Goal: Task Accomplishment & Management: Complete application form

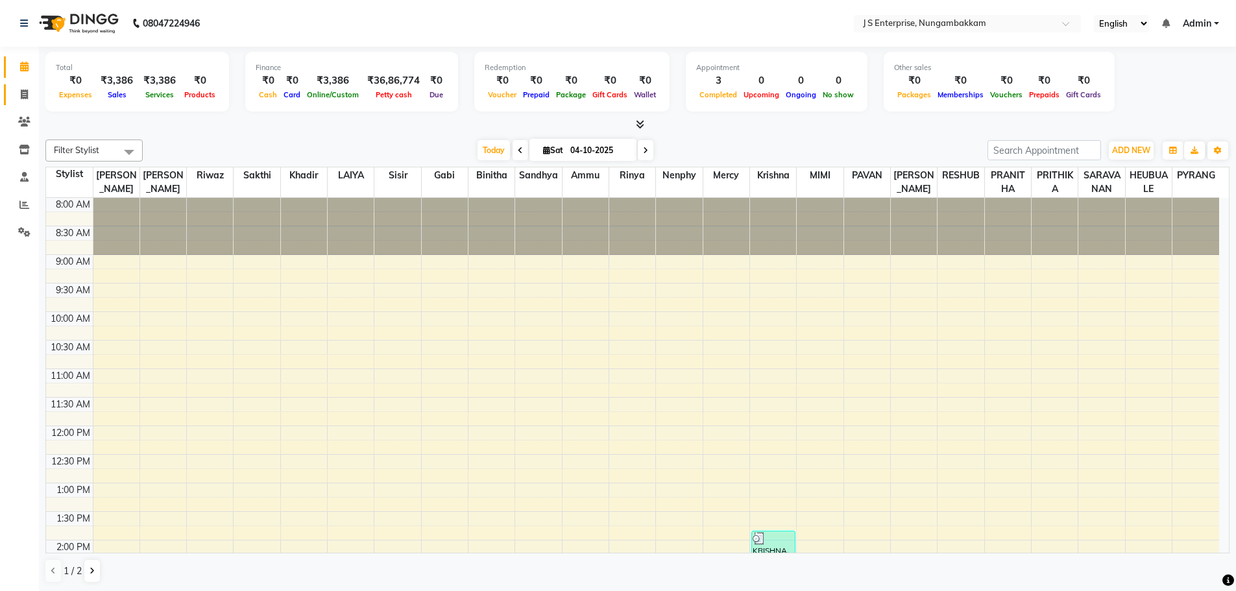
scroll to position [362, 0]
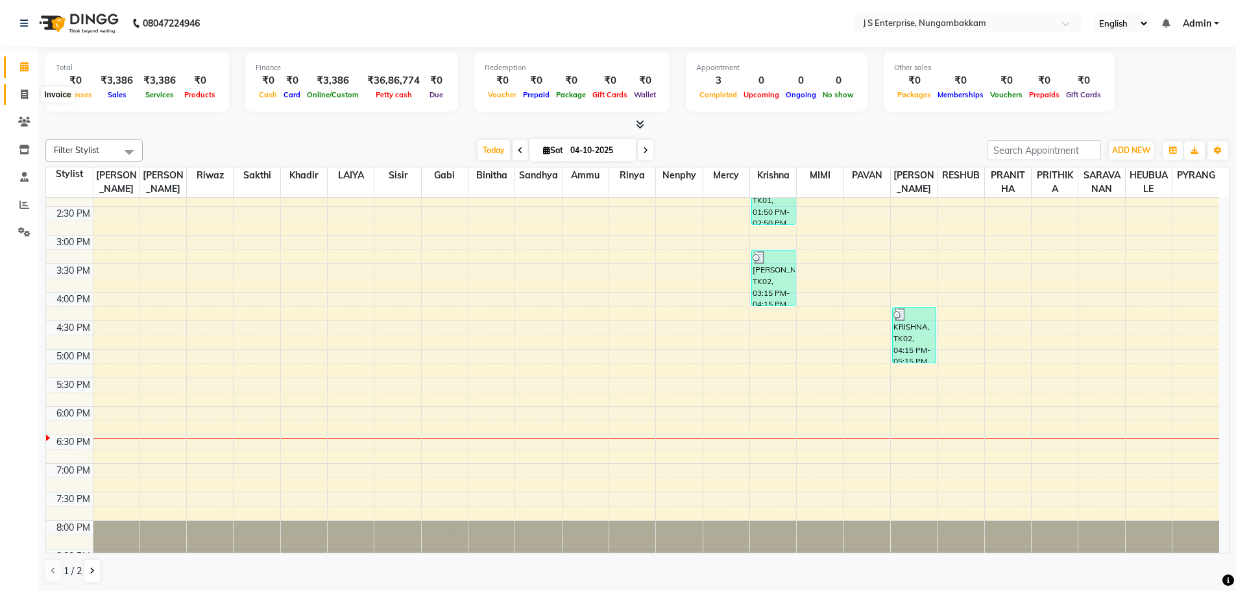
drag, startPoint x: 25, startPoint y: 91, endPoint x: 25, endPoint y: 101, distance: 9.7
click at [25, 91] on icon at bounding box center [24, 95] width 7 height 10
select select "service"
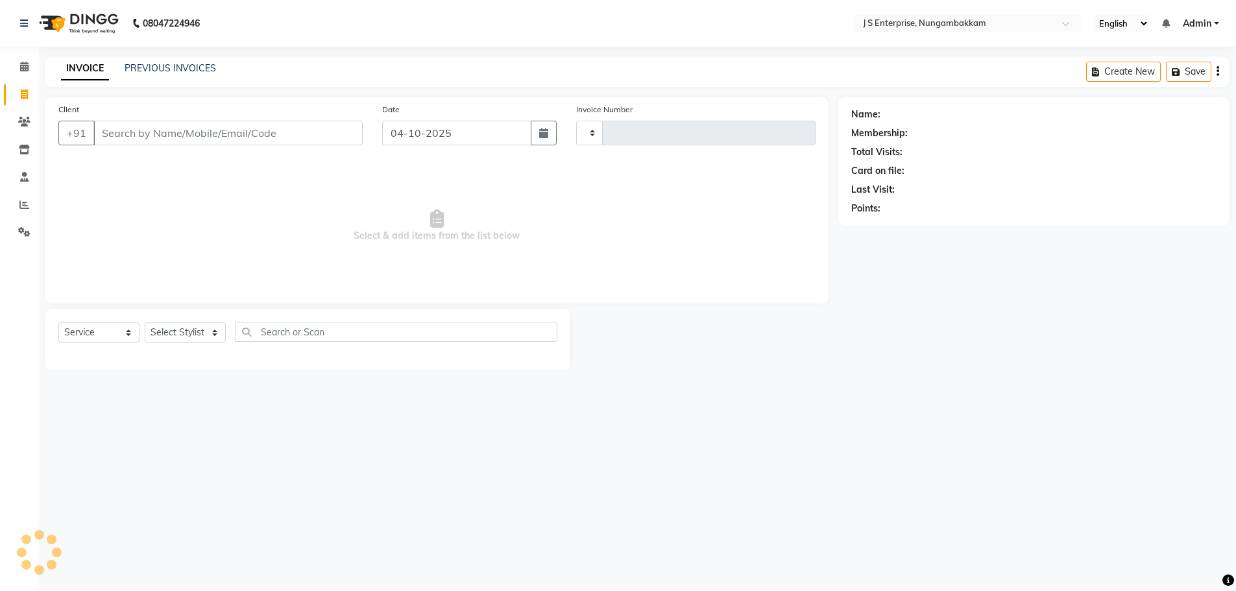
type input "1382"
select select "7359"
click at [145, 126] on input "Client" at bounding box center [229, 133] width 272 height 25
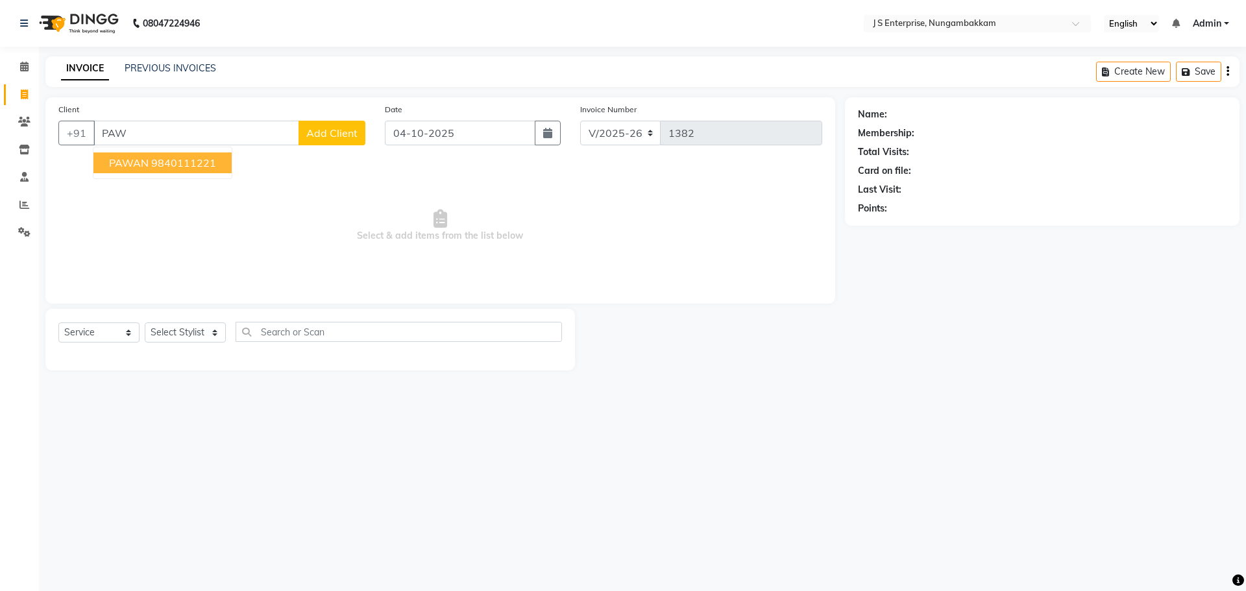
click at [161, 161] on ngb-highlight "9840111221" at bounding box center [183, 162] width 65 height 13
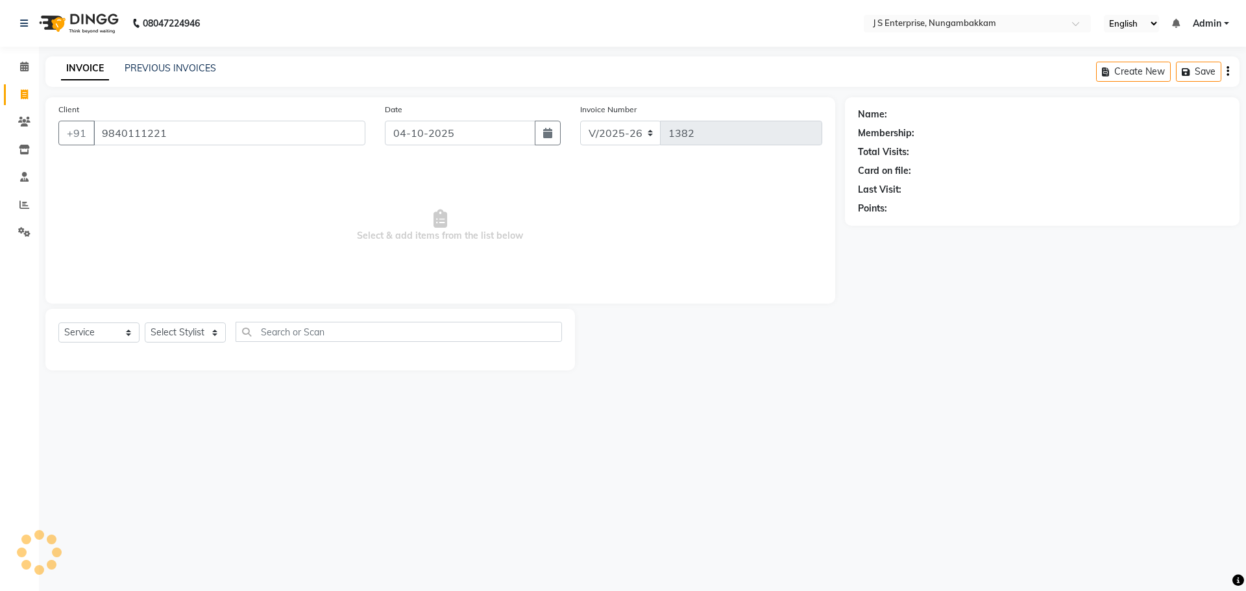
type input "9840111221"
click at [114, 331] on select "Select Service Product Membership Package Voucher Prepaid Gift Card" at bounding box center [98, 333] width 81 height 20
select select "product"
click at [58, 323] on select "Select Service Product Membership Package Voucher Prepaid Gift Card" at bounding box center [98, 333] width 81 height 20
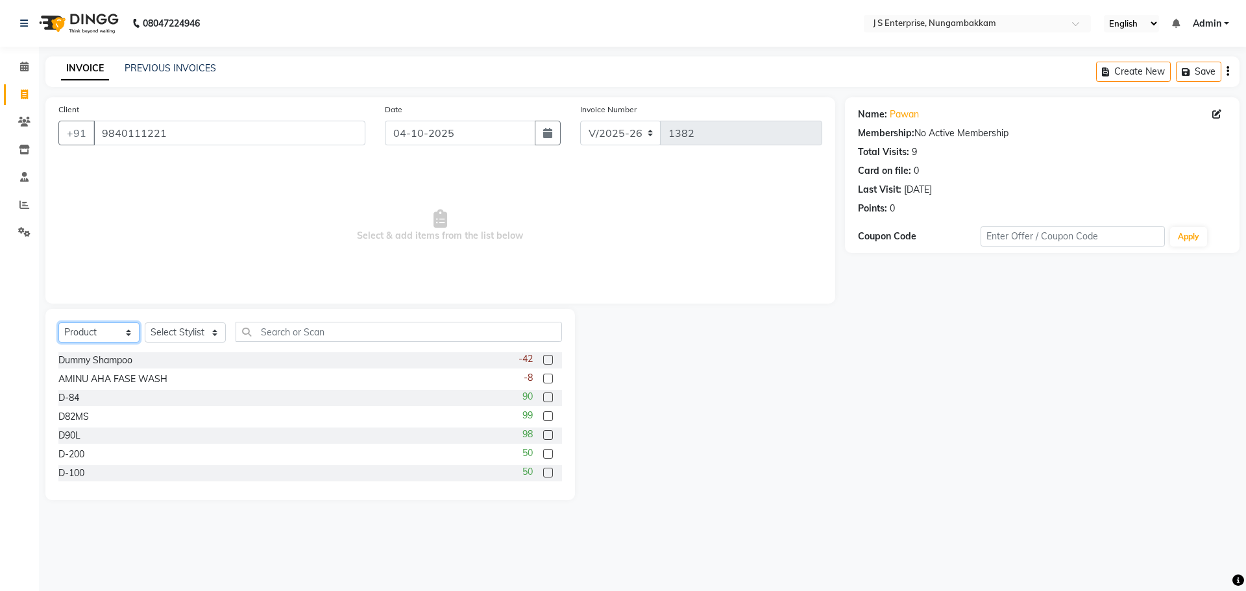
scroll to position [65, 0]
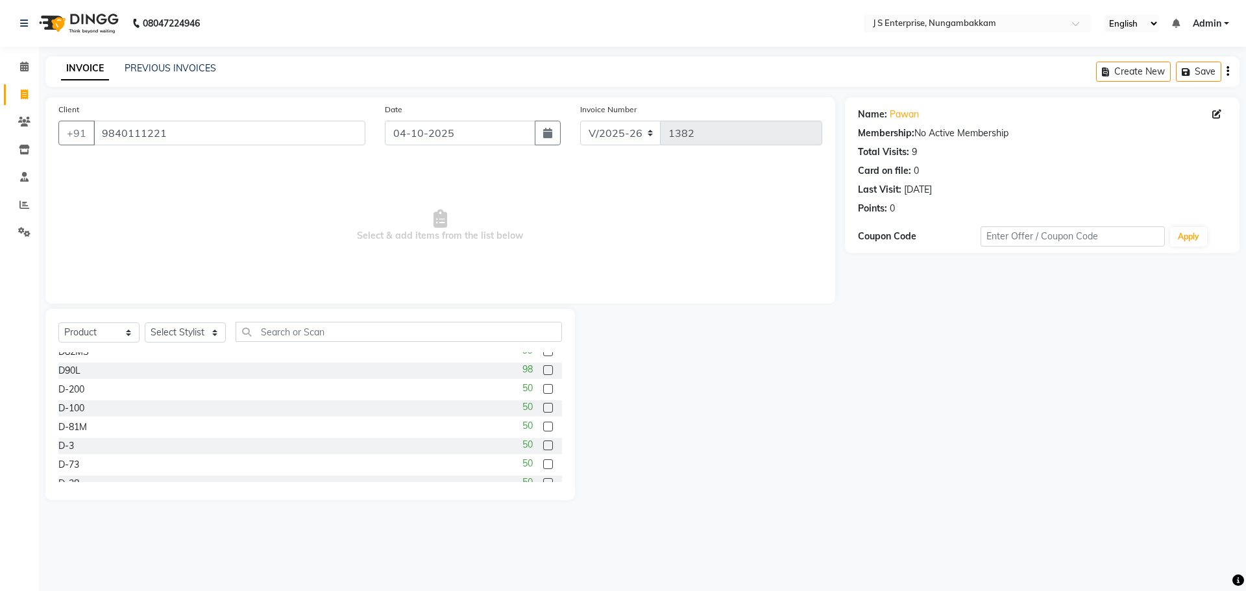
click at [543, 428] on label at bounding box center [548, 427] width 10 height 10
click at [543, 428] on input "checkbox" at bounding box center [547, 427] width 8 height 8
checkbox input "false"
click at [204, 336] on select "Select Stylist [PERSON_NAME] [PERSON_NAME] [PERSON_NAME] [PERSON_NAME] krishna …" at bounding box center [185, 333] width 81 height 20
select select "63765"
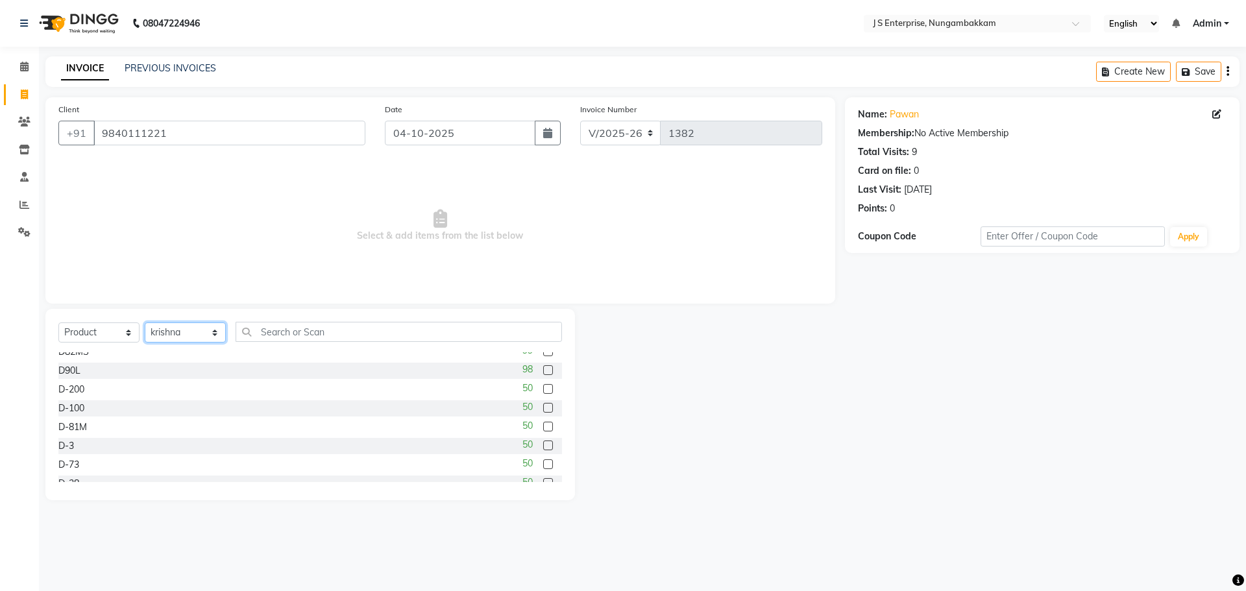
click at [145, 323] on select "Select Stylist [PERSON_NAME] [PERSON_NAME] [PERSON_NAME] [PERSON_NAME] krishna …" at bounding box center [185, 333] width 81 height 20
click at [543, 422] on label at bounding box center [548, 423] width 10 height 10
click at [543, 422] on input "checkbox" at bounding box center [547, 423] width 8 height 8
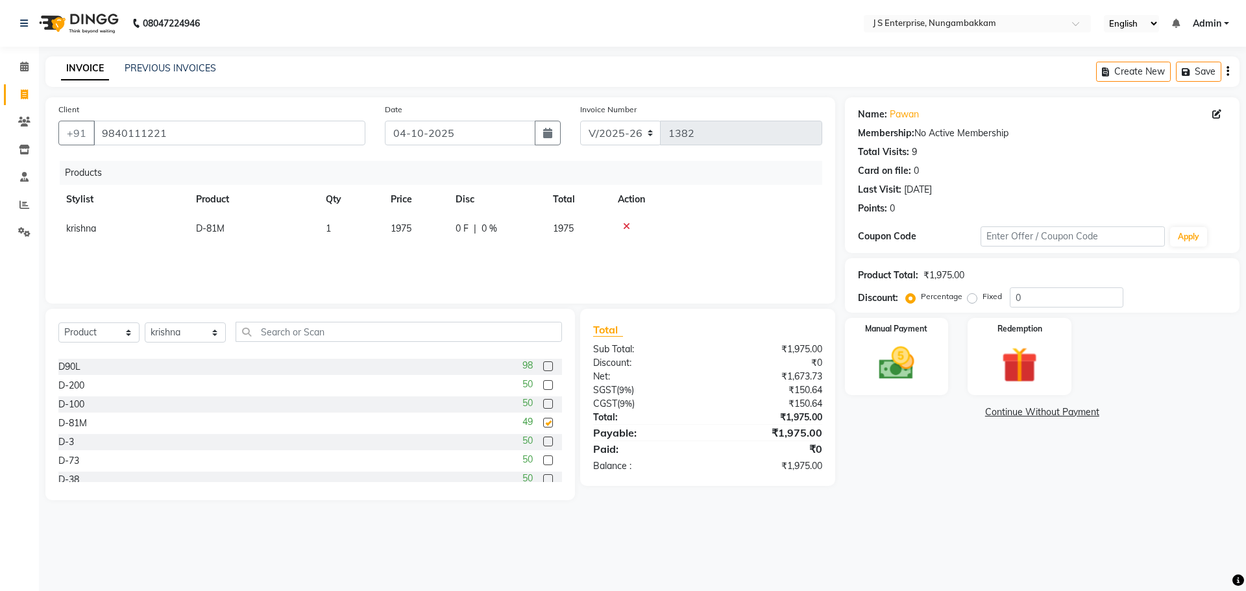
checkbox input "false"
click at [929, 372] on div "Manual Payment" at bounding box center [896, 357] width 108 height 80
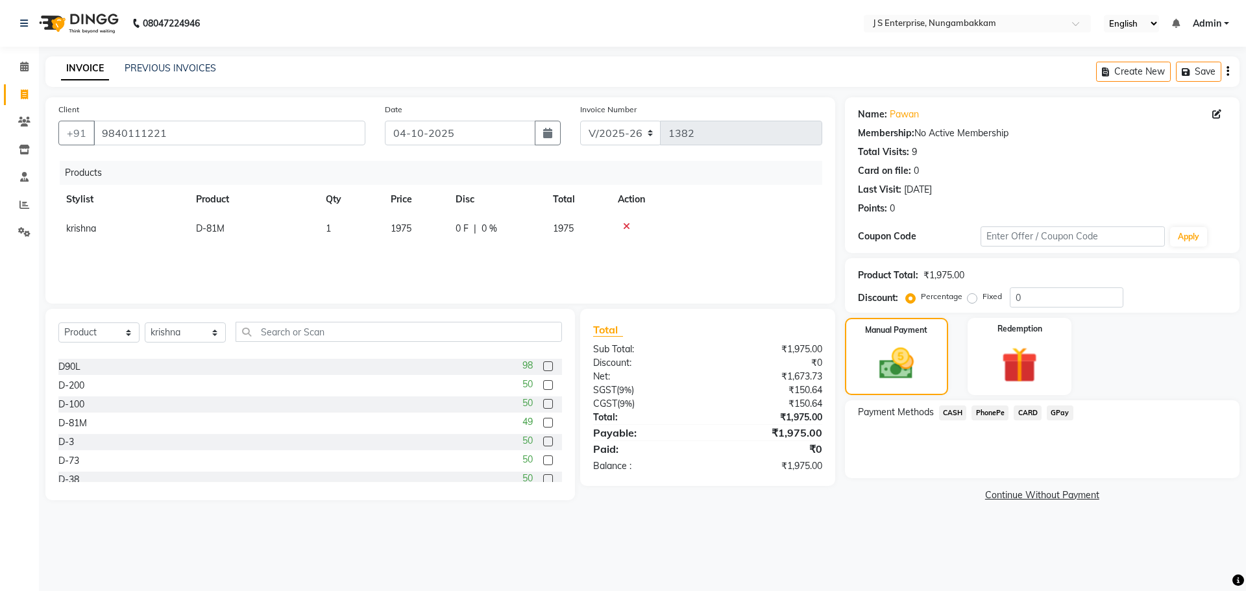
click at [1036, 410] on span "CARD" at bounding box center [1028, 413] width 28 height 15
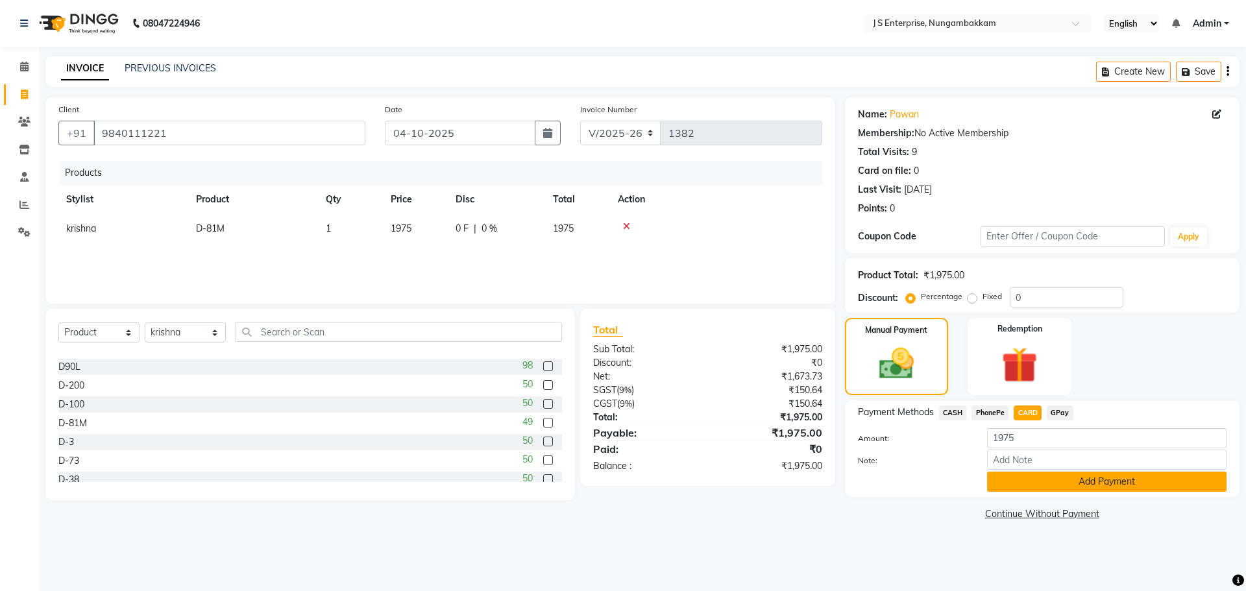
click at [1075, 488] on button "Add Payment" at bounding box center [1106, 482] width 239 height 20
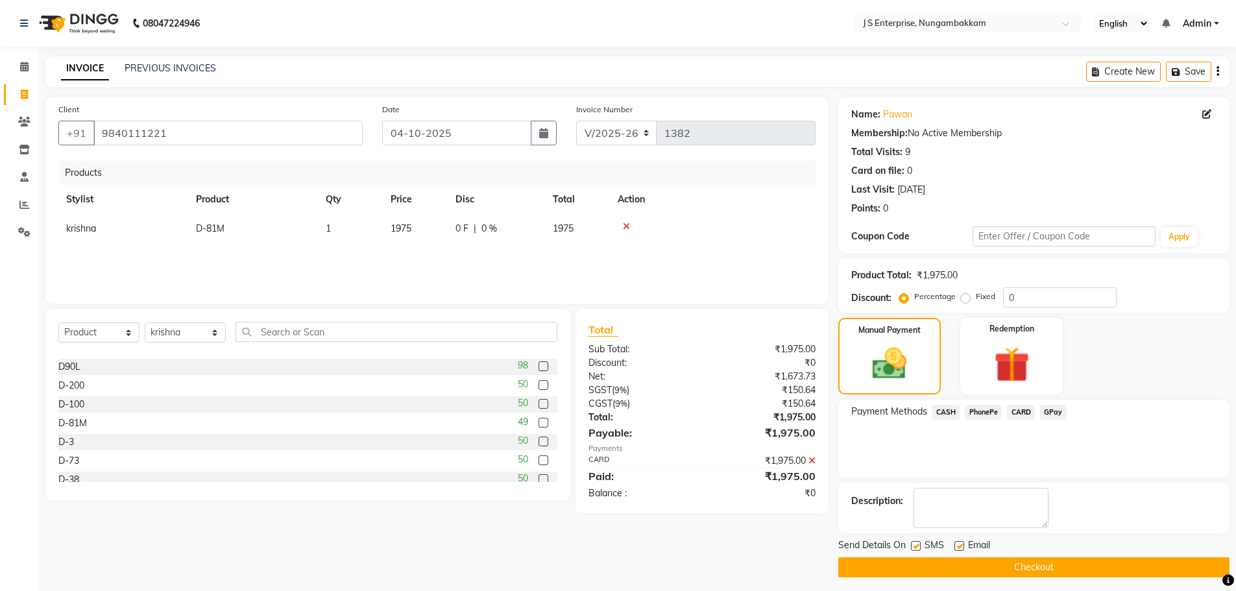
click at [1005, 564] on button "Checkout" at bounding box center [1033, 567] width 391 height 20
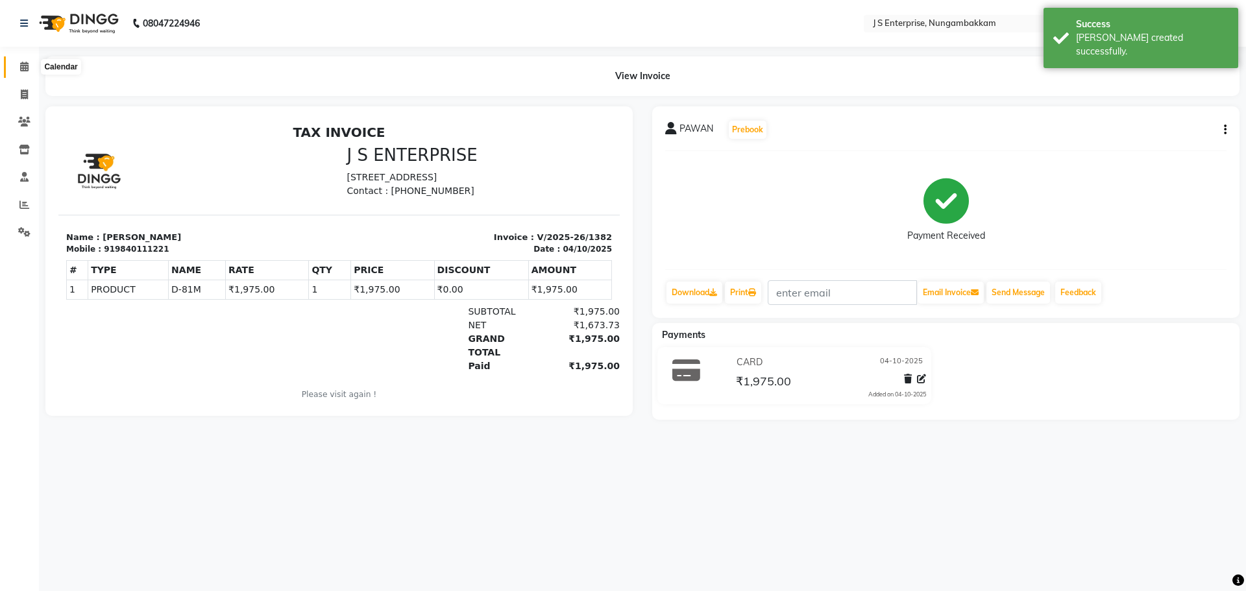
click at [18, 64] on span at bounding box center [24, 67] width 23 height 15
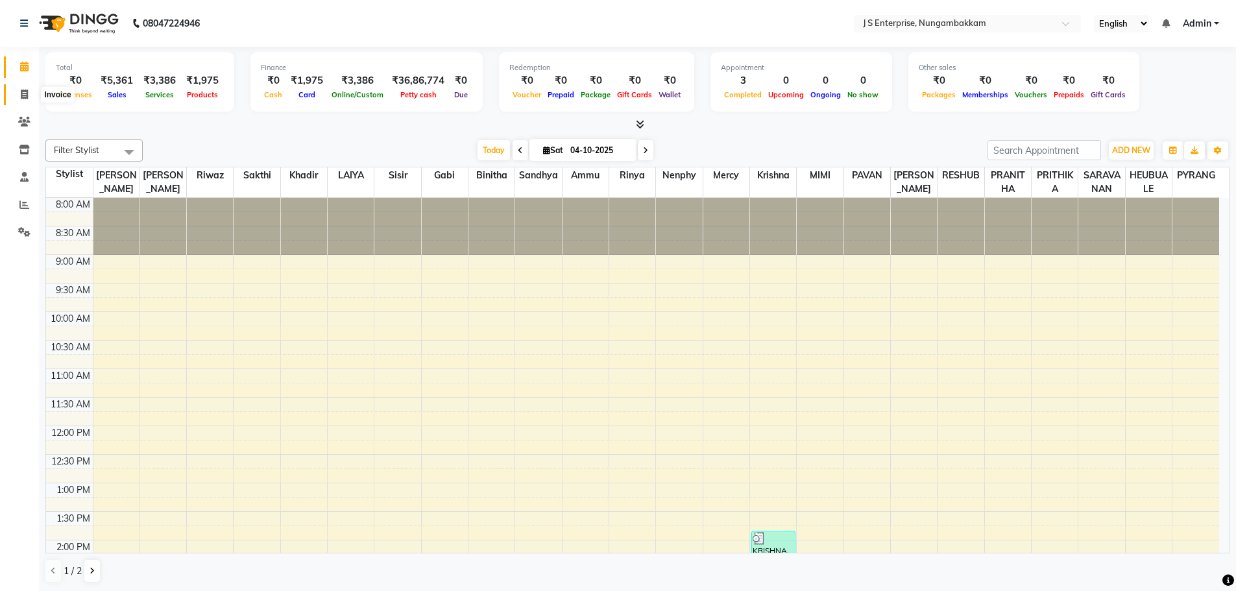
click at [25, 97] on icon at bounding box center [24, 95] width 7 height 10
select select "service"
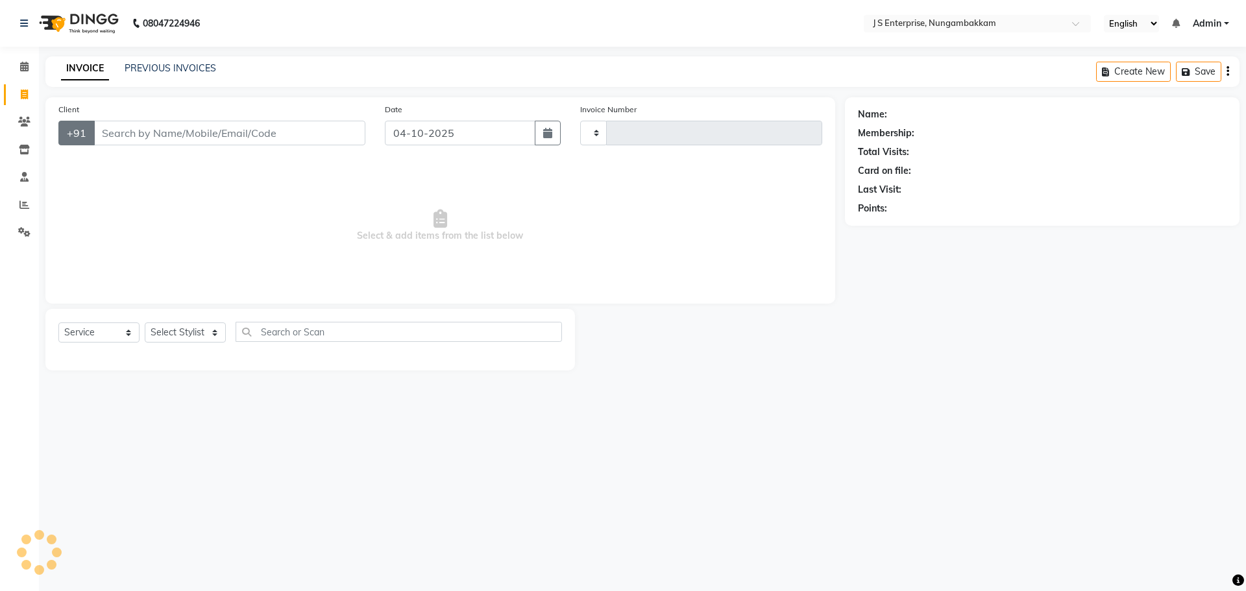
type input "1383"
select select "7359"
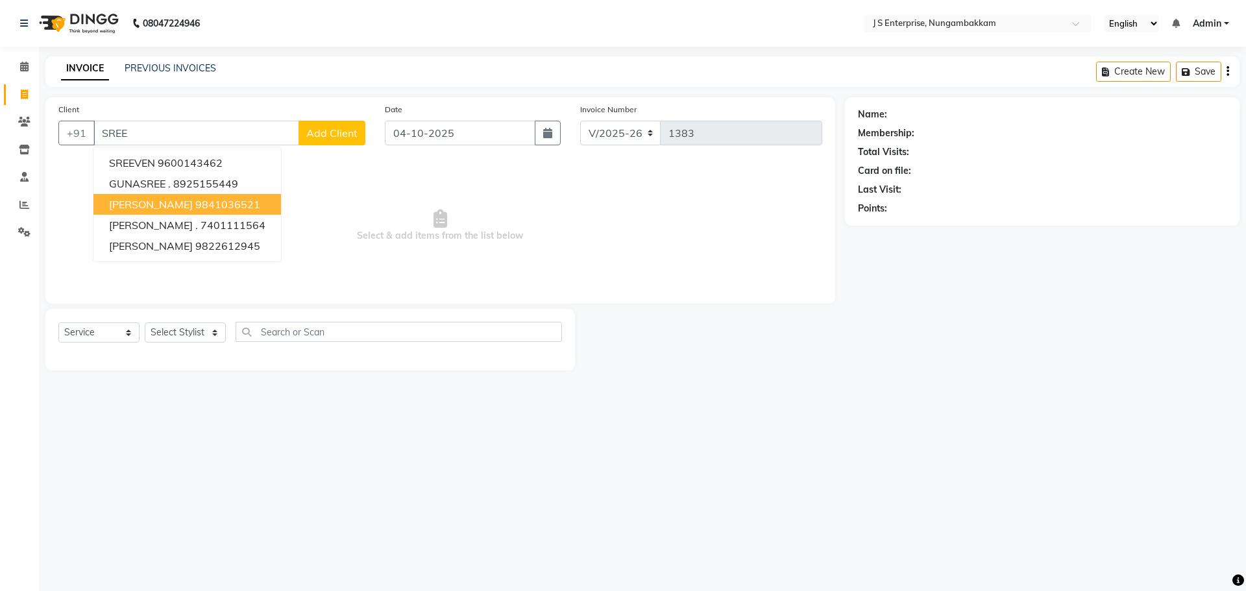
click at [154, 202] on span "[PERSON_NAME]" at bounding box center [151, 204] width 84 height 13
type input "9841036521"
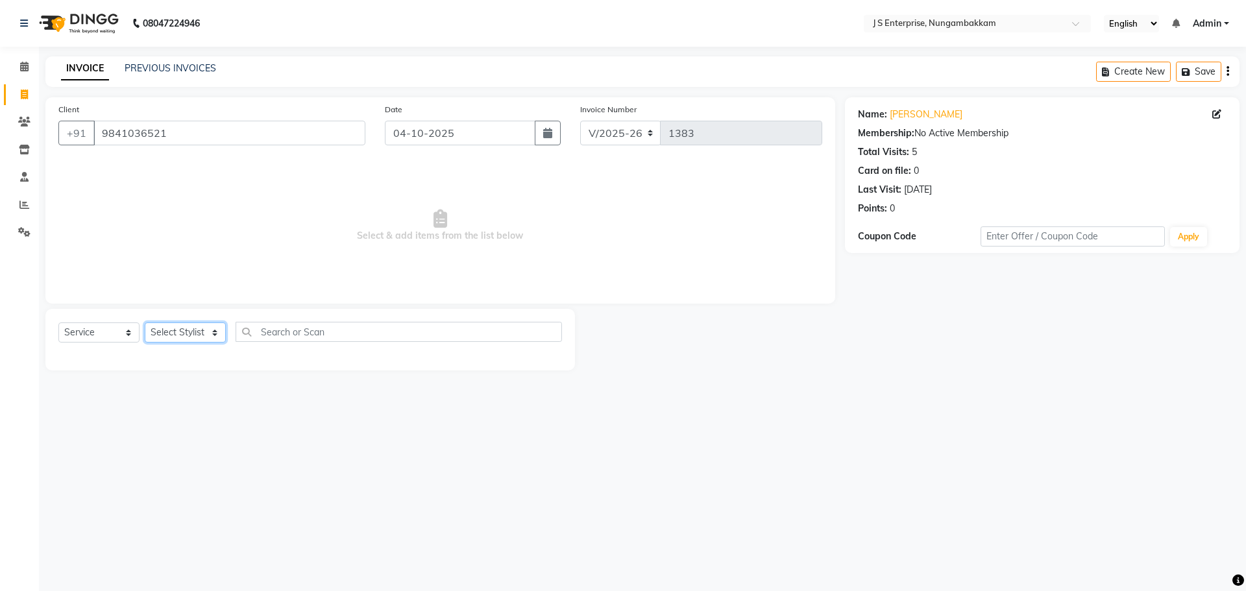
click at [193, 333] on select "Select Stylist [PERSON_NAME] [PERSON_NAME] [PERSON_NAME] [PERSON_NAME] krishna …" at bounding box center [185, 333] width 81 height 20
select select "63964"
click at [145, 323] on select "Select Stylist [PERSON_NAME] [PERSON_NAME] [PERSON_NAME] [PERSON_NAME] krishna …" at bounding box center [185, 333] width 81 height 20
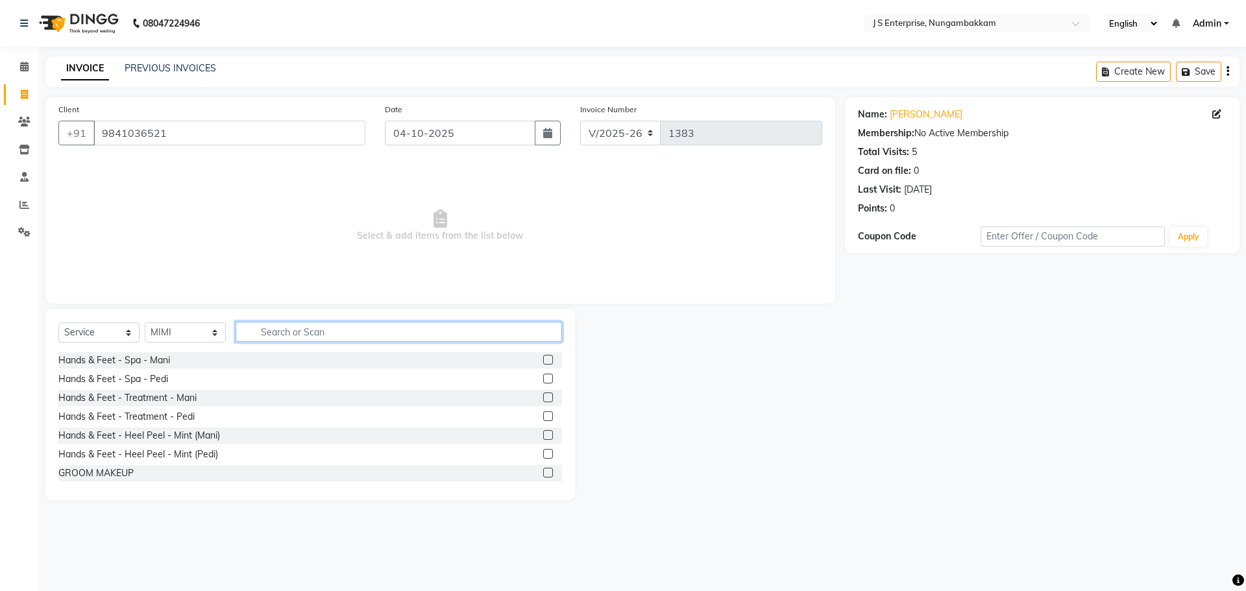
click at [271, 325] on input "text" at bounding box center [399, 332] width 326 height 20
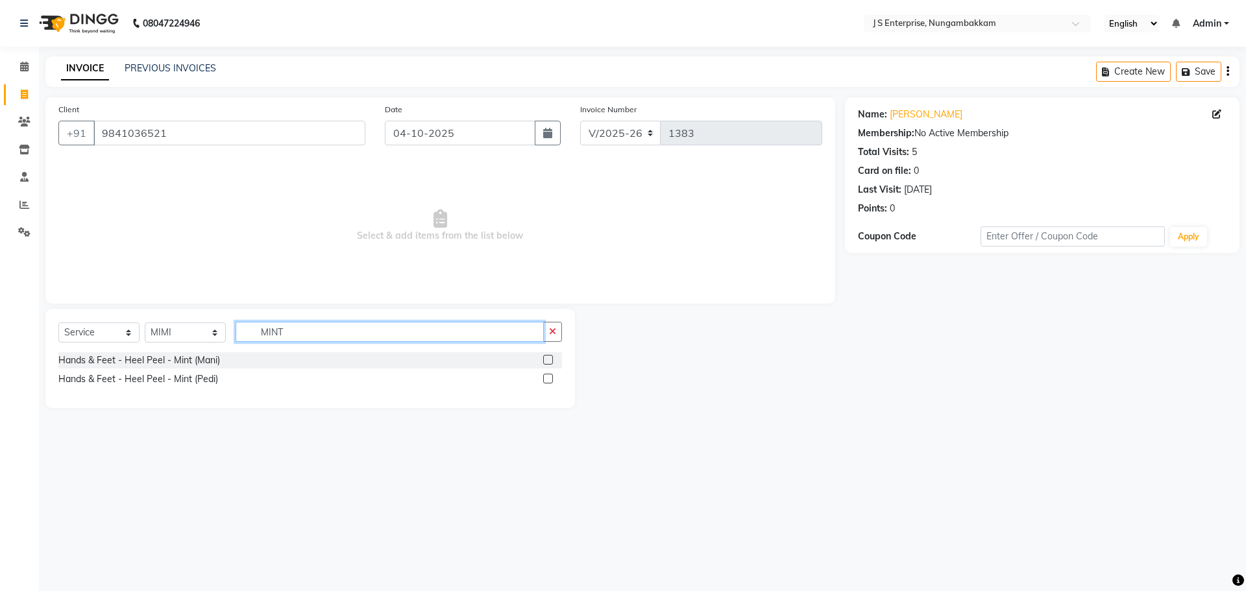
type input "MINT"
click at [547, 378] on label at bounding box center [548, 379] width 10 height 10
click at [547, 378] on input "checkbox" at bounding box center [547, 379] width 8 height 8
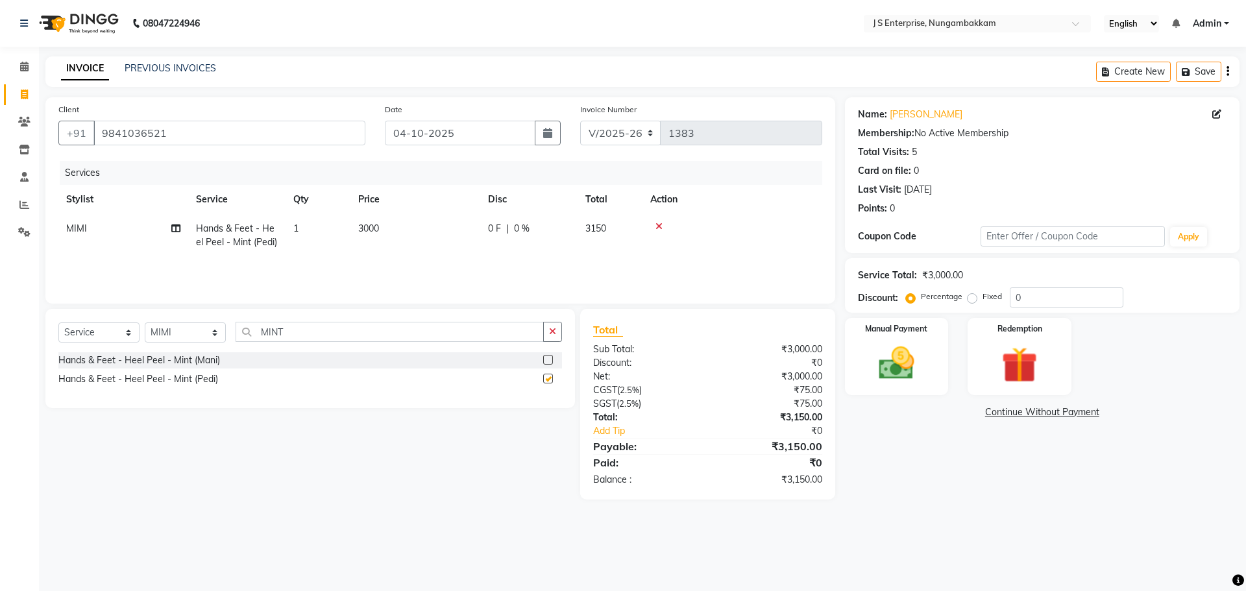
checkbox input "false"
click at [302, 332] on input "MINT" at bounding box center [390, 332] width 308 height 20
type input "M"
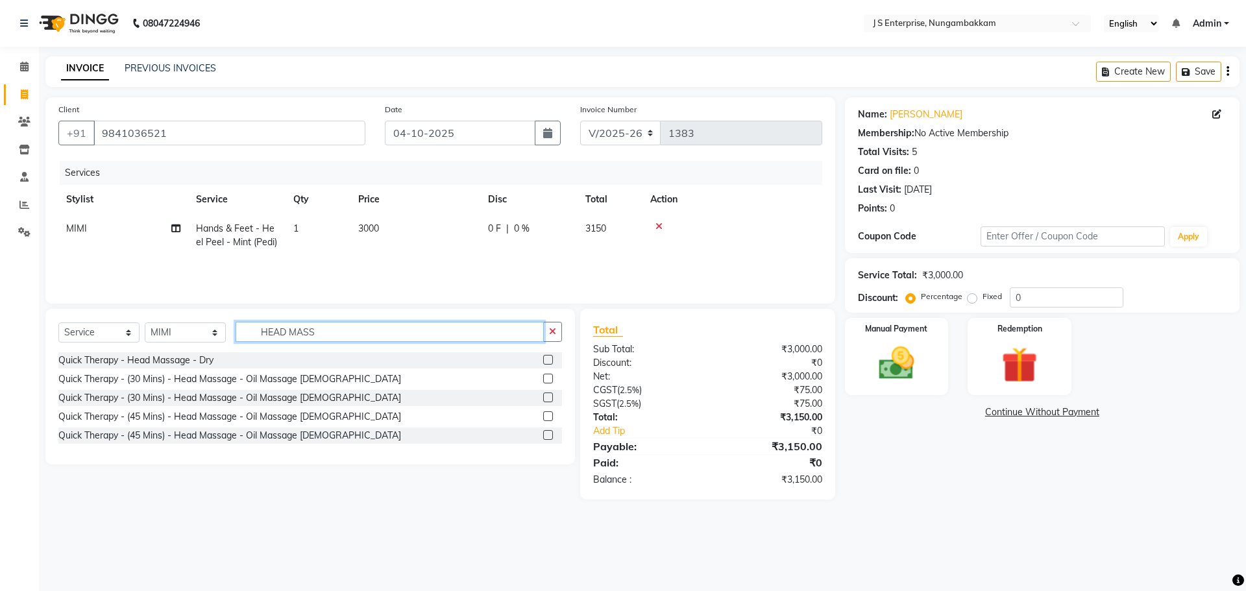
type input "HEAD MASS"
click at [546, 417] on label at bounding box center [548, 416] width 10 height 10
click at [546, 417] on input "checkbox" at bounding box center [547, 417] width 8 height 8
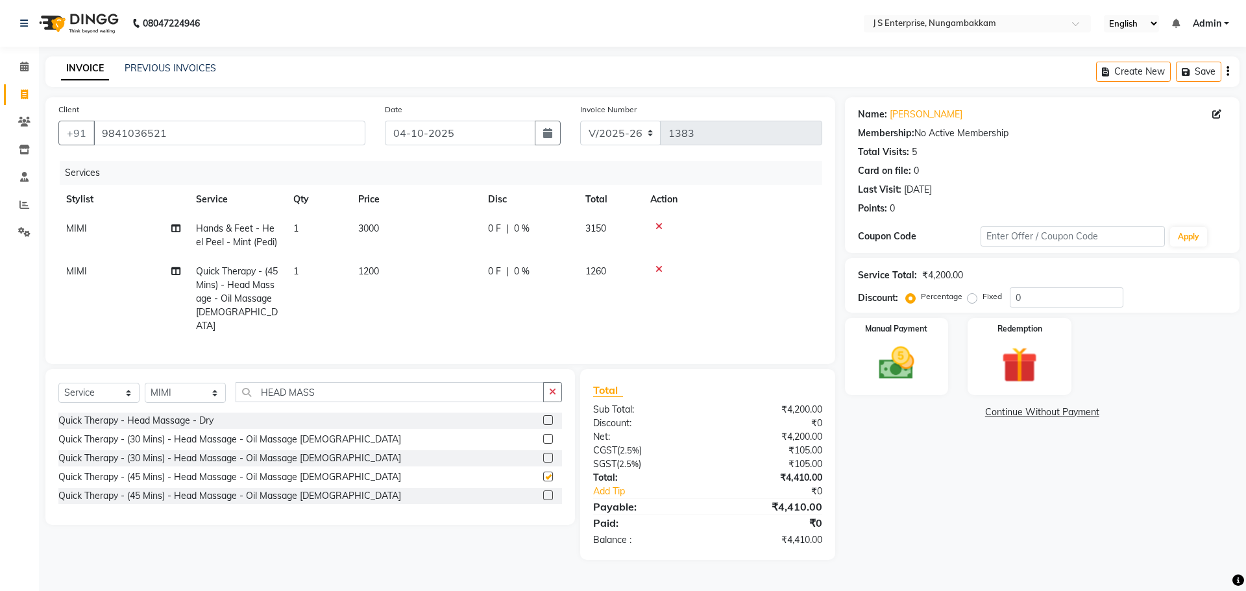
checkbox input "false"
click at [413, 269] on td "1200" at bounding box center [415, 299] width 130 height 84
select select "63964"
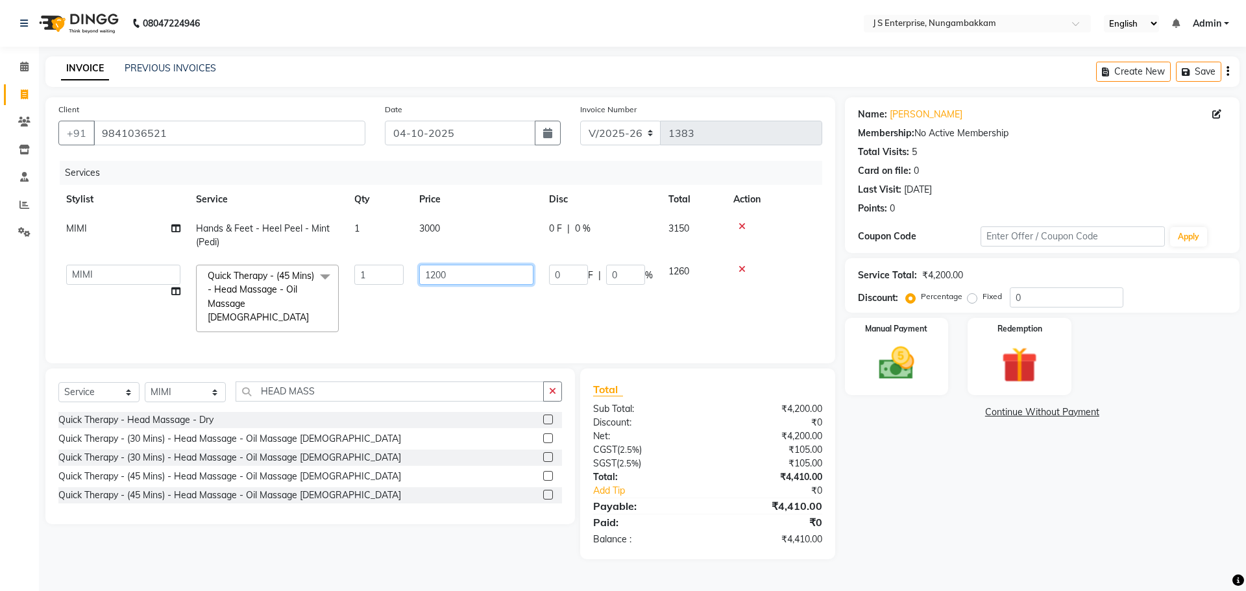
click at [461, 277] on input "1200" at bounding box center [476, 275] width 114 height 20
type input "1"
type input "2000"
drag, startPoint x: 948, startPoint y: 517, endPoint x: 866, endPoint y: 485, distance: 87.5
click at [947, 516] on div "Name: [PERSON_NAME] Membership: No Active Membership Total Visits: 5 Card on fi…" at bounding box center [1047, 328] width 404 height 462
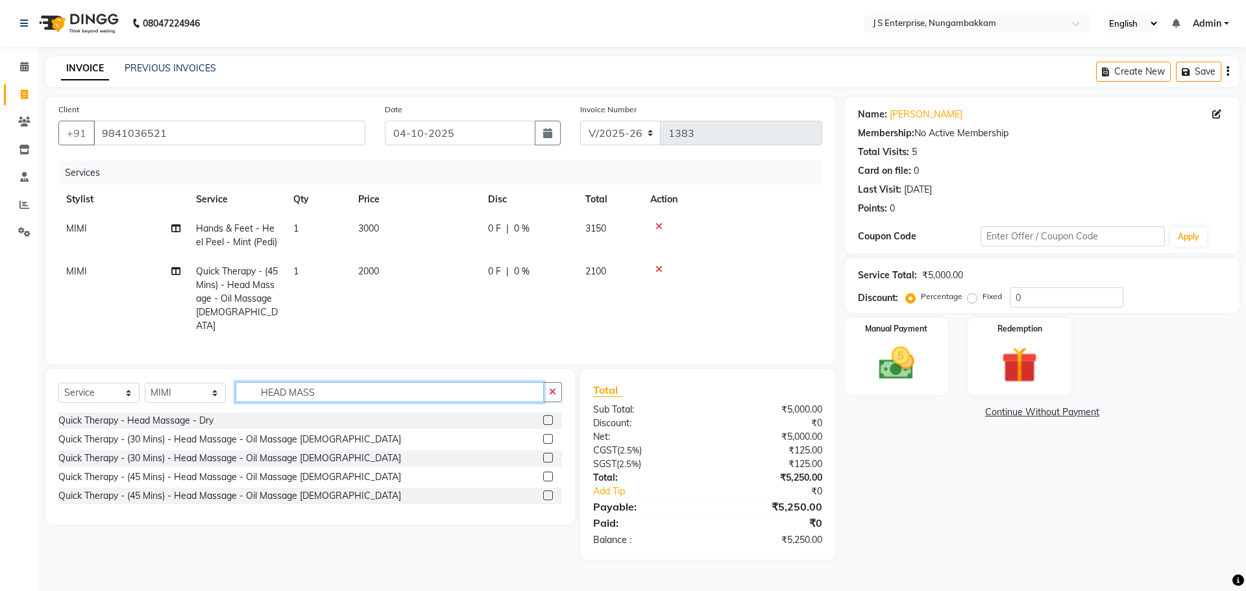
click at [328, 388] on input "HEAD MASS" at bounding box center [390, 392] width 308 height 20
type input "H"
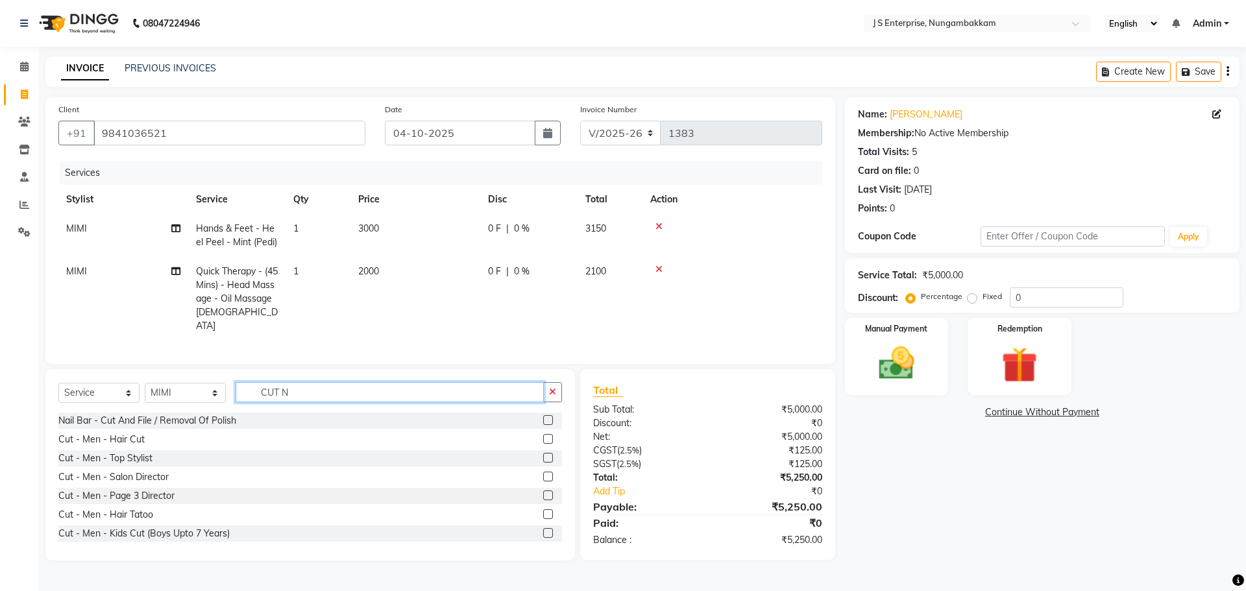
type input "CUT N"
click at [543, 415] on label at bounding box center [548, 420] width 10 height 10
click at [543, 417] on input "checkbox" at bounding box center [547, 421] width 8 height 8
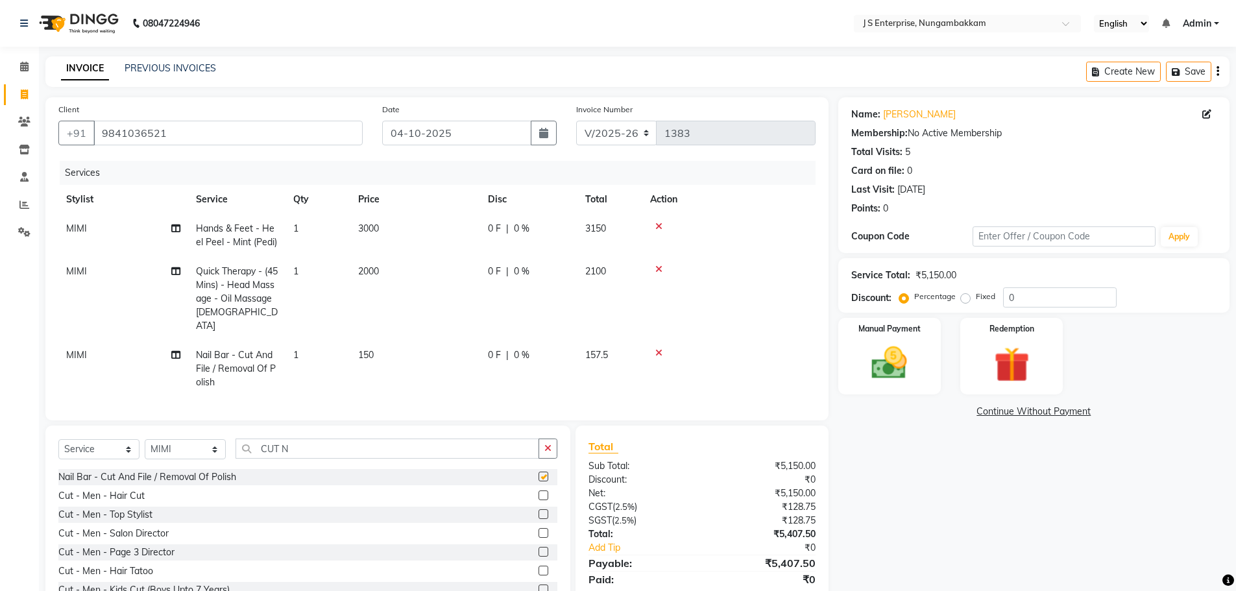
checkbox input "false"
click at [184, 445] on select "Select Stylist [PERSON_NAME] [PERSON_NAME] [PERSON_NAME] [PERSON_NAME] krishna …" at bounding box center [185, 449] width 81 height 20
select select "63706"
click at [145, 439] on select "Select Stylist [PERSON_NAME] [PERSON_NAME] [PERSON_NAME] [PERSON_NAME] krishna …" at bounding box center [185, 449] width 81 height 20
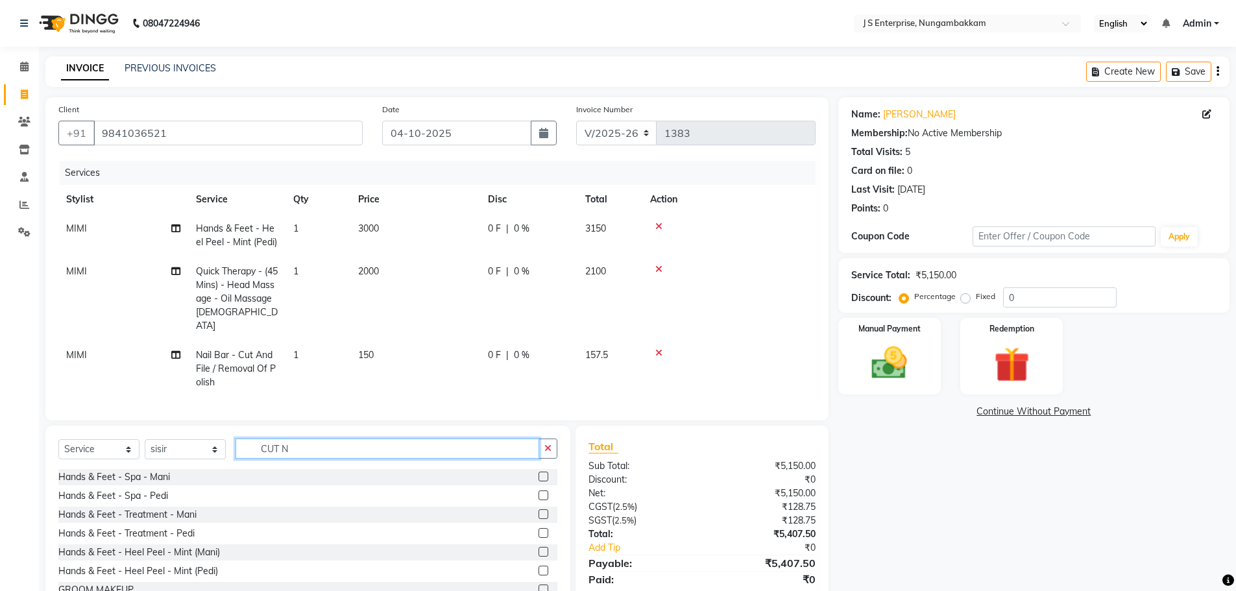
click at [296, 445] on input "CUT N" at bounding box center [388, 449] width 304 height 20
type input "C"
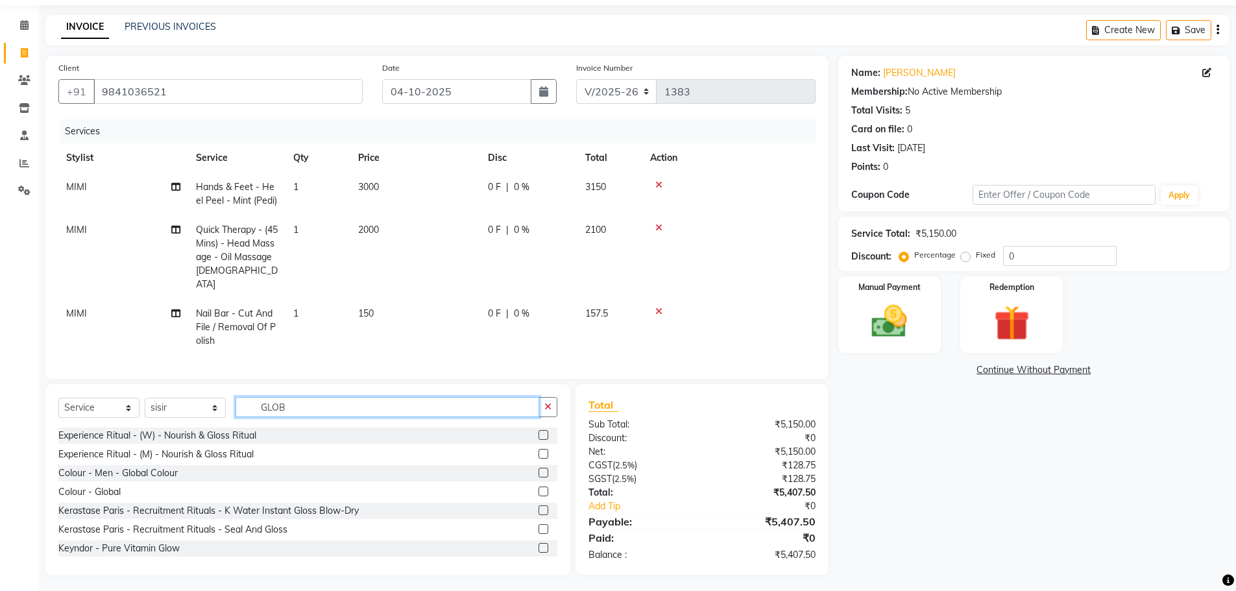
scroll to position [41, 0]
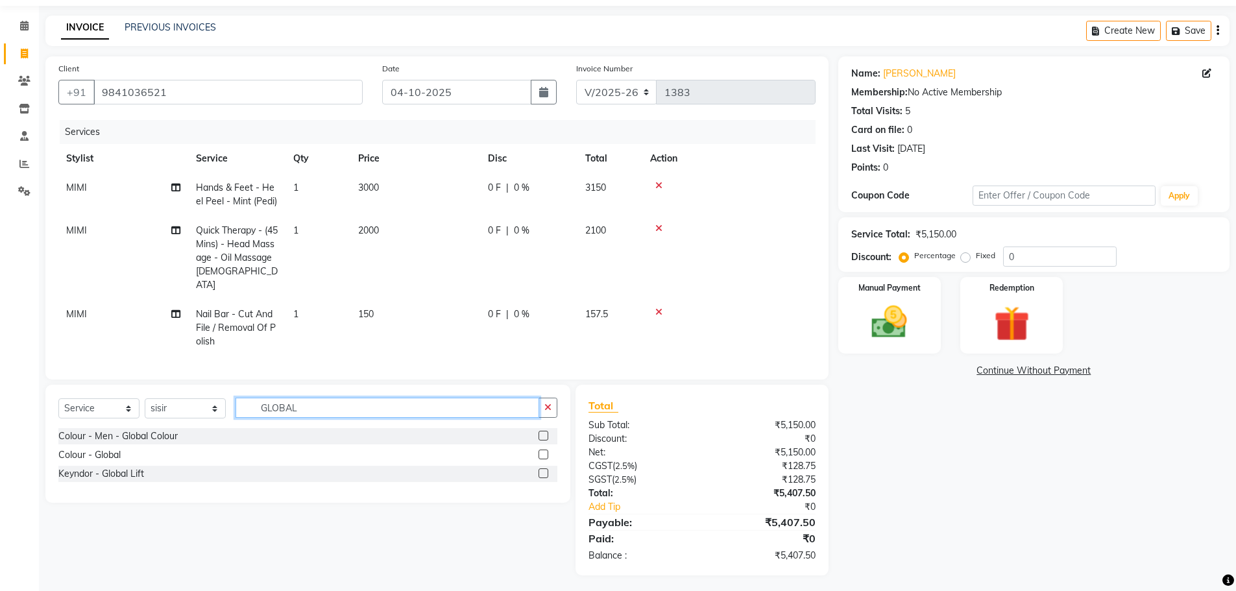
type input "GLOBAL"
click at [543, 431] on label at bounding box center [544, 436] width 10 height 10
click at [543, 432] on input "checkbox" at bounding box center [543, 436] width 8 height 8
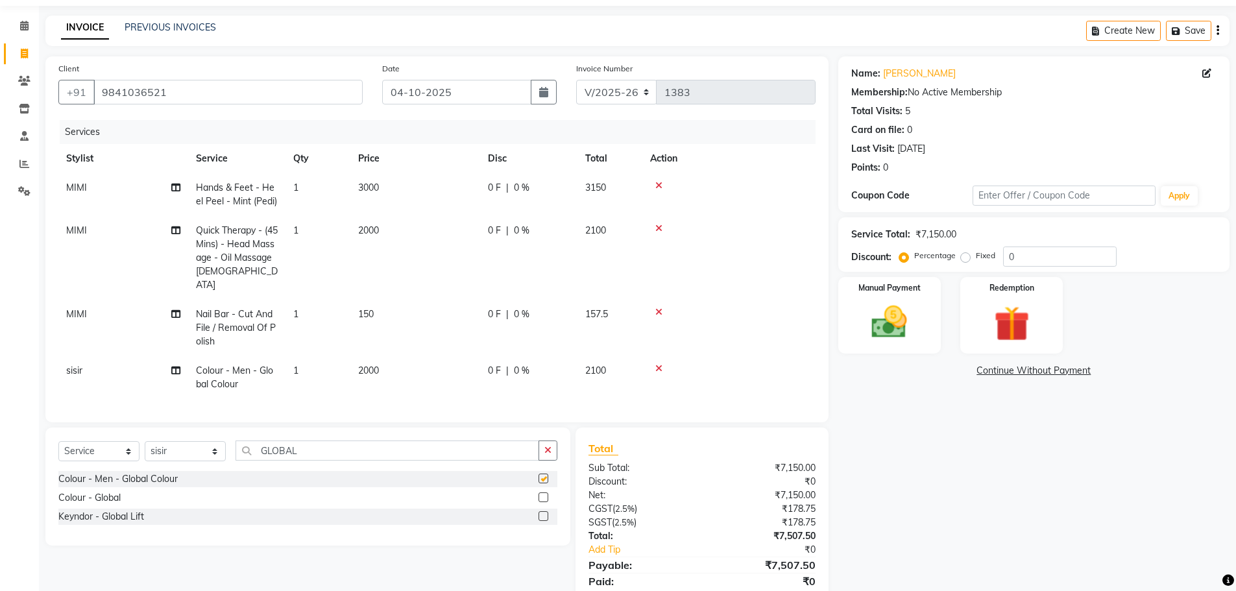
checkbox input "false"
click at [308, 452] on input "GLOBAL" at bounding box center [388, 451] width 304 height 20
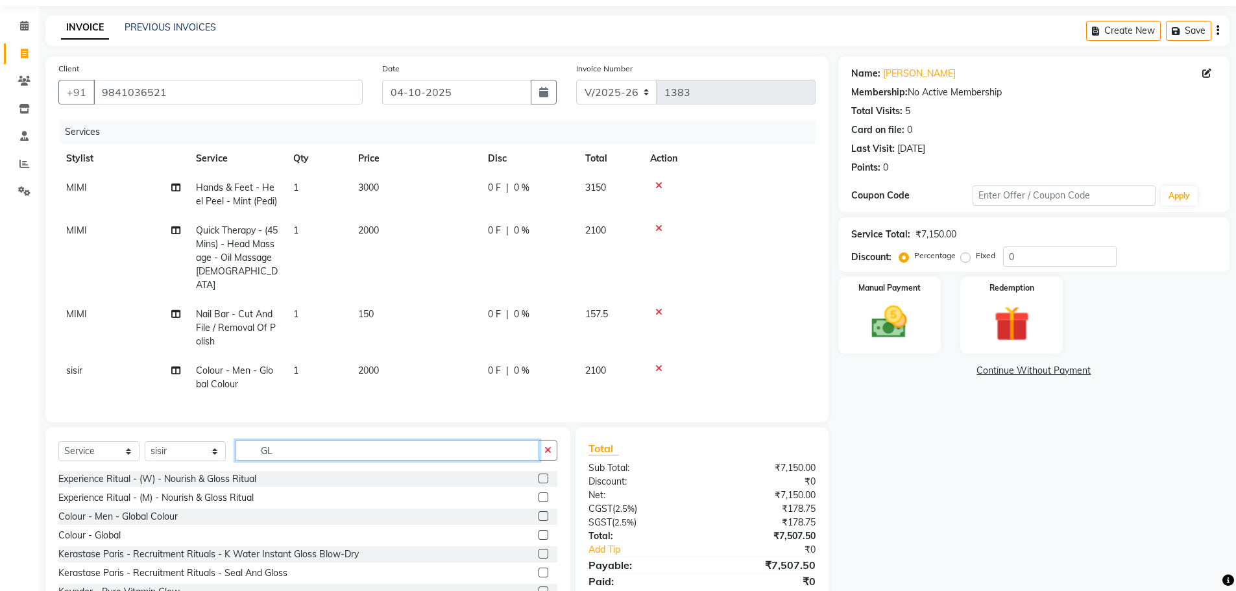
type input "G"
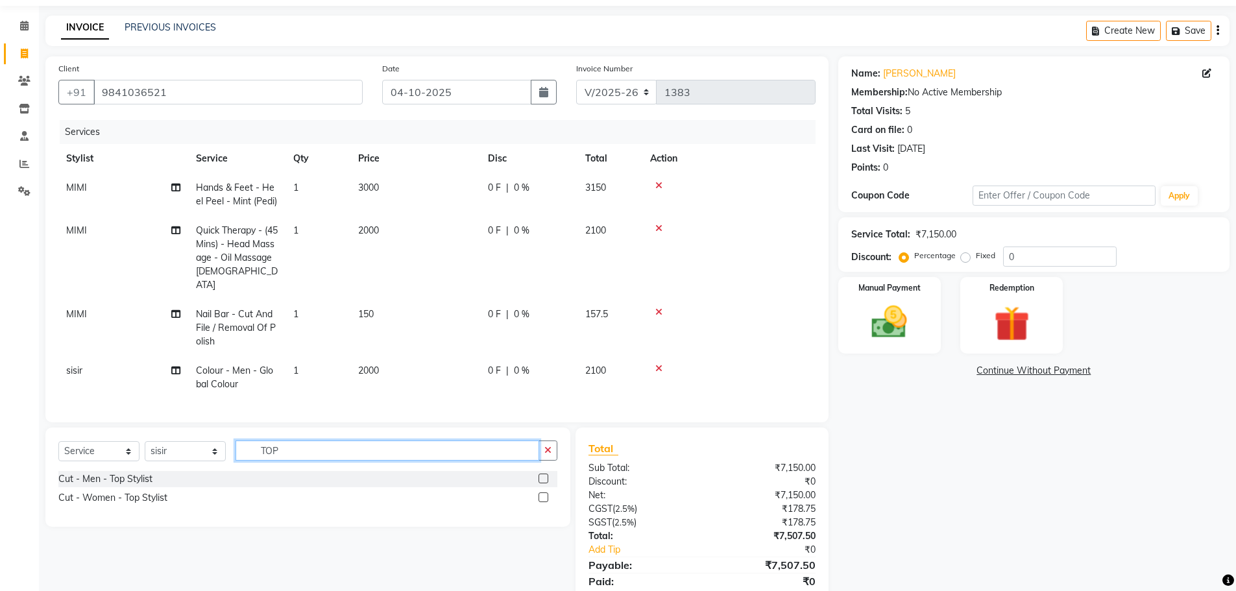
type input "TOP"
click at [540, 474] on label at bounding box center [544, 479] width 10 height 10
click at [540, 475] on input "checkbox" at bounding box center [543, 479] width 8 height 8
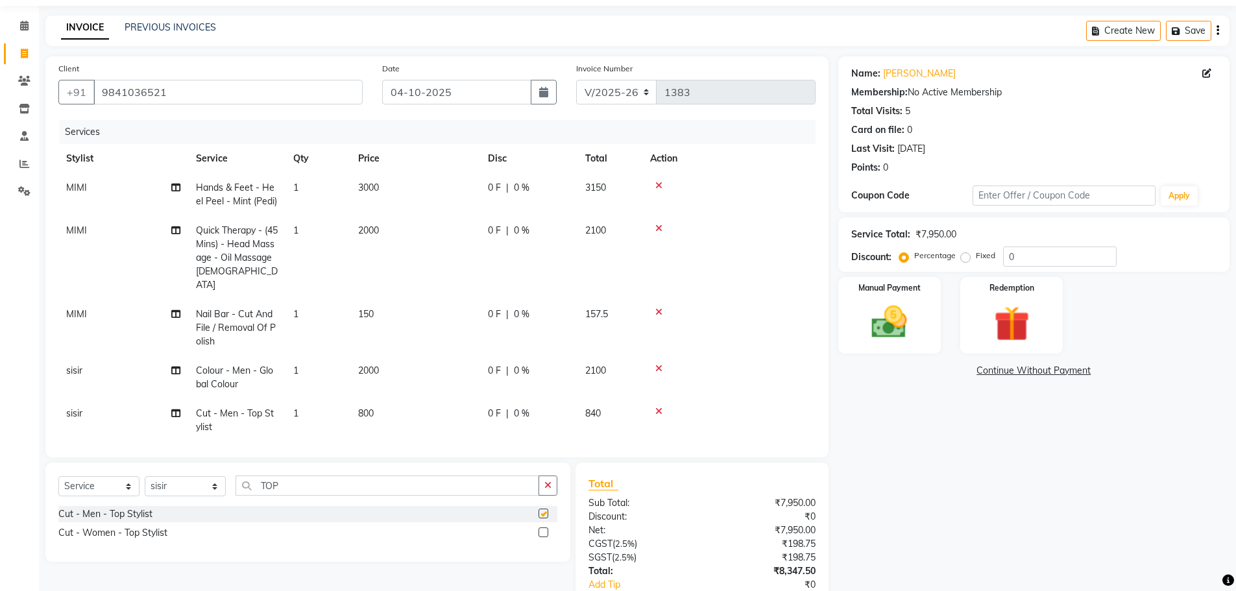
checkbox input "false"
click at [308, 485] on input "TOP" at bounding box center [388, 486] width 304 height 20
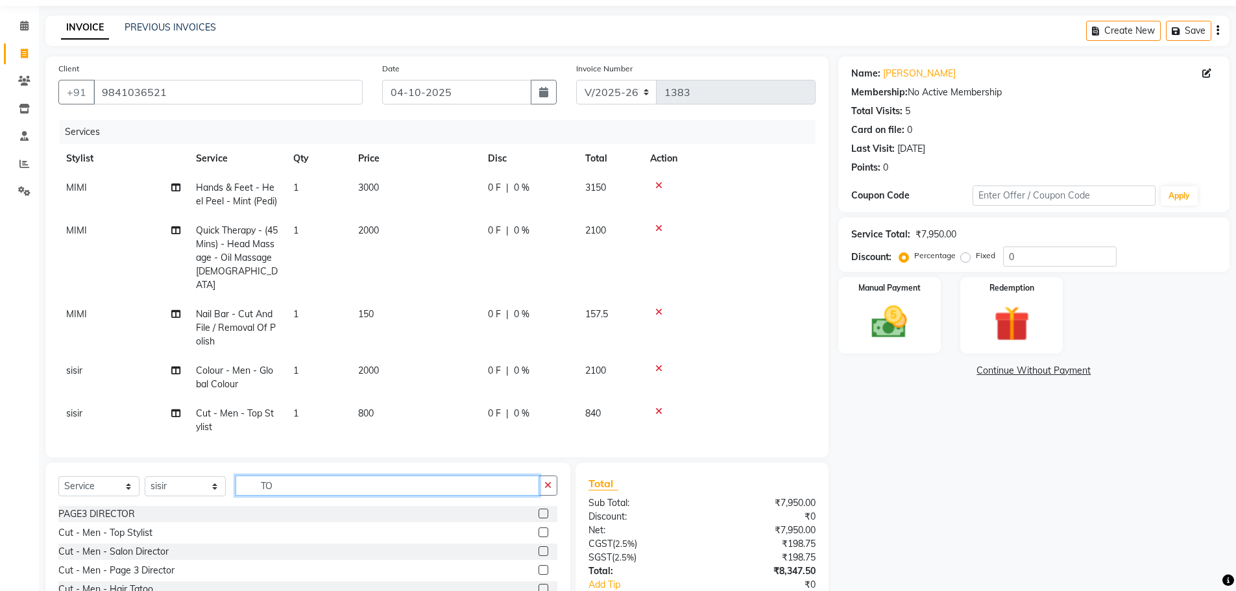
type input "T"
type input "B"
type input "SHAV"
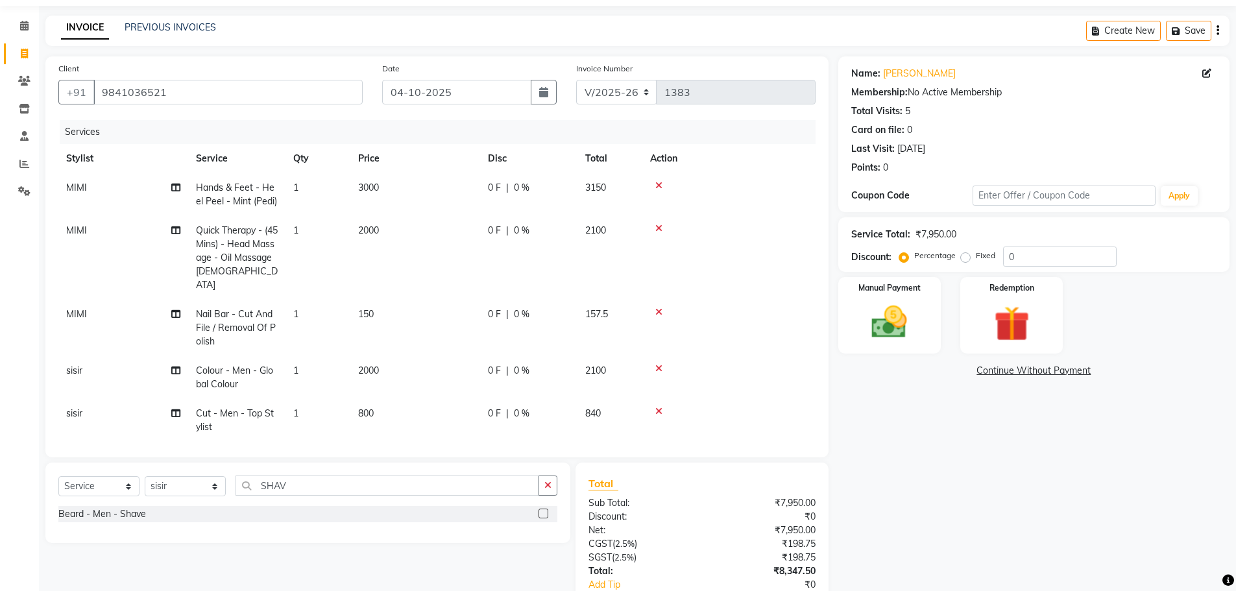
click at [544, 513] on label at bounding box center [544, 514] width 10 height 10
click at [544, 513] on input "checkbox" at bounding box center [543, 514] width 8 height 8
checkbox input "false"
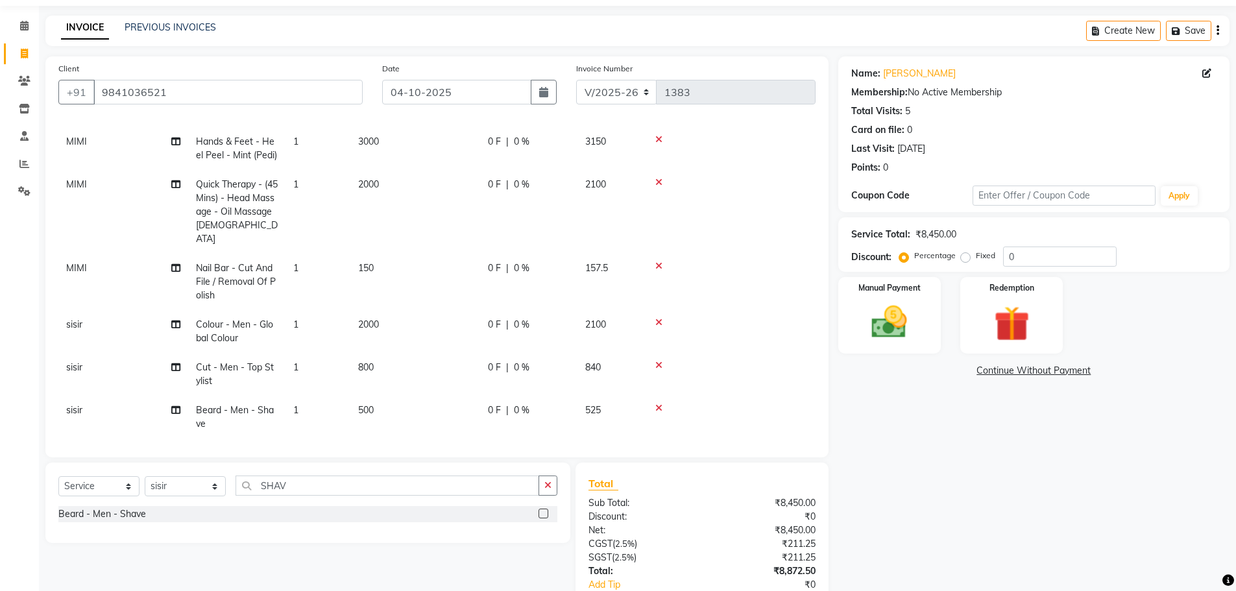
scroll to position [47, 0]
click at [890, 321] on img at bounding box center [890, 322] width 60 height 42
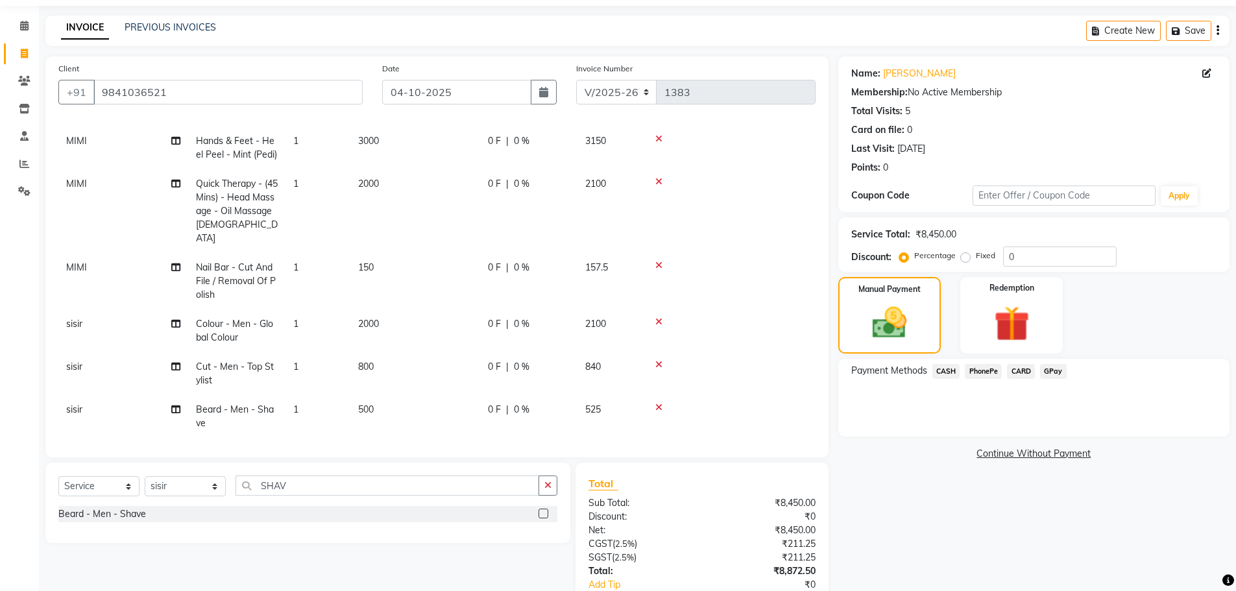
click at [1016, 369] on span "CARD" at bounding box center [1021, 371] width 28 height 15
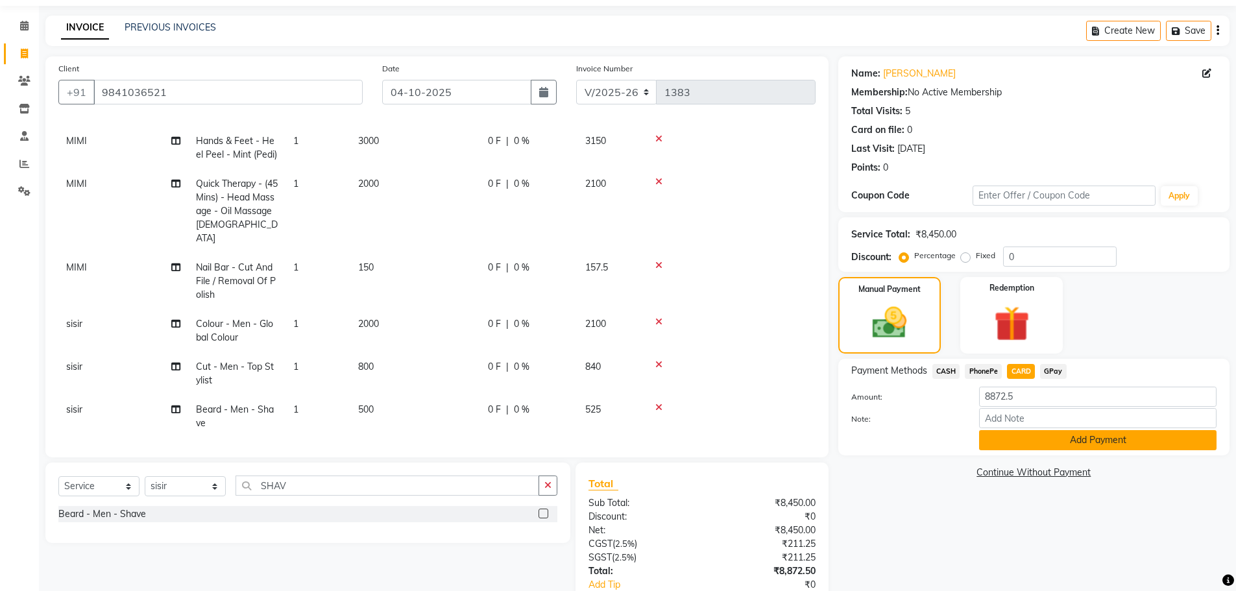
click at [1017, 438] on button "Add Payment" at bounding box center [1098, 440] width 238 height 20
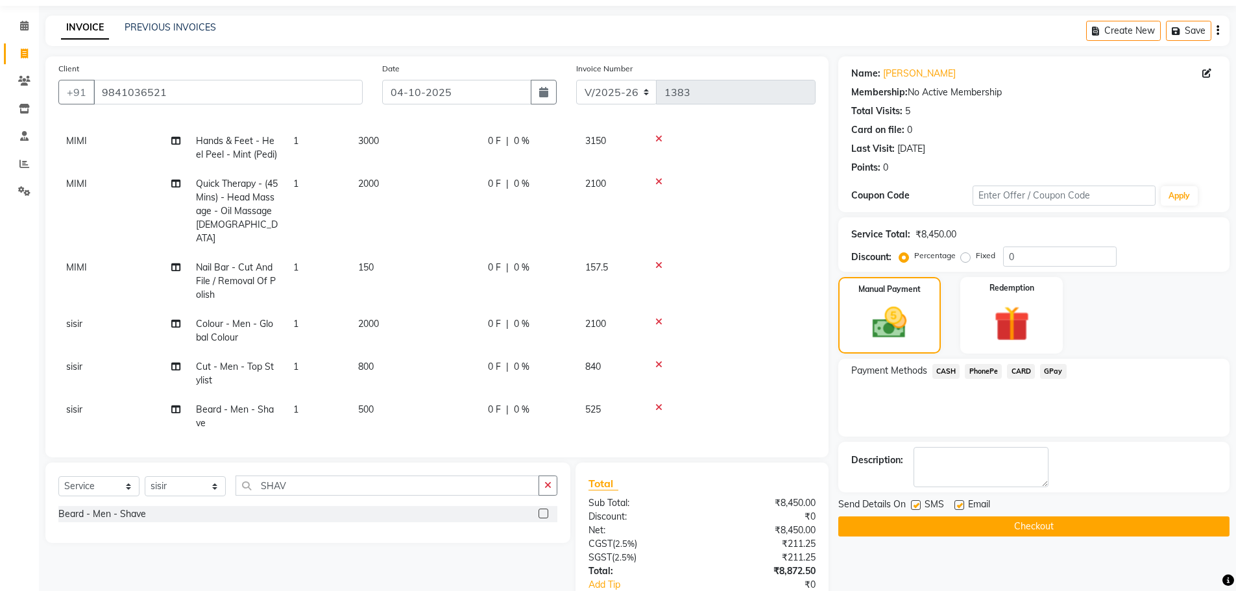
click at [987, 525] on button "Checkout" at bounding box center [1033, 527] width 391 height 20
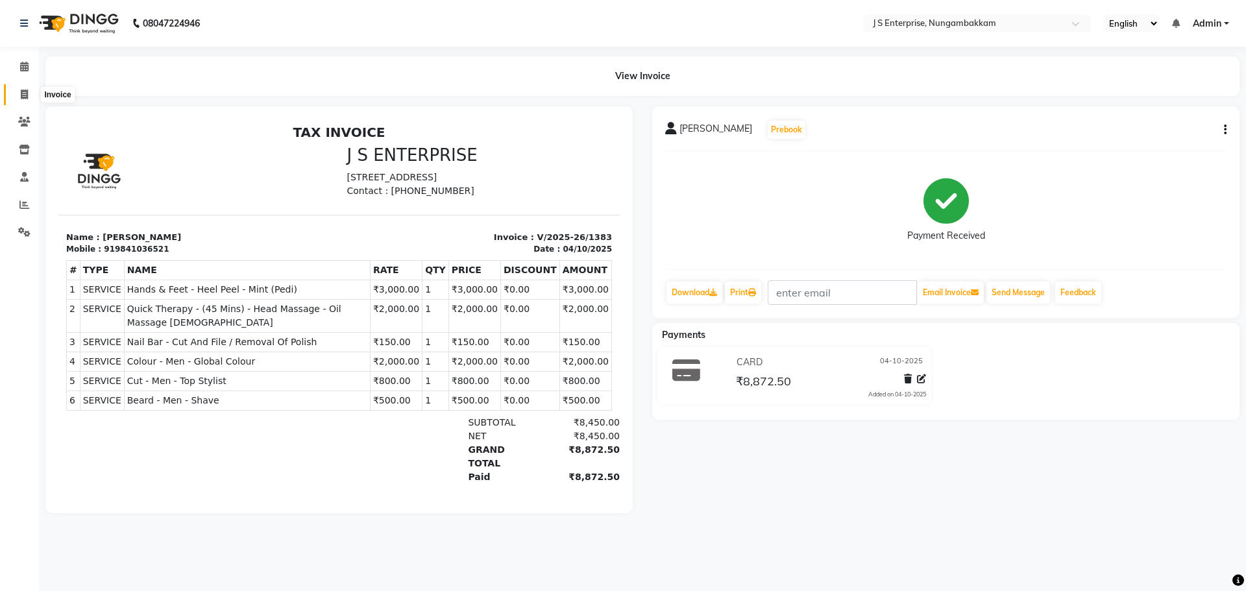
click at [29, 91] on span at bounding box center [24, 95] width 23 height 15
select select "service"
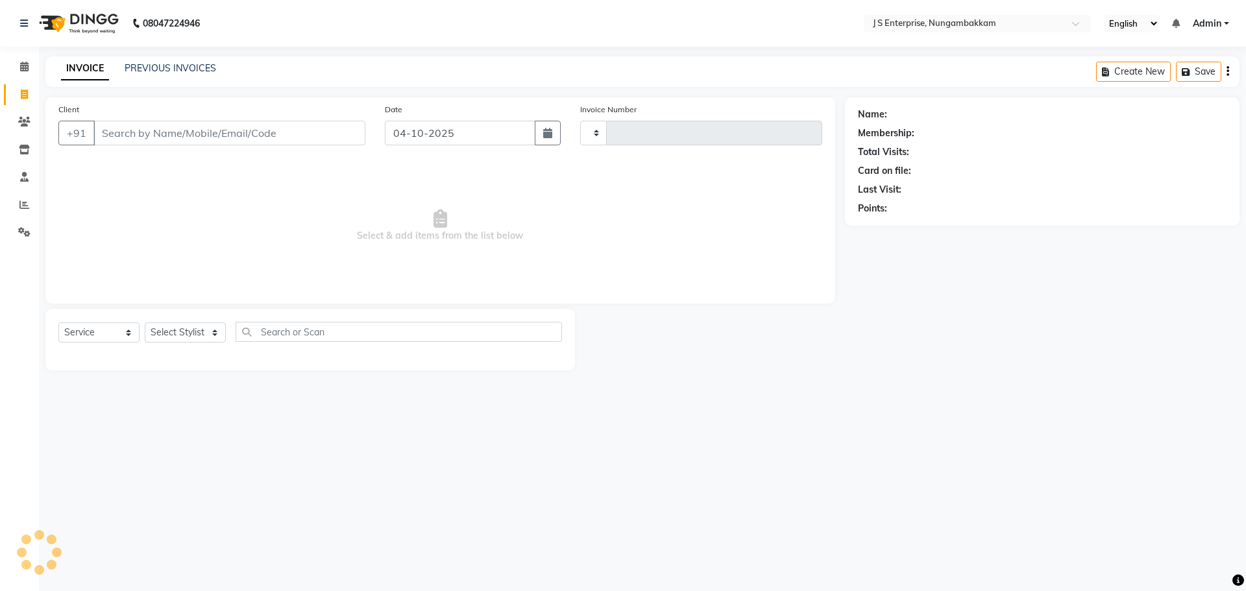
type input "1384"
select select "7359"
click at [25, 64] on icon at bounding box center [24, 67] width 8 height 10
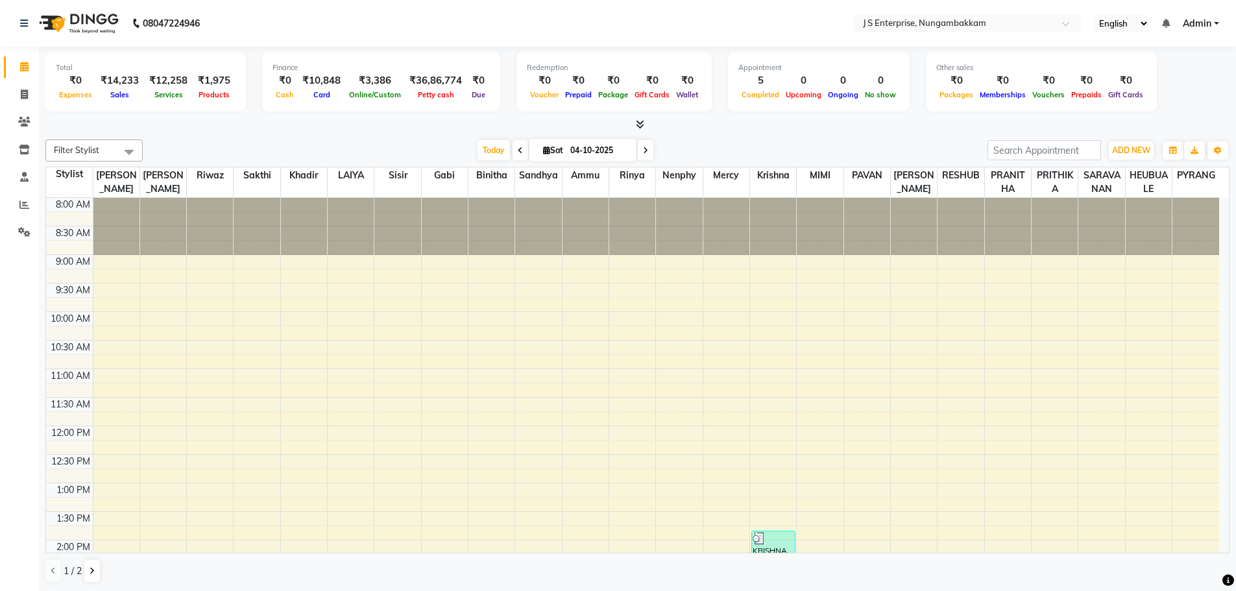
click at [207, 134] on div "Total ₹0 Expenses ₹14,233 Sales ₹12,258 Services ₹1,975 Products Finance ₹0 Cas…" at bounding box center [637, 319] width 1197 height 545
click at [17, 94] on span at bounding box center [24, 95] width 23 height 15
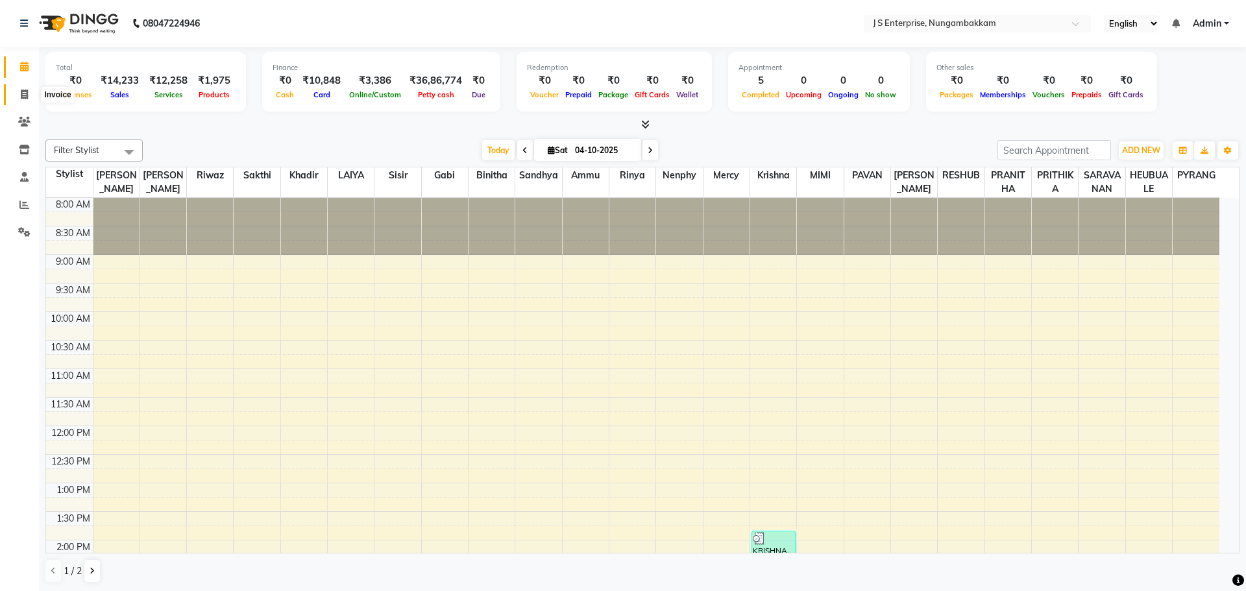
select select "7359"
select select "service"
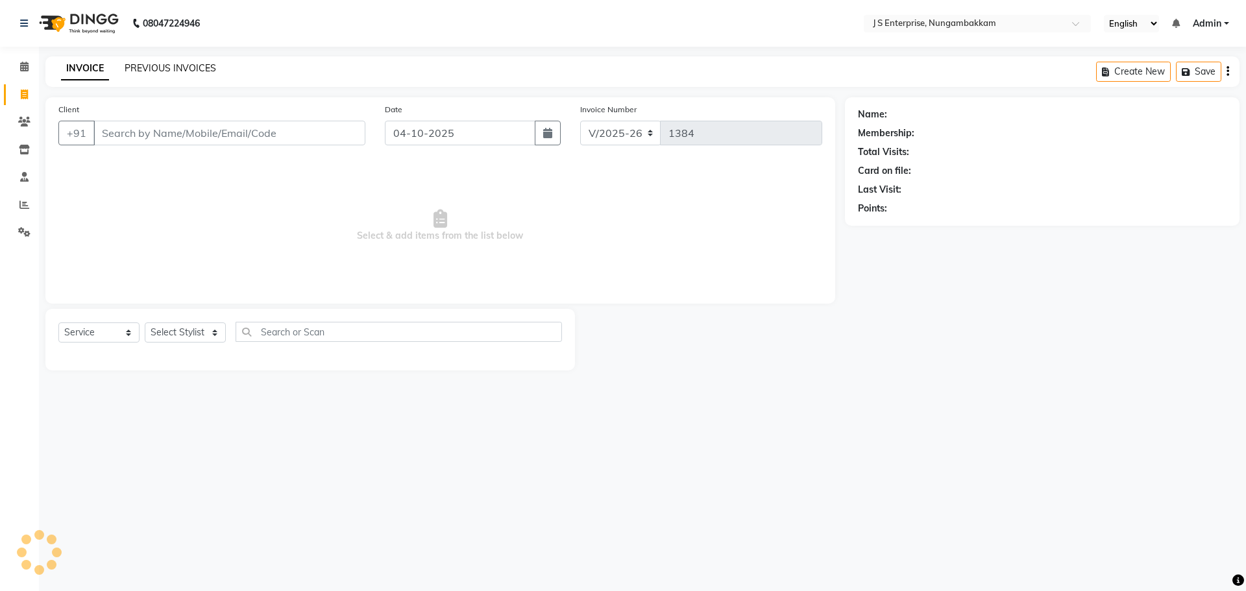
click at [158, 68] on link "PREVIOUS INVOICES" at bounding box center [170, 68] width 91 height 12
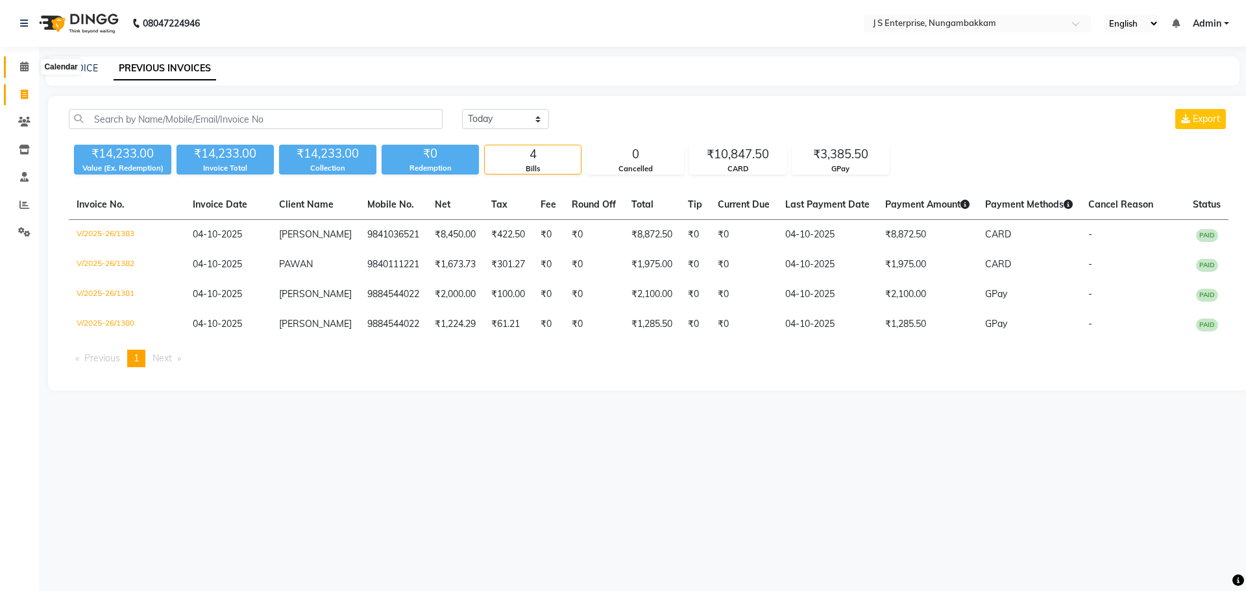
click at [24, 69] on icon at bounding box center [24, 67] width 8 height 10
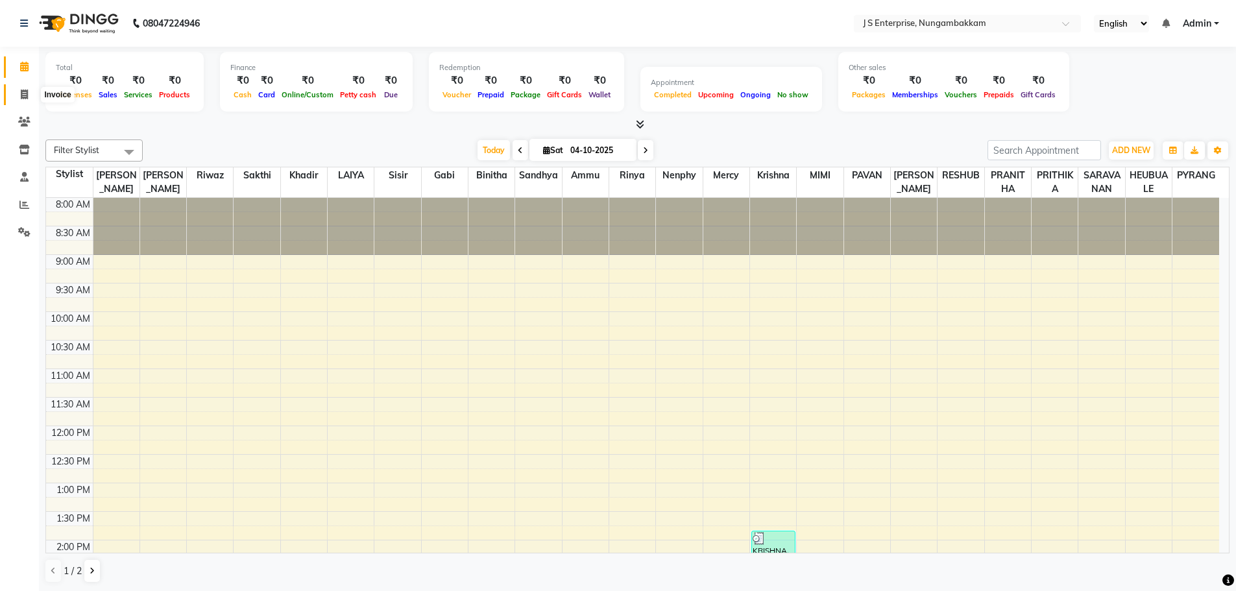
click at [30, 95] on span at bounding box center [24, 95] width 23 height 15
select select "7359"
select select "service"
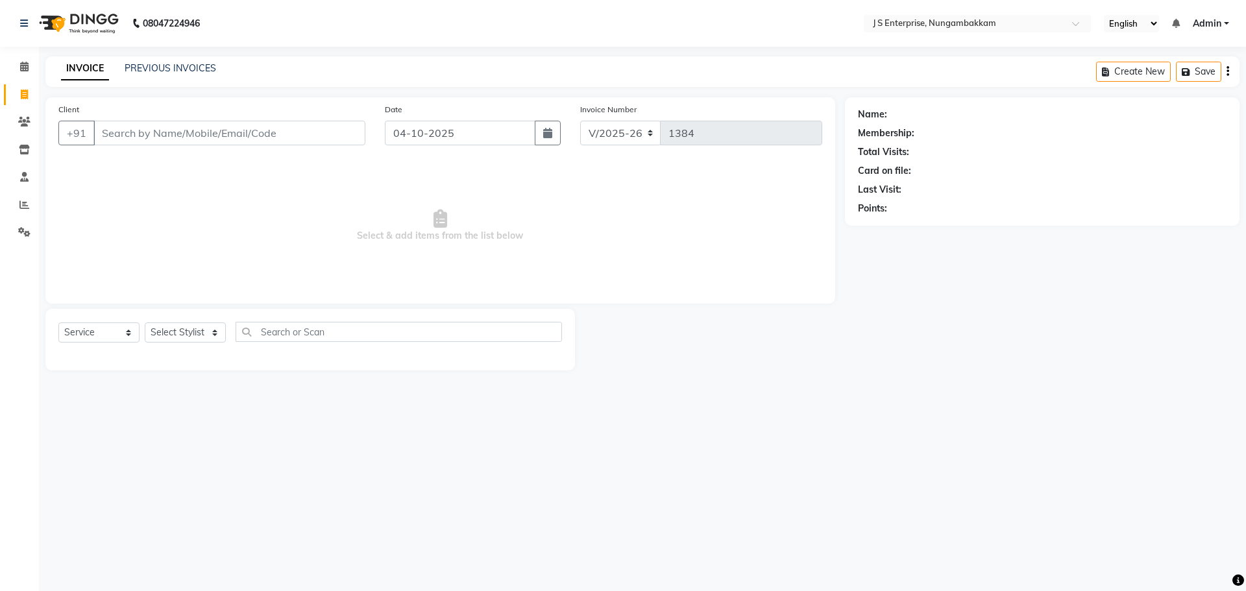
click at [119, 129] on input "Client" at bounding box center [229, 133] width 272 height 25
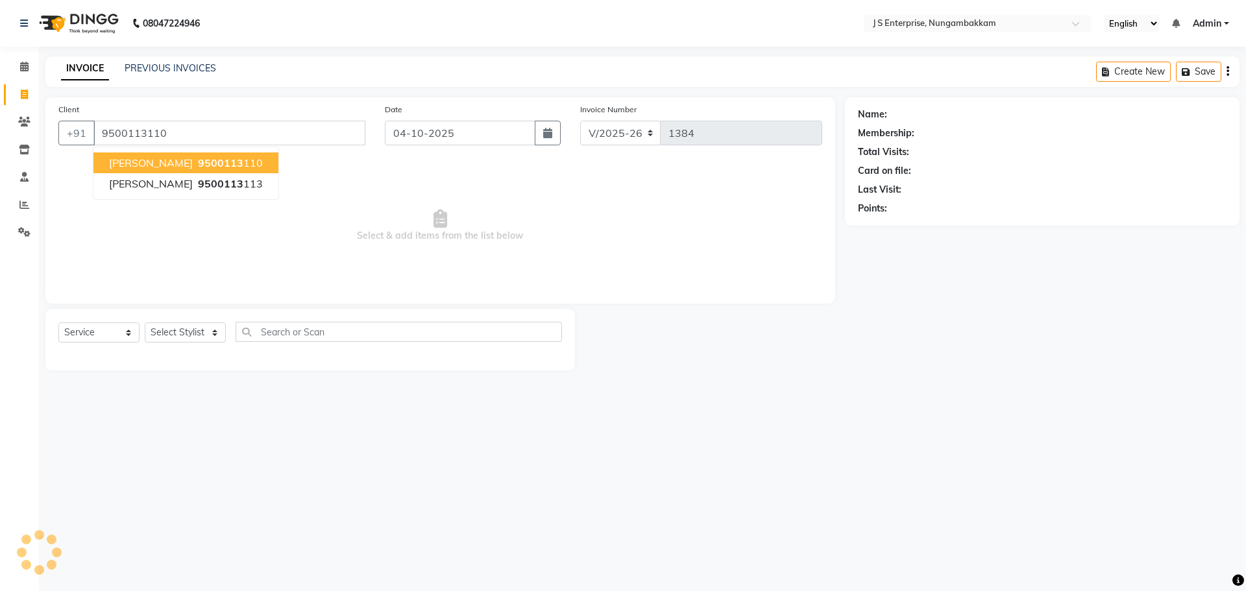
type input "9500113110"
click at [198, 160] on span "9500113" at bounding box center [220, 162] width 45 height 13
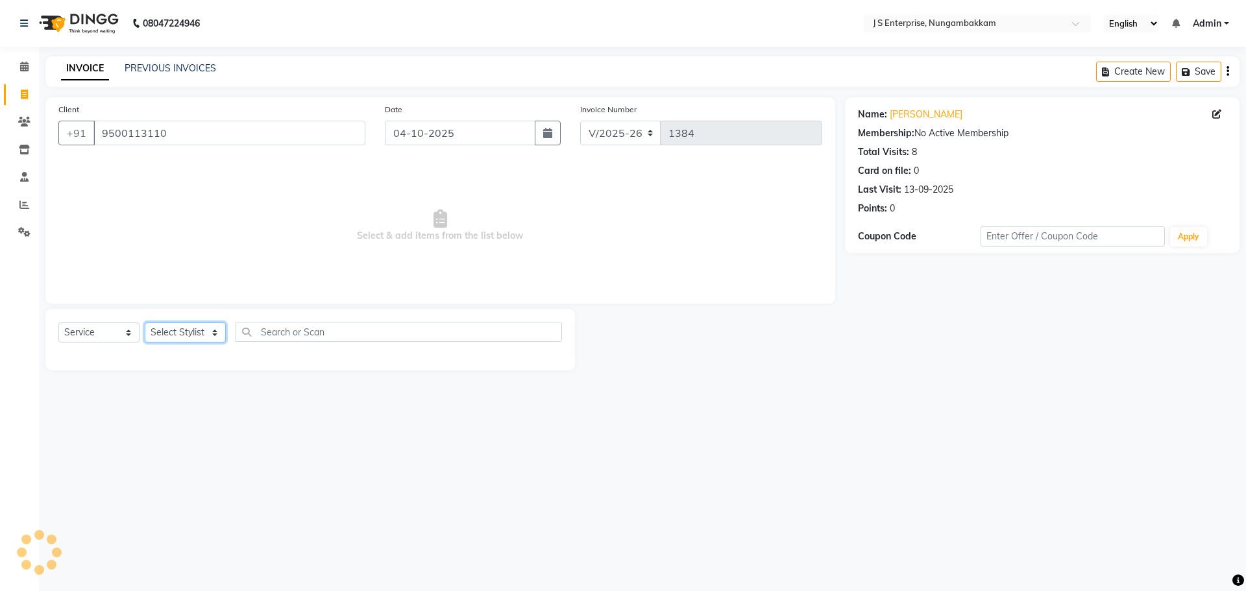
click at [210, 334] on select "Select Stylist [PERSON_NAME] [PERSON_NAME] [PERSON_NAME] [PERSON_NAME] krishna …" at bounding box center [185, 333] width 81 height 20
select select "63612"
click at [145, 323] on select "Select Stylist [PERSON_NAME] [PERSON_NAME] [PERSON_NAME] [PERSON_NAME] krishna …" at bounding box center [185, 333] width 81 height 20
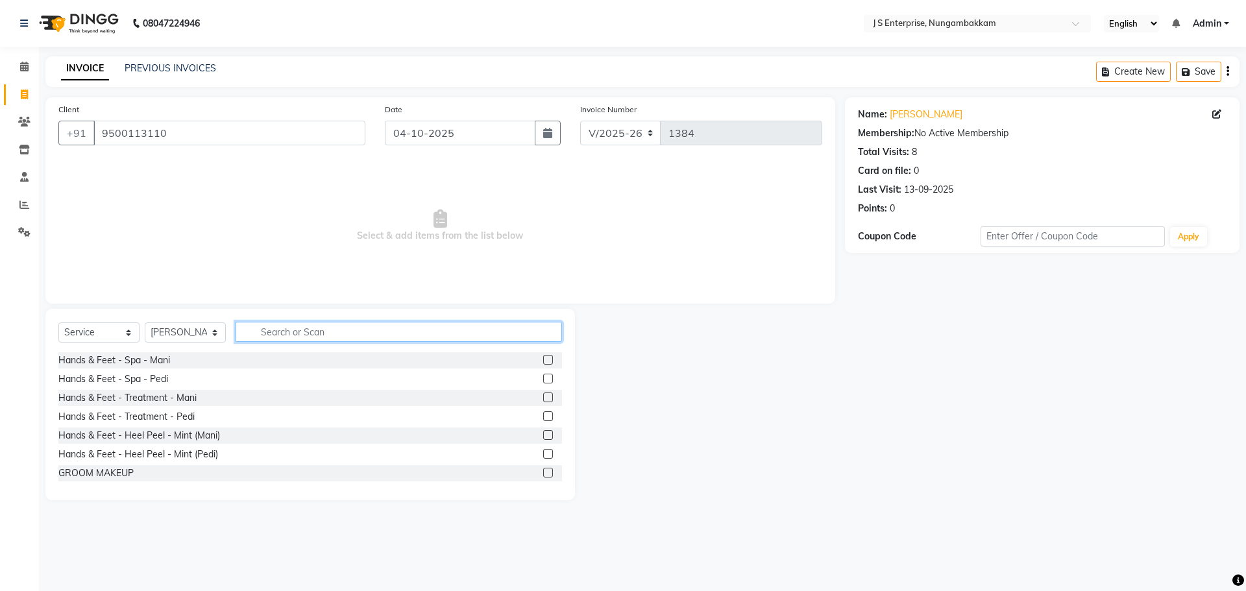
click at [276, 332] on input "text" at bounding box center [399, 332] width 326 height 20
type input "T"
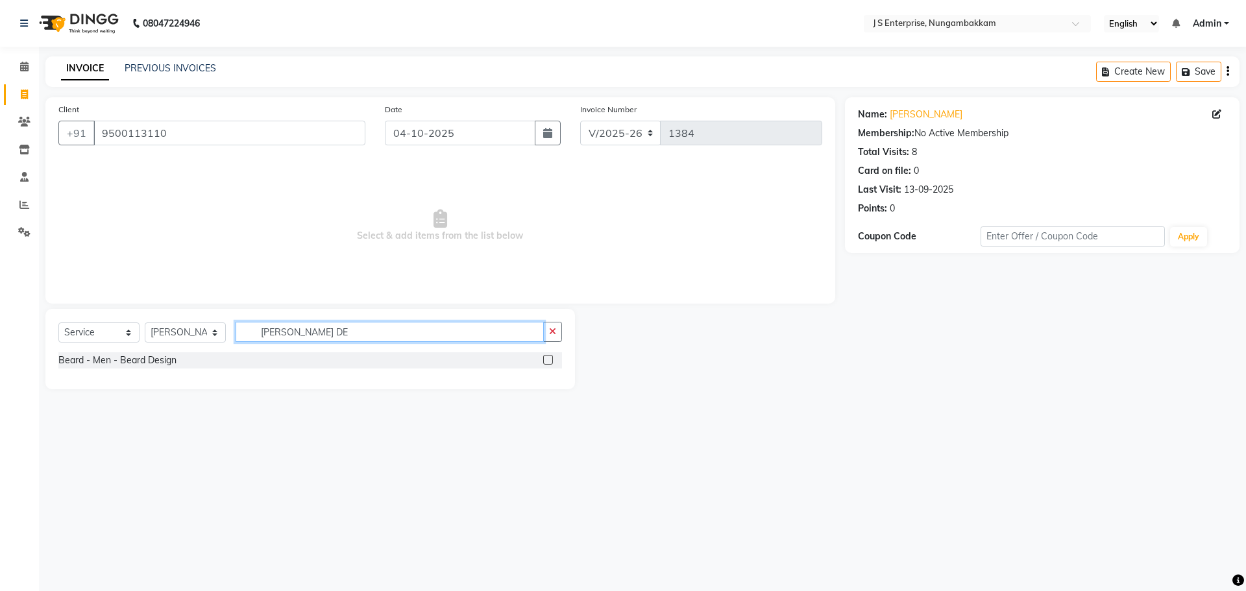
type input "[PERSON_NAME] DE"
click at [550, 362] on label at bounding box center [548, 360] width 10 height 10
click at [550, 362] on input "checkbox" at bounding box center [547, 360] width 8 height 8
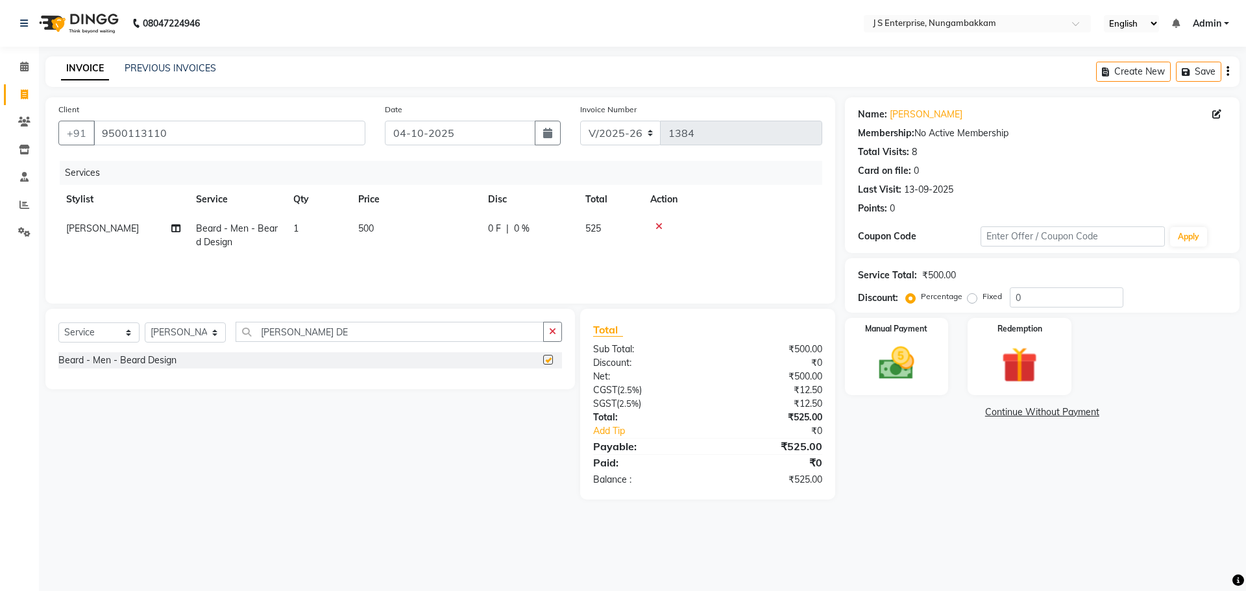
checkbox input "false"
click at [390, 228] on td "500" at bounding box center [415, 235] width 130 height 43
select select "63612"
click at [464, 236] on input "500" at bounding box center [476, 232] width 114 height 20
type input "550"
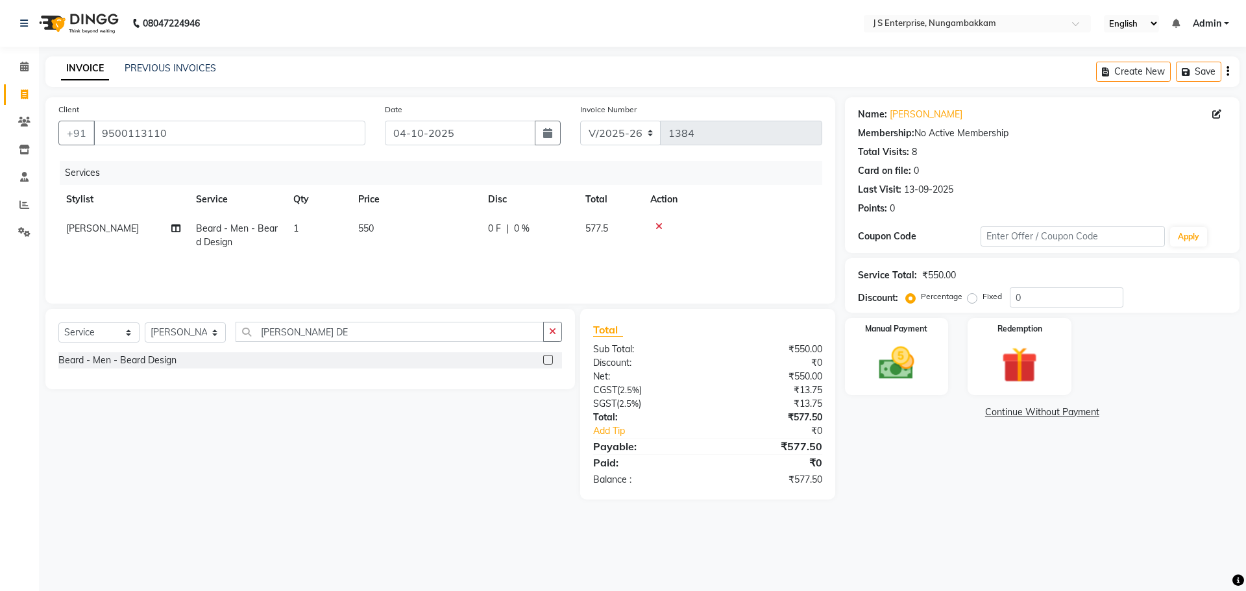
drag, startPoint x: 1001, startPoint y: 507, endPoint x: 960, endPoint y: 506, distance: 40.3
click at [995, 507] on main "INVOICE PREVIOUS INVOICES Create New Save Client [PHONE_NUMBER] Date [DATE] Inv…" at bounding box center [642, 287] width 1207 height 463
click at [125, 330] on select "Select Service Product Membership Package Voucher Prepaid Gift Card" at bounding box center [98, 333] width 81 height 20
select select "product"
click at [58, 323] on select "Select Service Product Membership Package Voucher Prepaid Gift Card" at bounding box center [98, 333] width 81 height 20
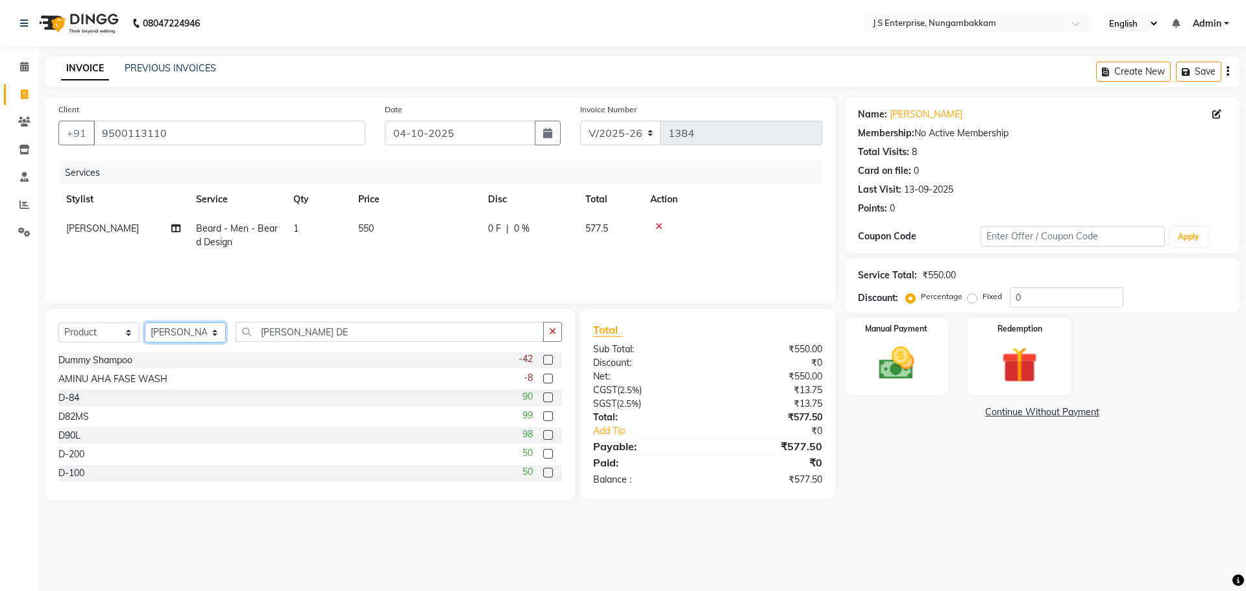
click at [215, 333] on select "Select Stylist [PERSON_NAME] [PERSON_NAME] [PERSON_NAME] [PERSON_NAME] krishna …" at bounding box center [185, 333] width 81 height 20
click at [316, 332] on input "[PERSON_NAME] DE" at bounding box center [390, 332] width 308 height 20
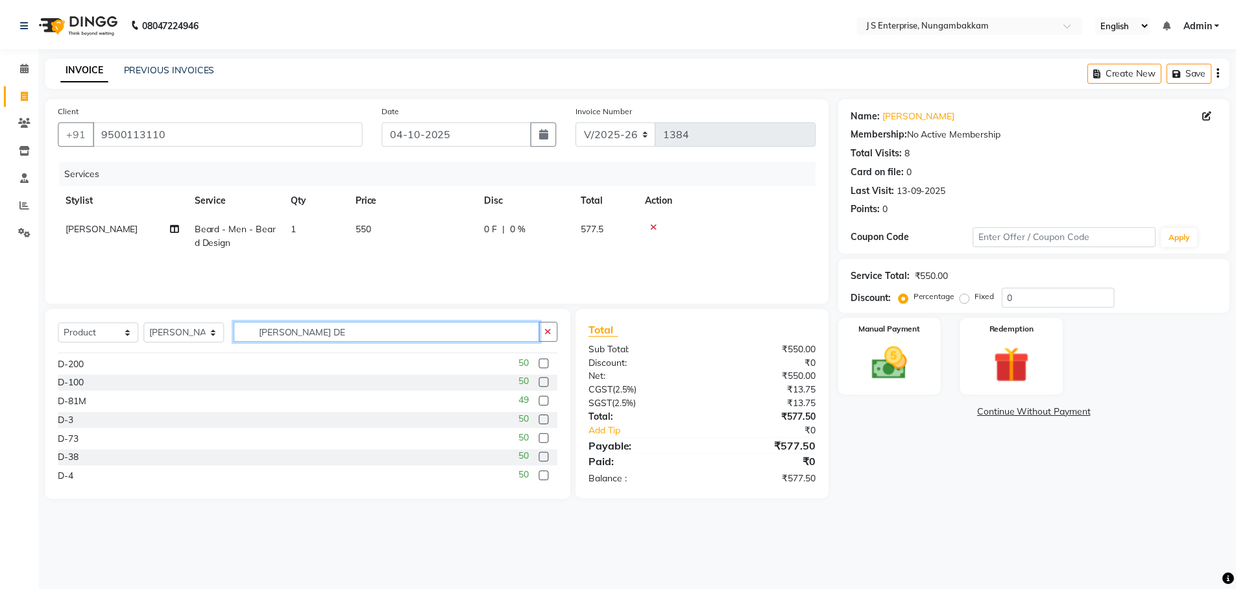
scroll to position [130, 0]
click at [543, 398] on label at bounding box center [548, 400] width 10 height 10
click at [543, 398] on input "checkbox" at bounding box center [547, 400] width 8 height 8
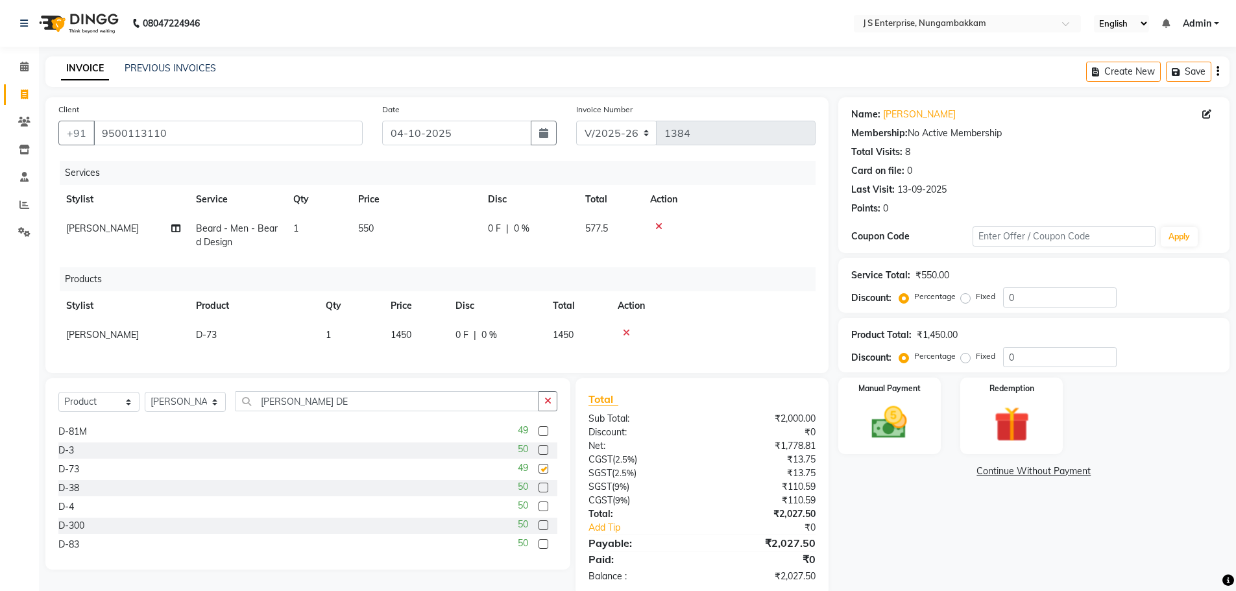
checkbox input "false"
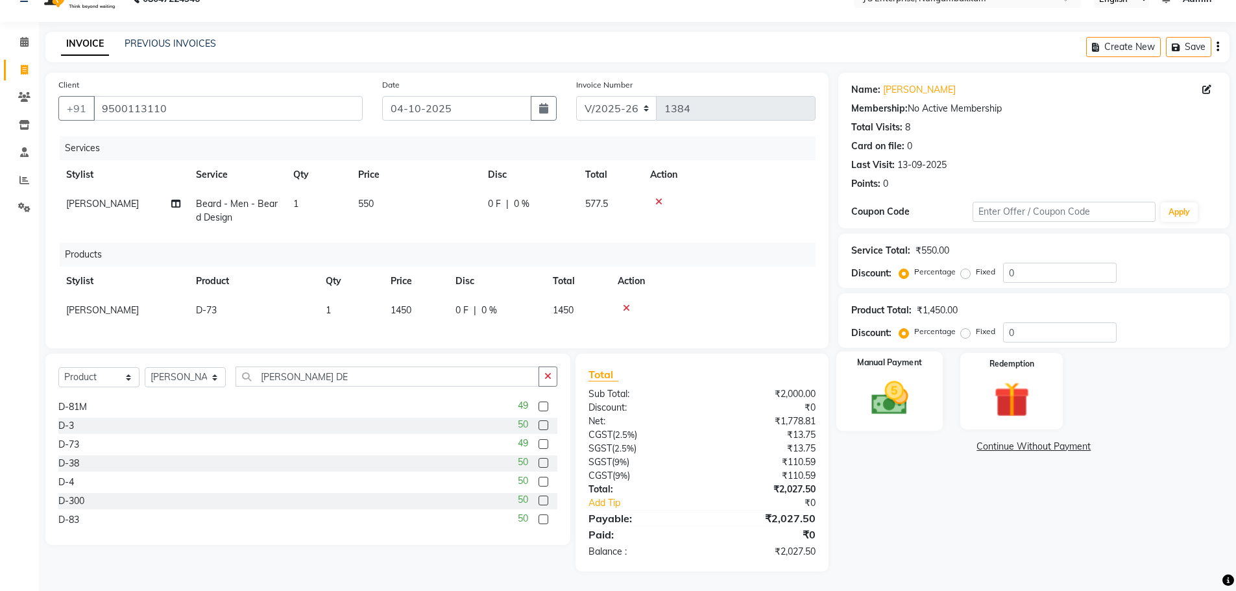
click at [886, 391] on img at bounding box center [890, 398] width 60 height 42
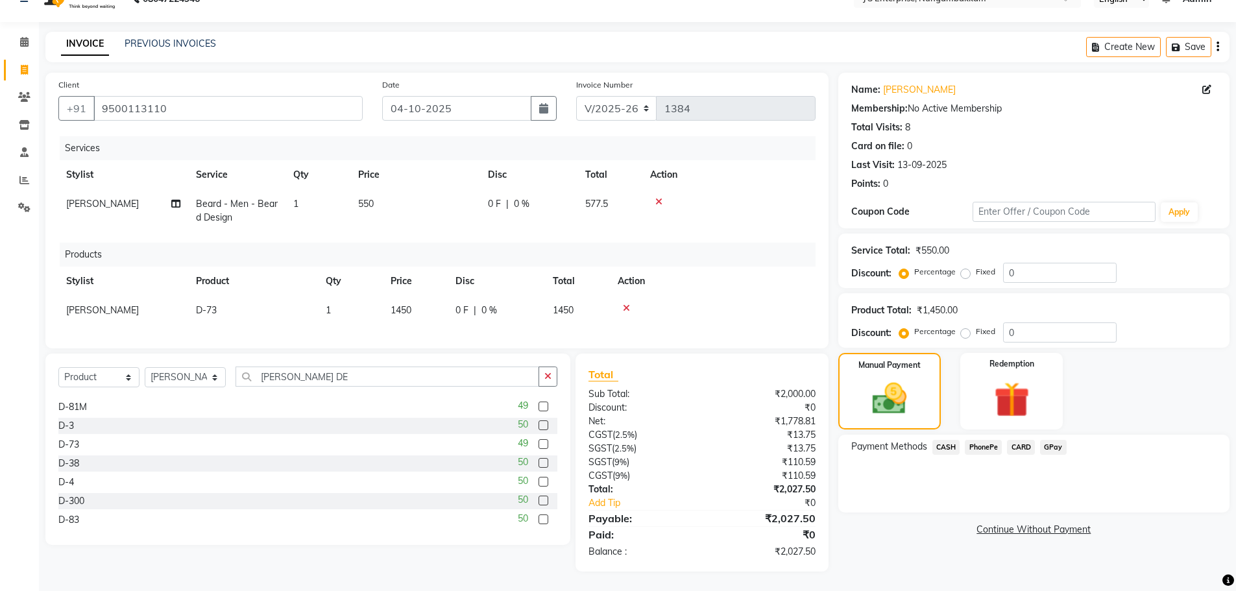
click at [1054, 440] on span "GPay" at bounding box center [1053, 447] width 27 height 15
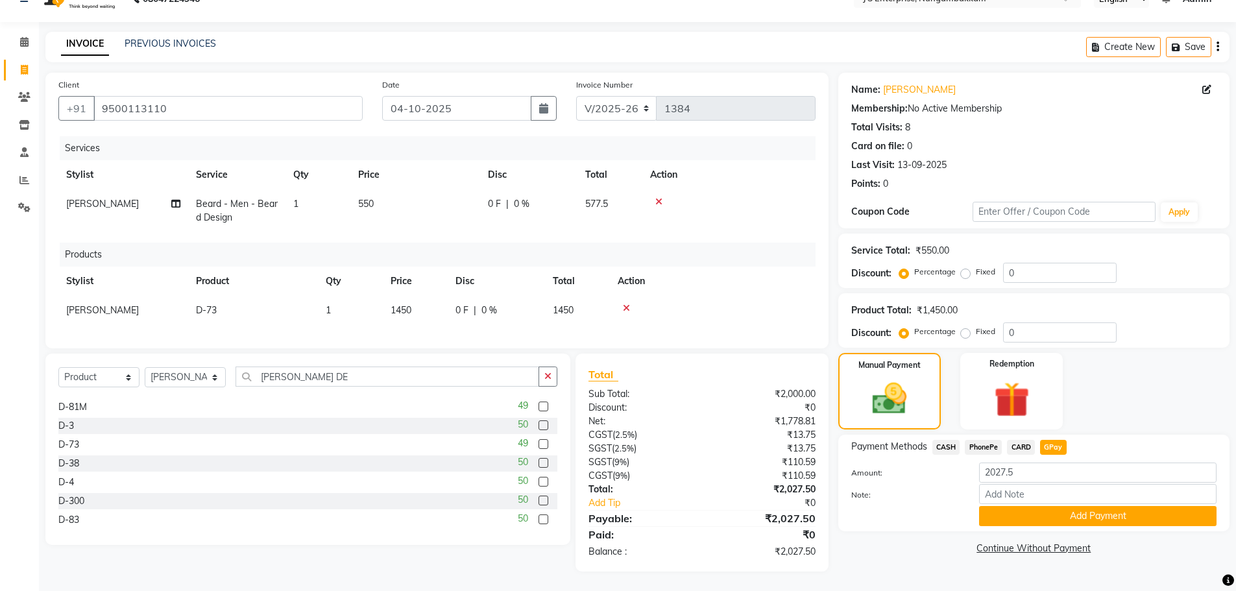
click at [1033, 506] on button "Add Payment" at bounding box center [1098, 516] width 238 height 20
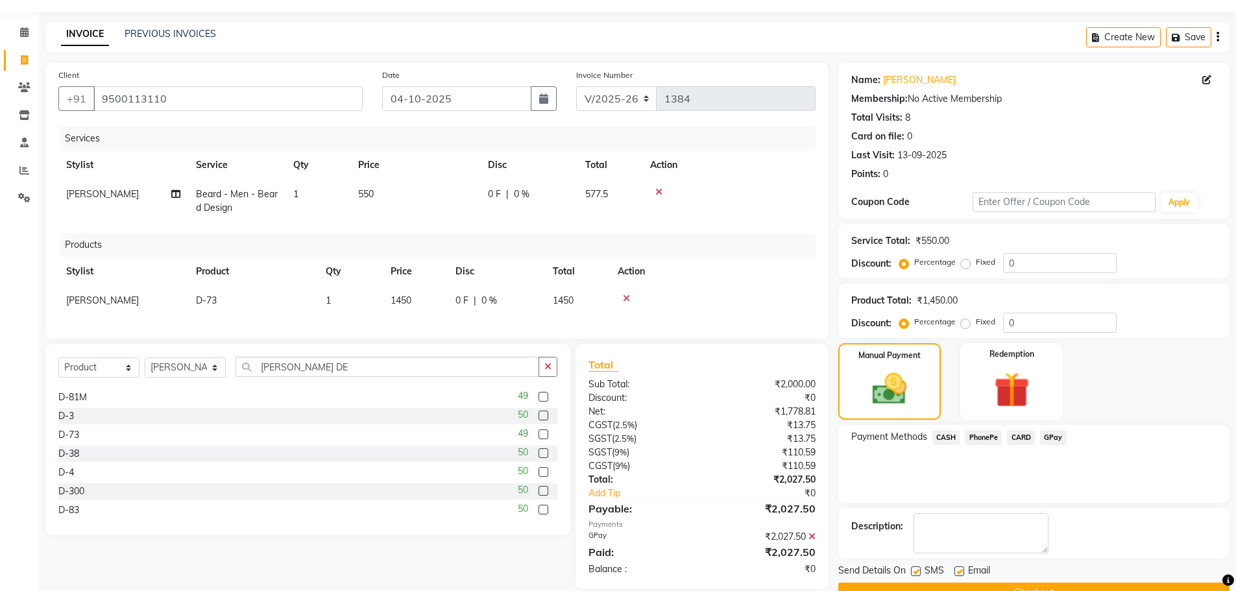
click at [965, 583] on button "Checkout" at bounding box center [1033, 593] width 391 height 20
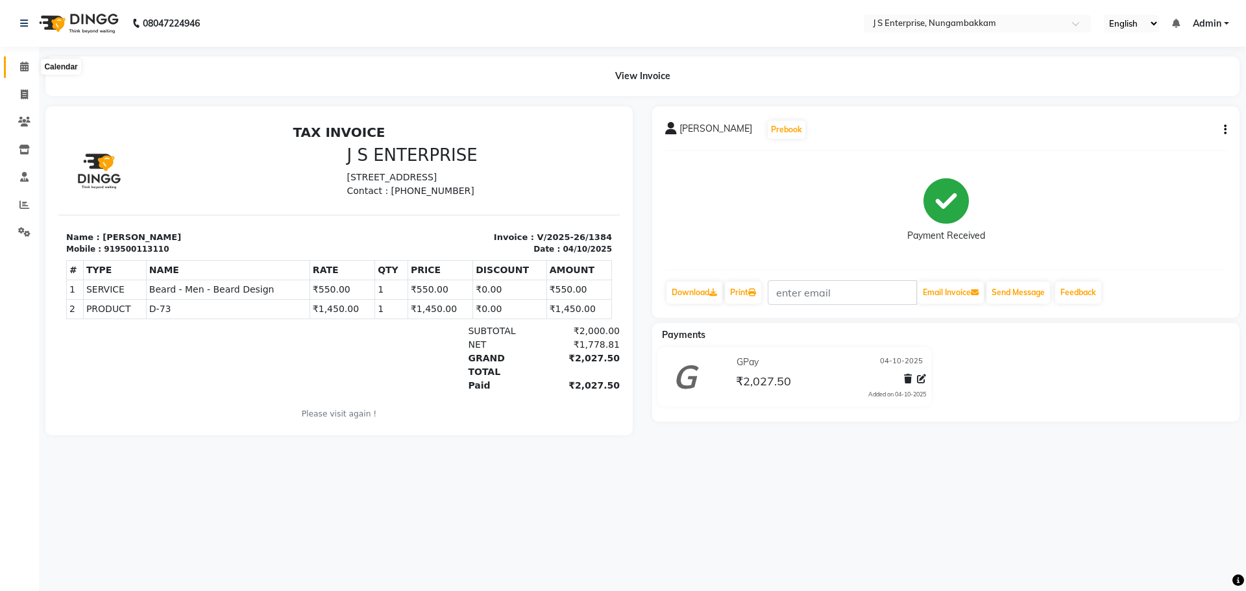
click at [25, 66] on icon at bounding box center [24, 67] width 8 height 10
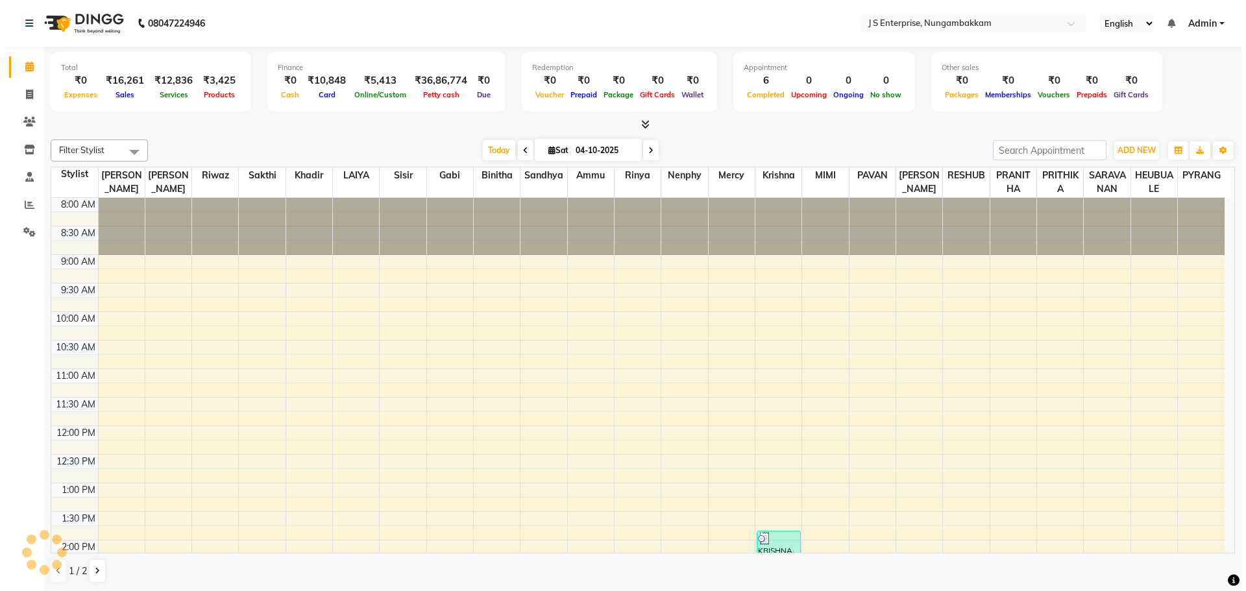
scroll to position [387, 0]
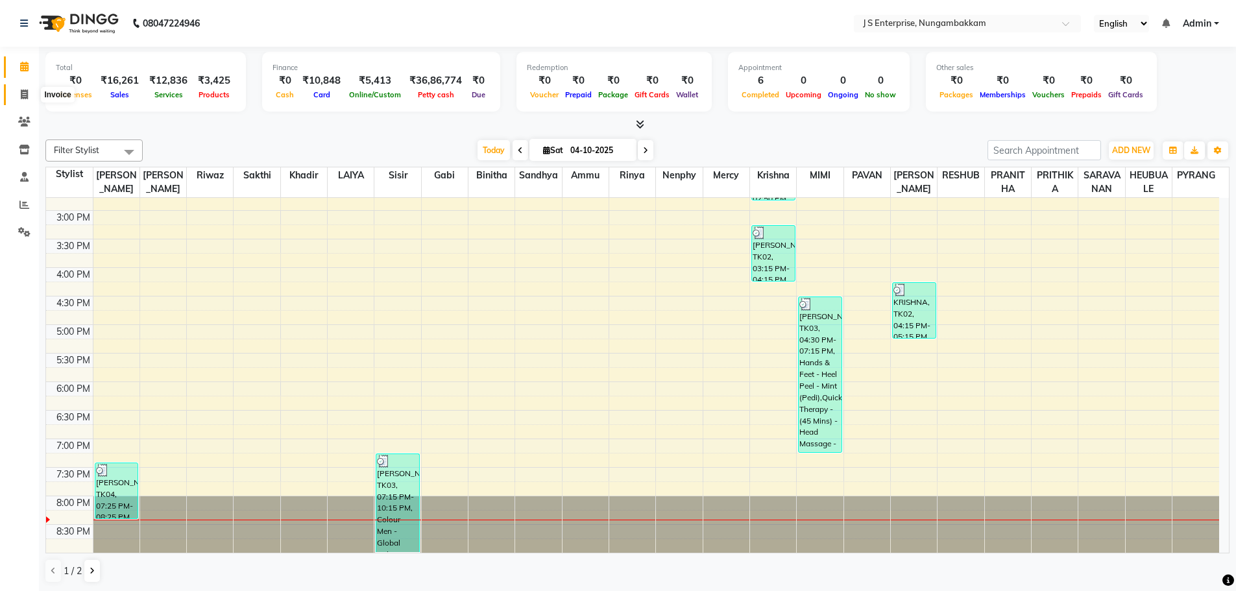
click at [28, 90] on icon at bounding box center [24, 95] width 7 height 10
select select "service"
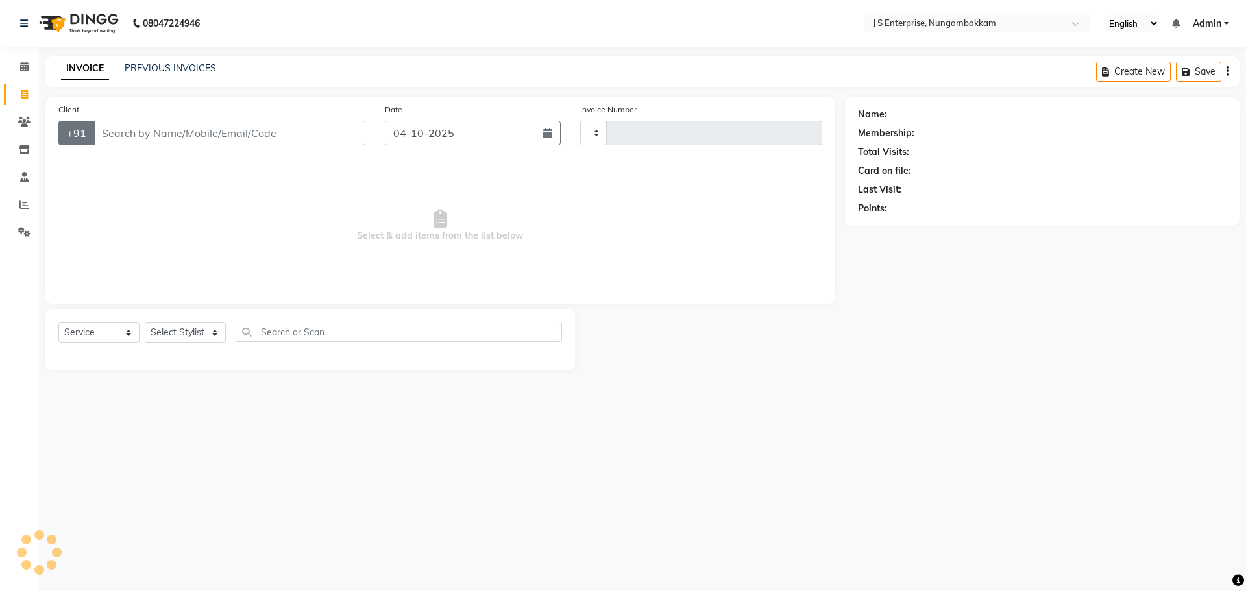
type input "1385"
select select "7359"
click at [154, 131] on input "Client" at bounding box center [229, 133] width 272 height 25
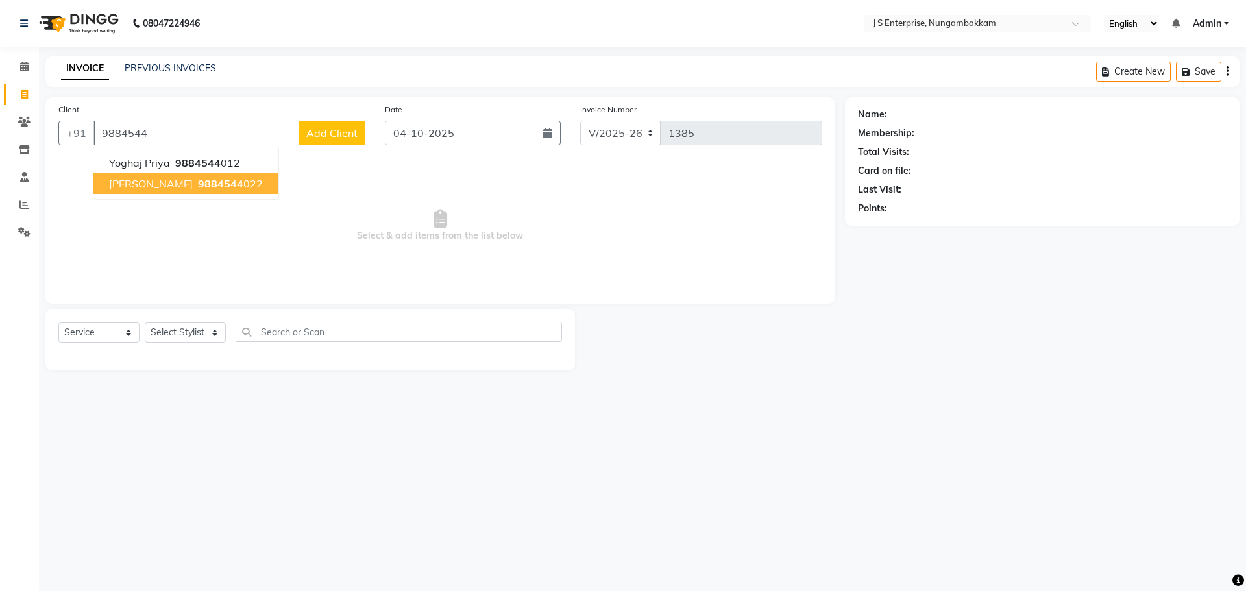
click at [198, 178] on span "9884544" at bounding box center [220, 183] width 45 height 13
type input "9884544022"
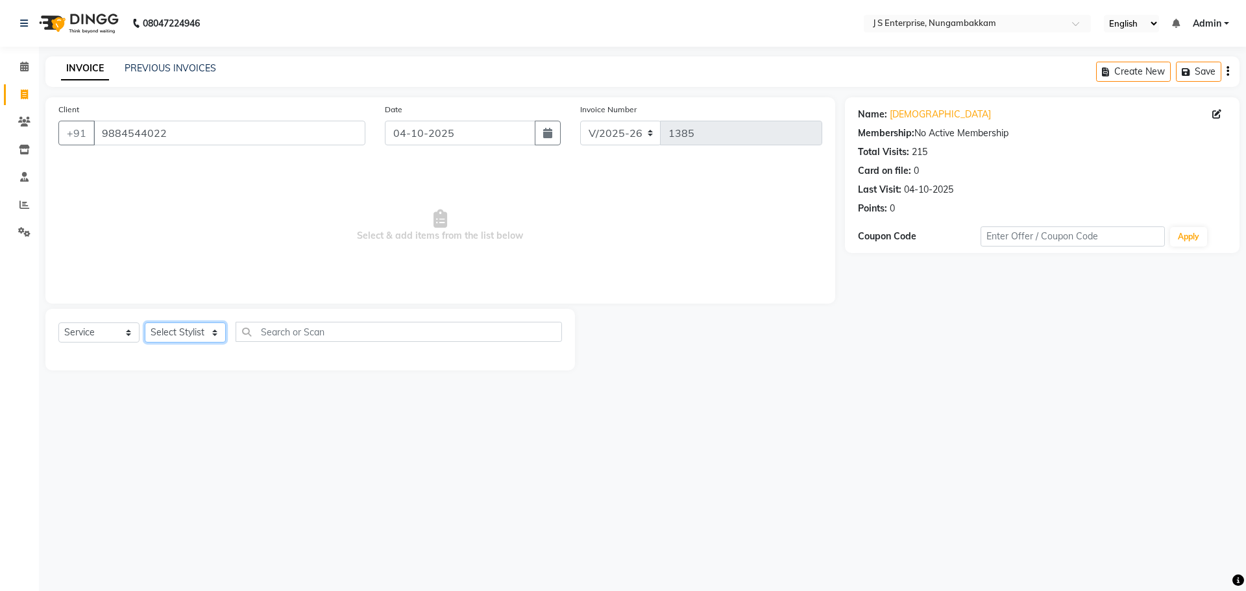
click at [224, 329] on select "Select Stylist [PERSON_NAME] [PERSON_NAME] [PERSON_NAME] [PERSON_NAME] krishna …" at bounding box center [185, 333] width 81 height 20
select select "63709"
click at [145, 323] on select "Select Stylist [PERSON_NAME] [PERSON_NAME] [PERSON_NAME] [PERSON_NAME] krishna …" at bounding box center [185, 333] width 81 height 20
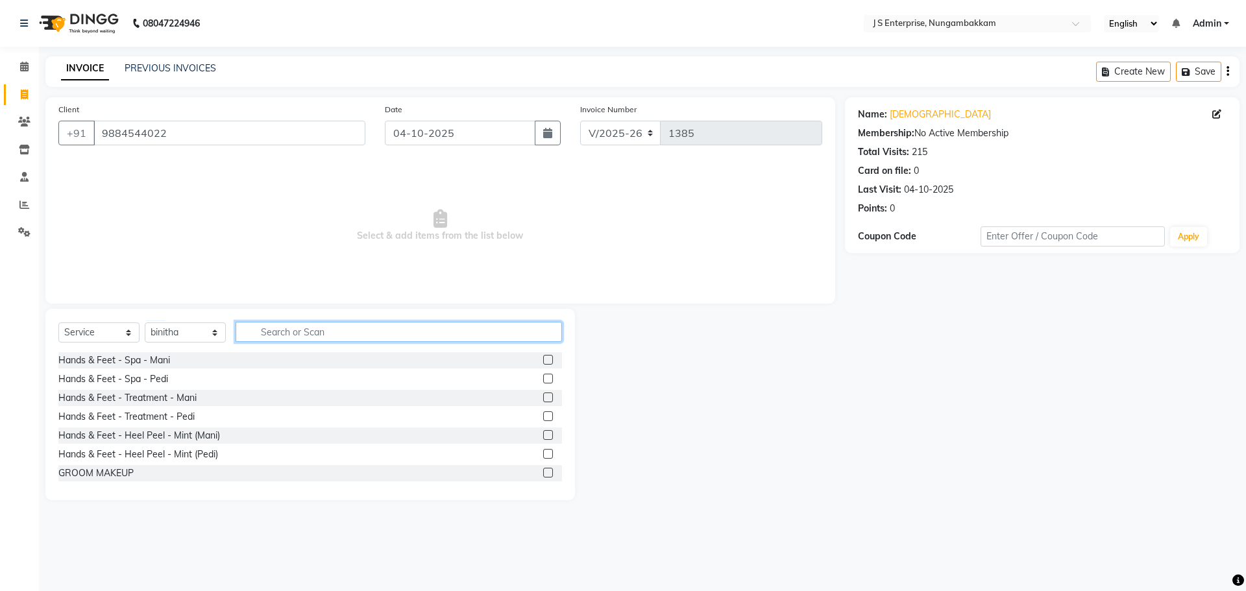
click at [268, 323] on input "text" at bounding box center [399, 332] width 326 height 20
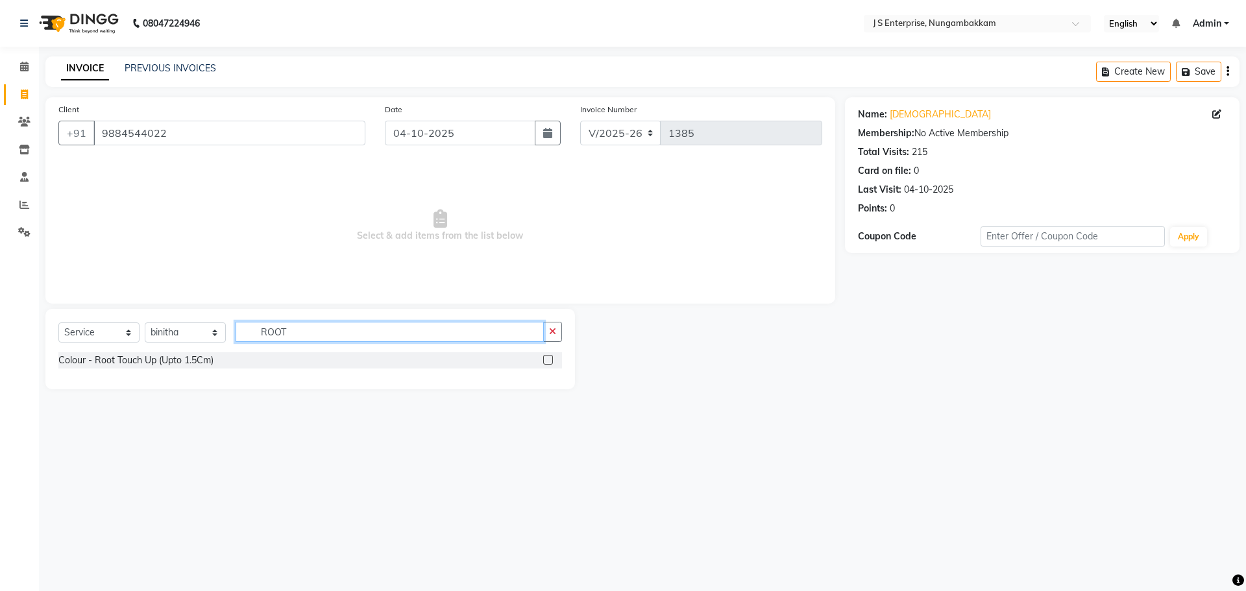
type input "ROOT"
click at [546, 360] on label at bounding box center [548, 360] width 10 height 10
click at [546, 360] on input "checkbox" at bounding box center [547, 360] width 8 height 8
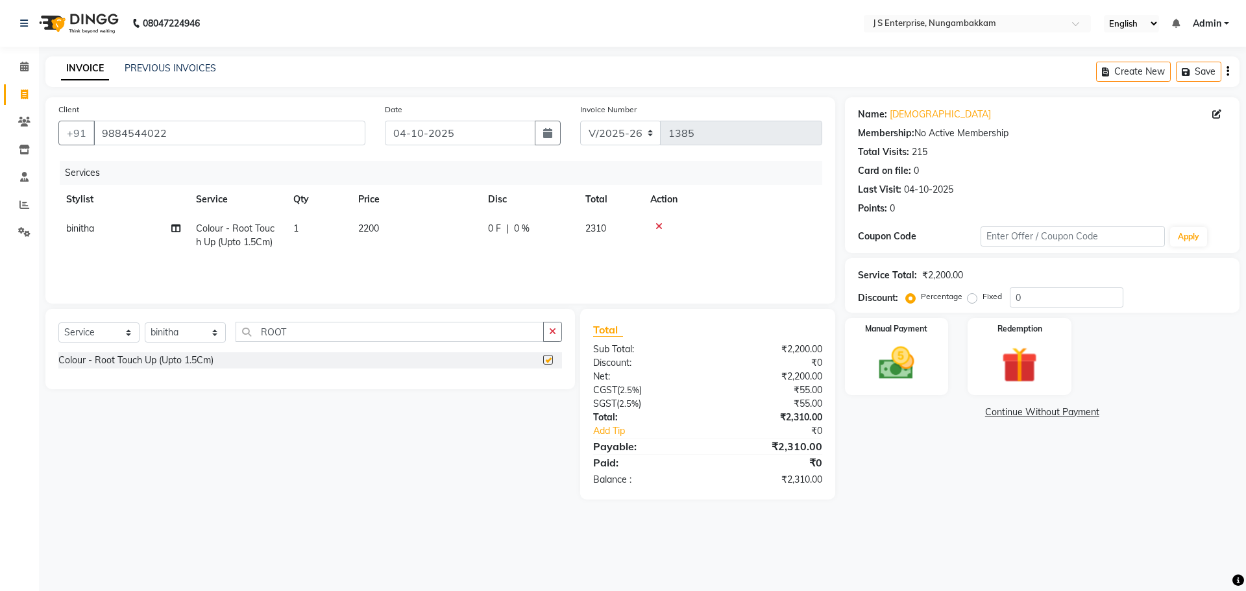
checkbox input "false"
click at [389, 228] on td "2200" at bounding box center [415, 235] width 130 height 43
select select "63709"
click at [466, 230] on input "2200" at bounding box center [476, 232] width 114 height 20
type input "2420"
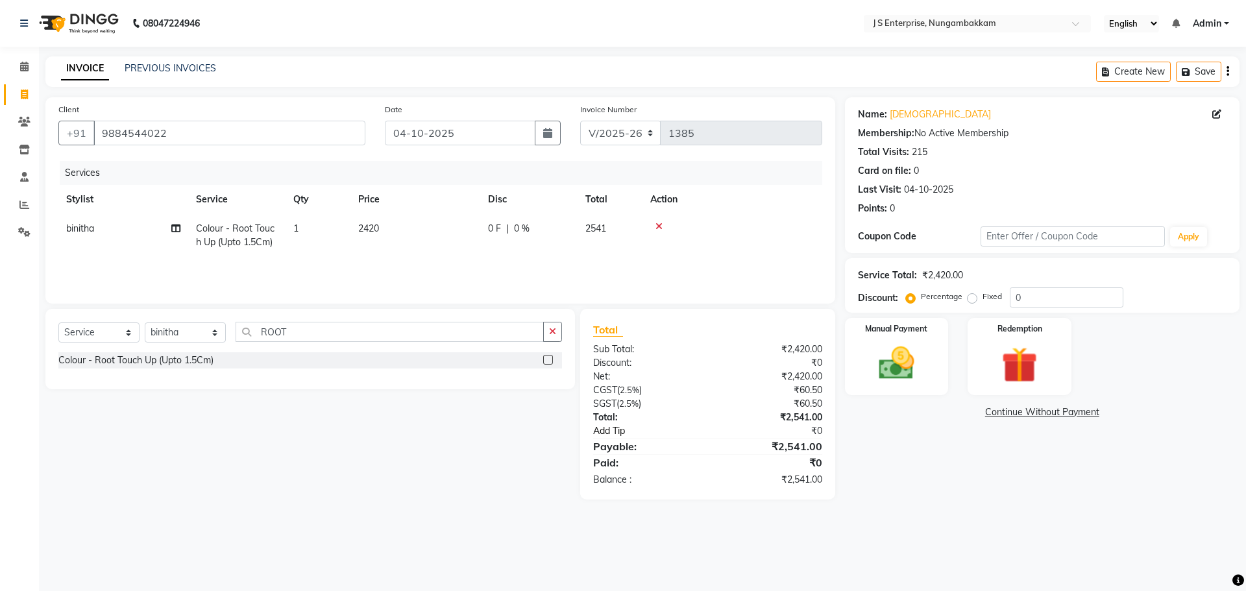
drag, startPoint x: 981, startPoint y: 490, endPoint x: 720, endPoint y: 433, distance: 267.0
click at [968, 489] on div "Name: [PERSON_NAME] Membership: No Active Membership Total Visits: 215 Card on …" at bounding box center [1047, 298] width 404 height 402
click at [293, 326] on input "ROOT" at bounding box center [390, 332] width 308 height 20
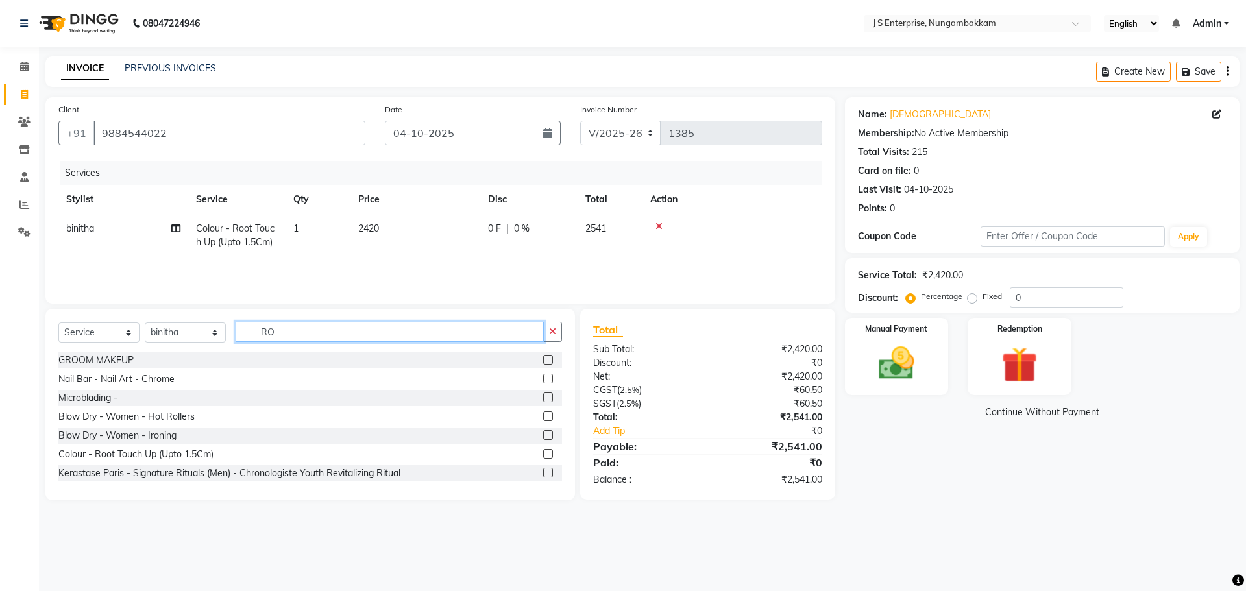
type input "R"
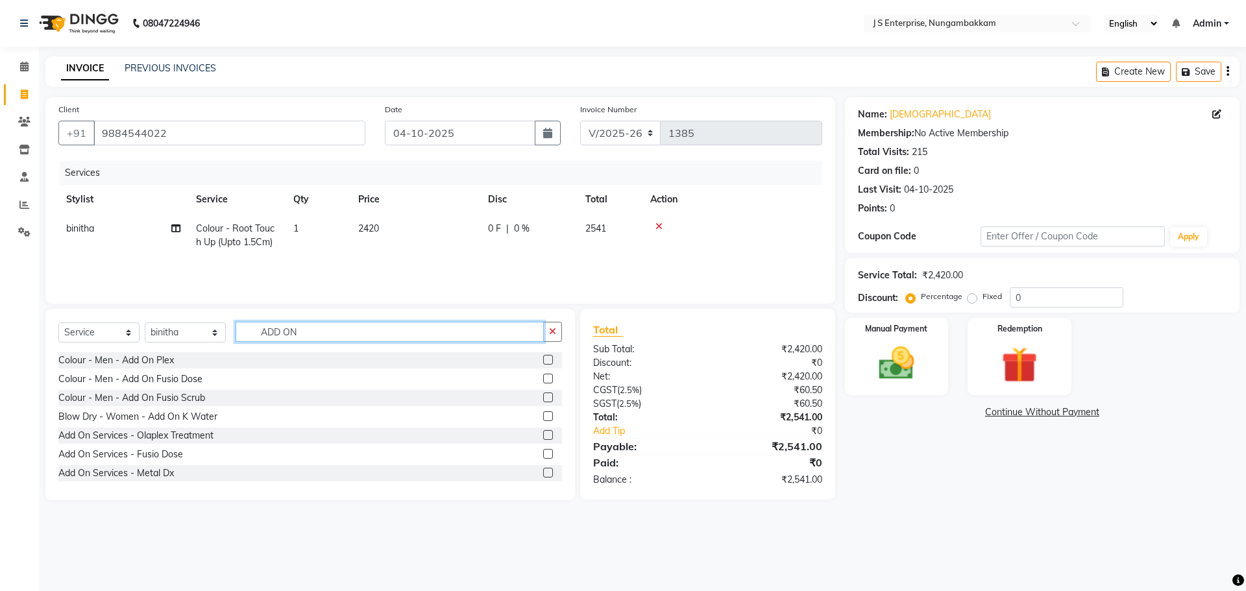
type input "ADD ON"
click at [543, 453] on label at bounding box center [548, 454] width 10 height 10
click at [543, 453] on input "checkbox" at bounding box center [547, 454] width 8 height 8
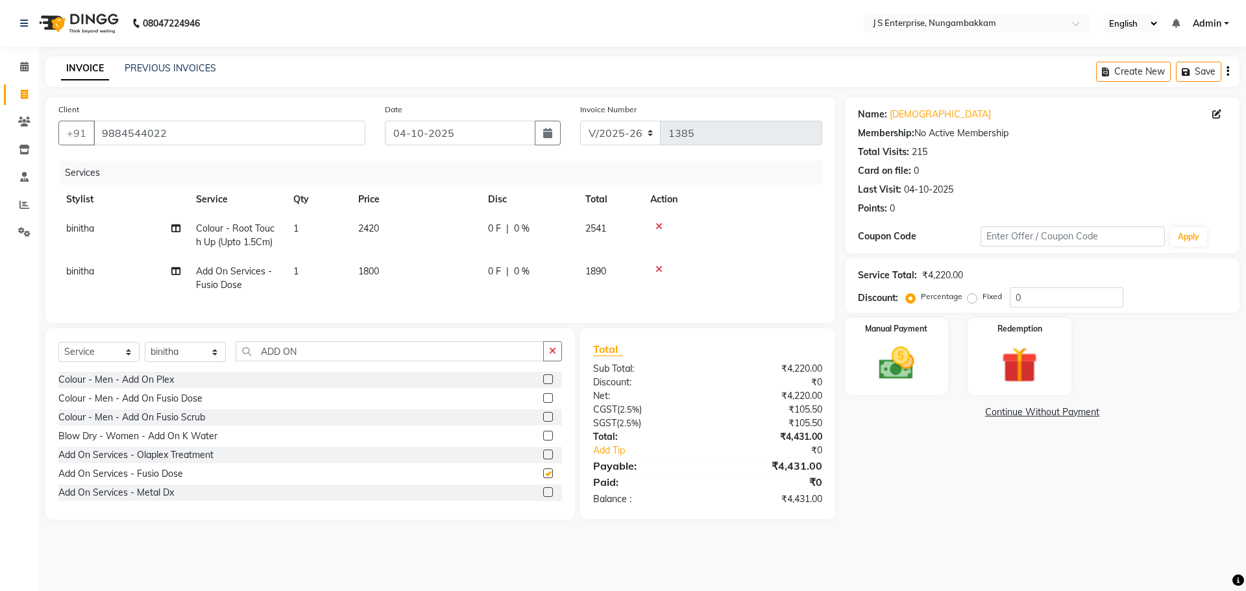
checkbox input "false"
click at [392, 271] on td "1800" at bounding box center [415, 278] width 130 height 43
select select "63709"
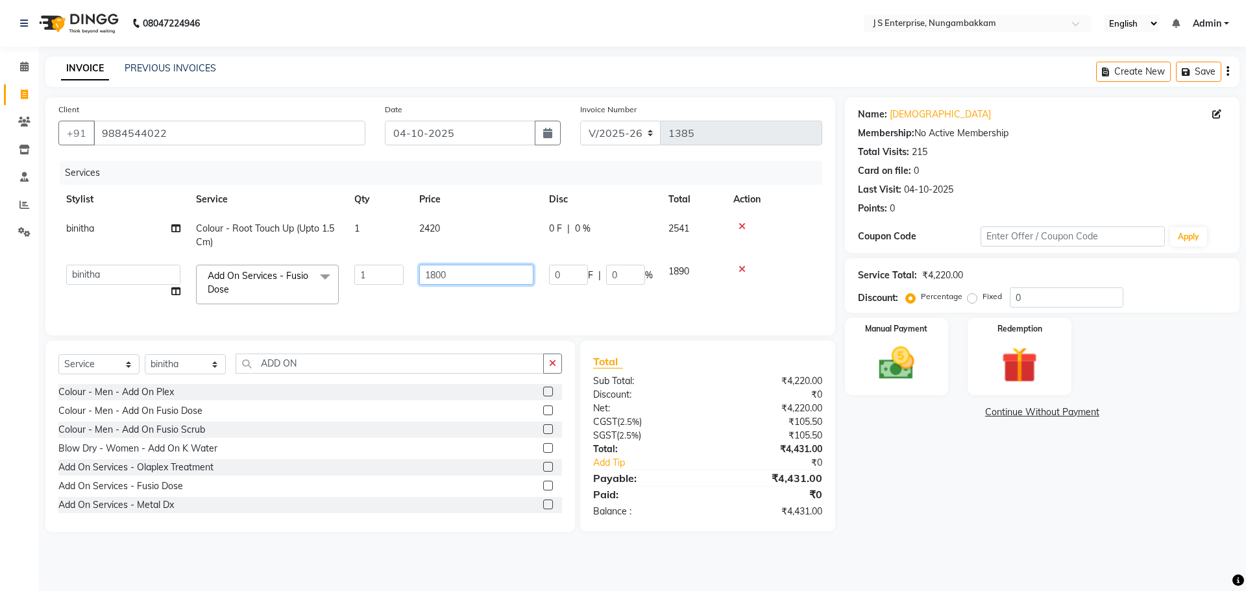
click at [476, 276] on input "1800" at bounding box center [476, 275] width 114 height 20
type input "1980"
drag, startPoint x: 921, startPoint y: 483, endPoint x: 859, endPoint y: 467, distance: 64.4
click at [920, 483] on div "Name: Krishna Membership: No Active Membership Total Visits: 215 Card on file: …" at bounding box center [1047, 314] width 404 height 435
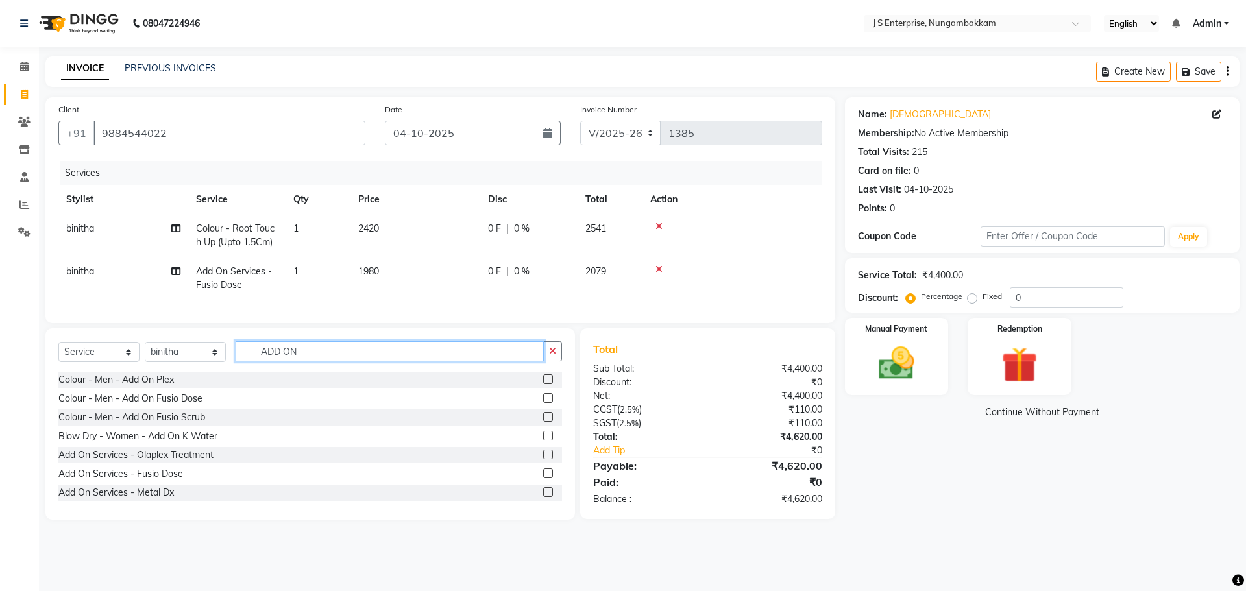
click at [308, 361] on input "ADD ON" at bounding box center [390, 351] width 308 height 20
type input "A"
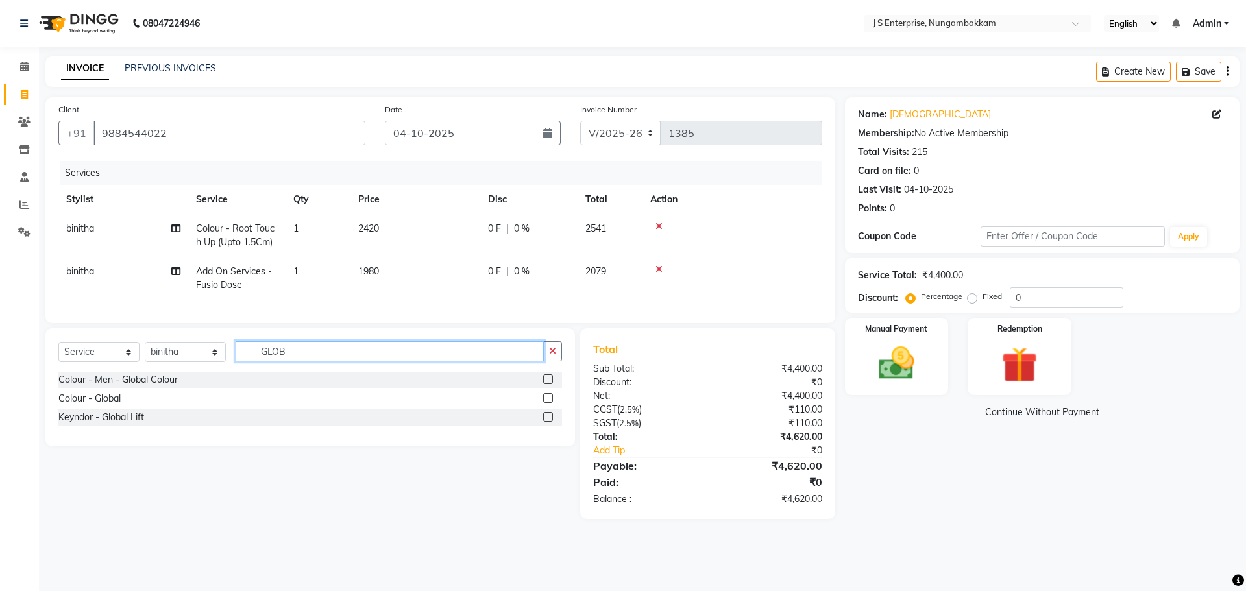
type input "GLOB"
click at [548, 403] on label at bounding box center [548, 398] width 10 height 10
click at [548, 403] on input "checkbox" at bounding box center [547, 399] width 8 height 8
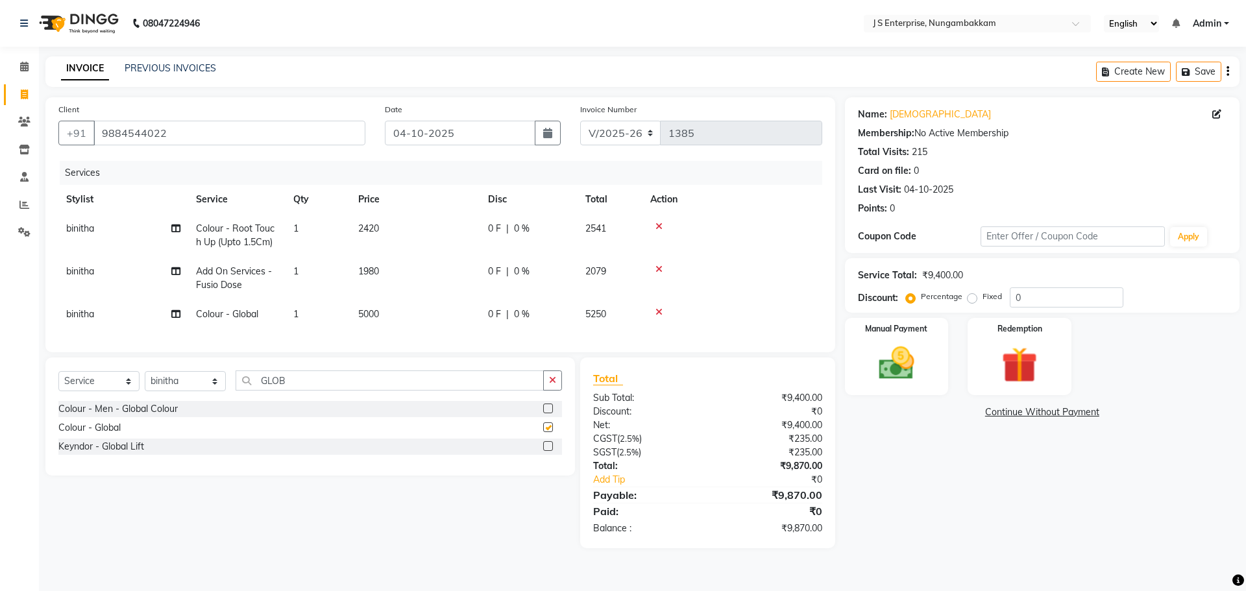
checkbox input "false"
click at [393, 308] on td "5000" at bounding box center [415, 314] width 130 height 29
select select "63709"
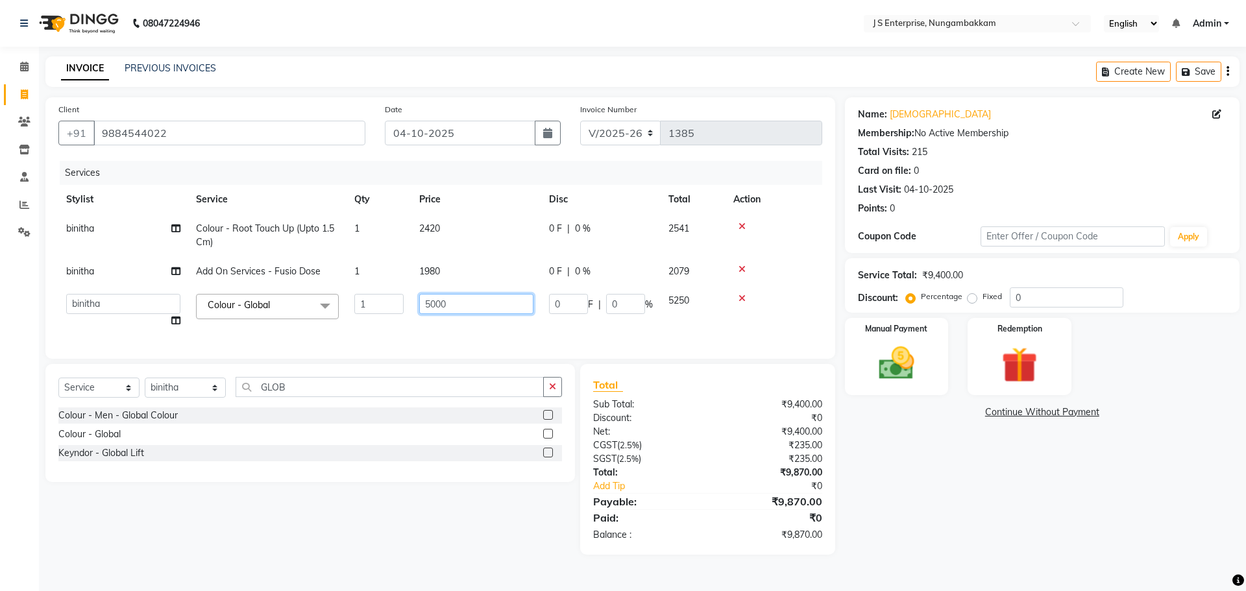
click at [480, 300] on input "5000" at bounding box center [476, 304] width 114 height 20
type input "5"
type input "8000"
click at [931, 505] on div "Name: Krishna Membership: No Active Membership Total Visits: 215 Card on file: …" at bounding box center [1047, 325] width 404 height 457
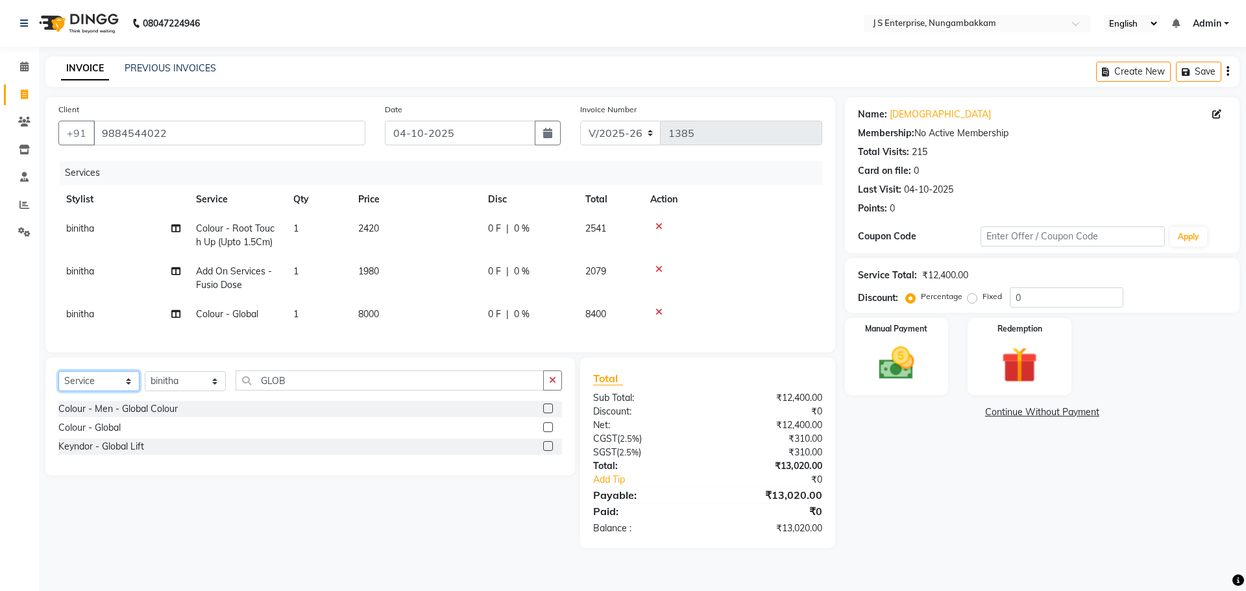
click at [123, 387] on select "Select Service Product Membership Package Voucher Prepaid Gift Card" at bounding box center [98, 381] width 81 height 20
select select "product"
click at [58, 381] on select "Select Service Product Membership Package Voucher Prepaid Gift Card" at bounding box center [98, 381] width 81 height 20
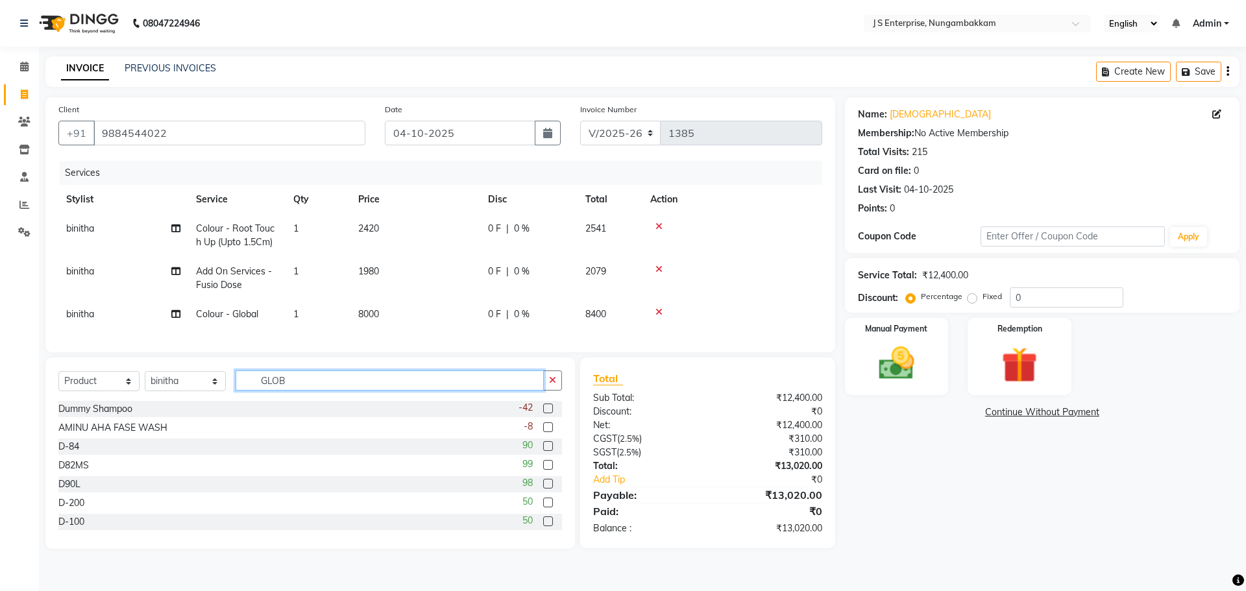
click at [298, 387] on input "GLOB" at bounding box center [390, 381] width 308 height 20
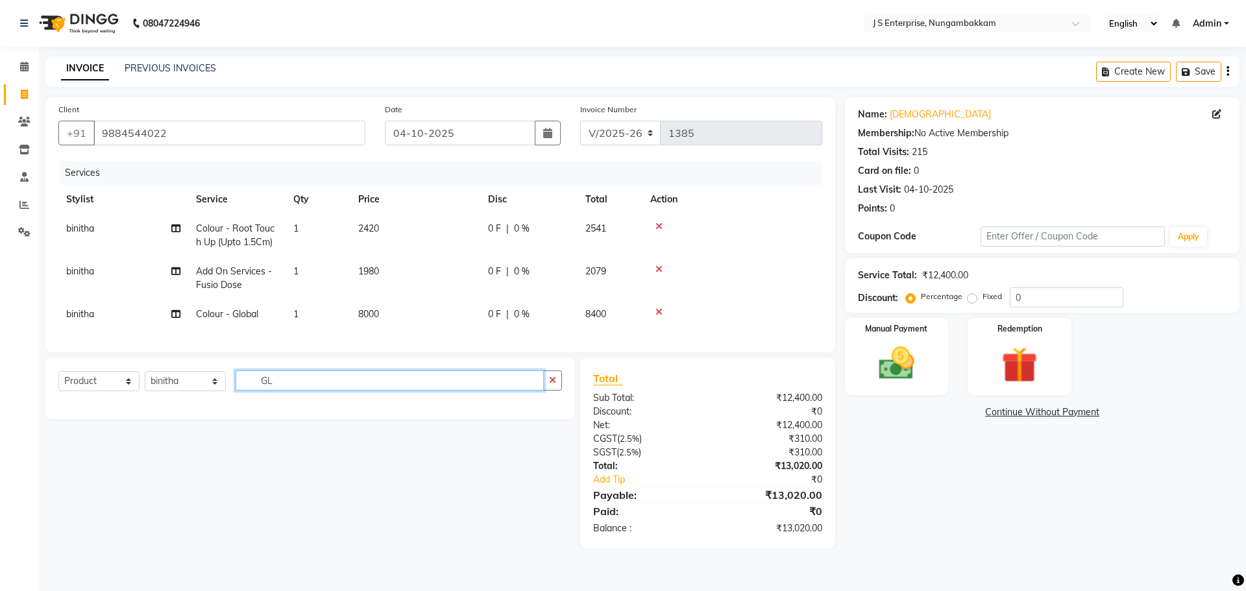
type input "G"
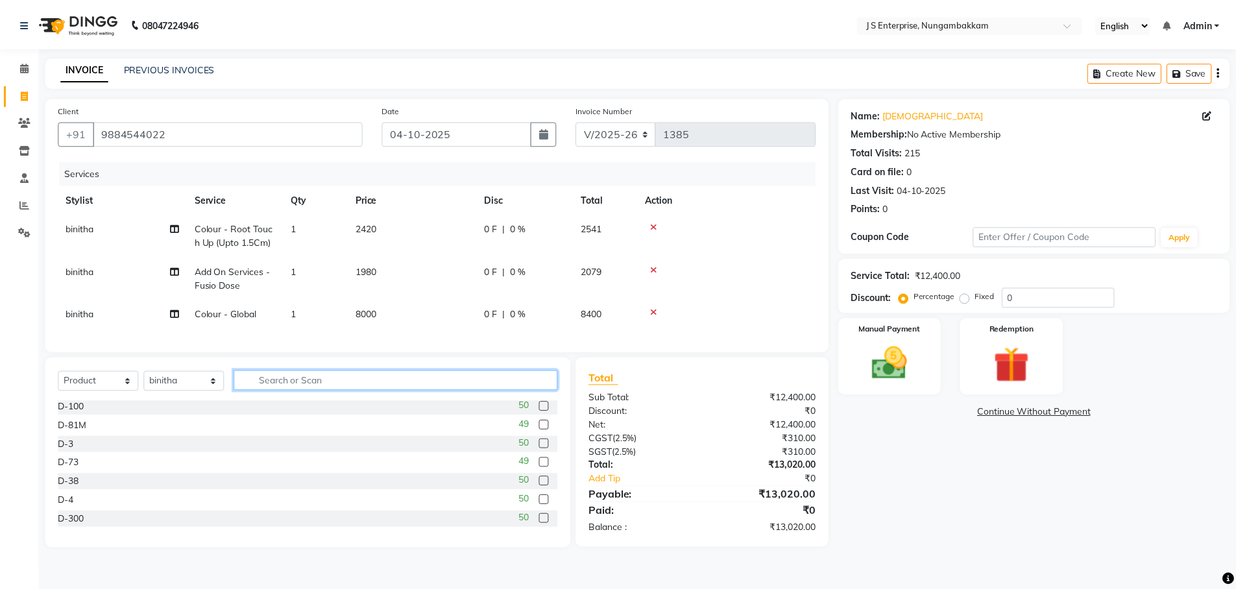
scroll to position [134, 0]
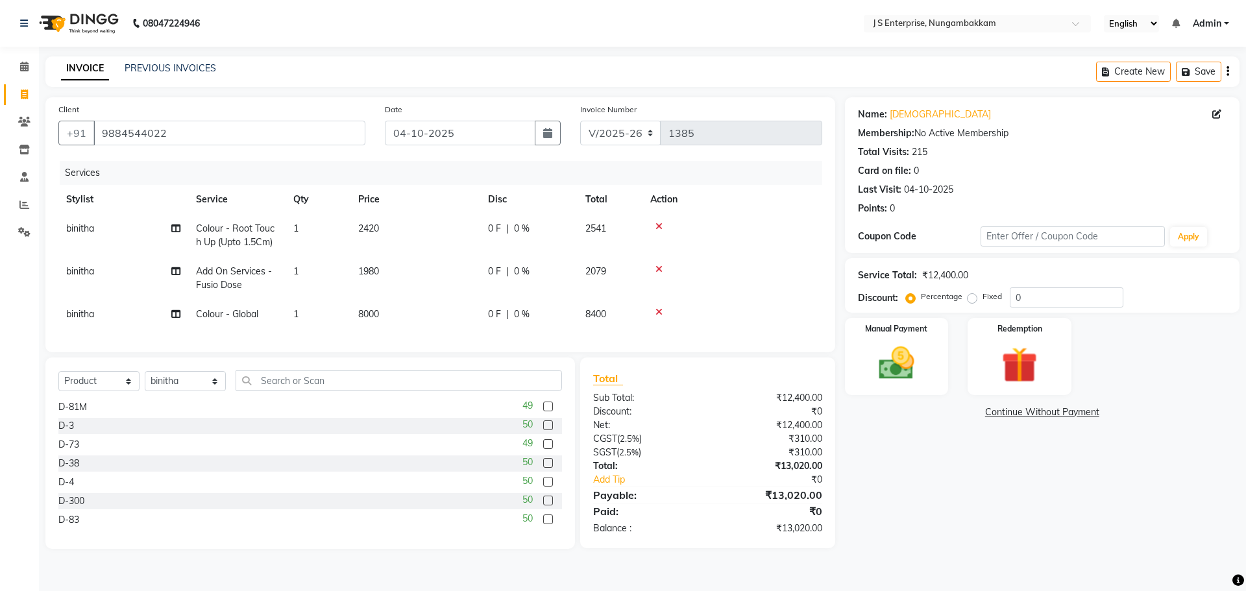
click at [543, 524] on label at bounding box center [548, 520] width 10 height 10
click at [543, 524] on input "checkbox" at bounding box center [547, 520] width 8 height 8
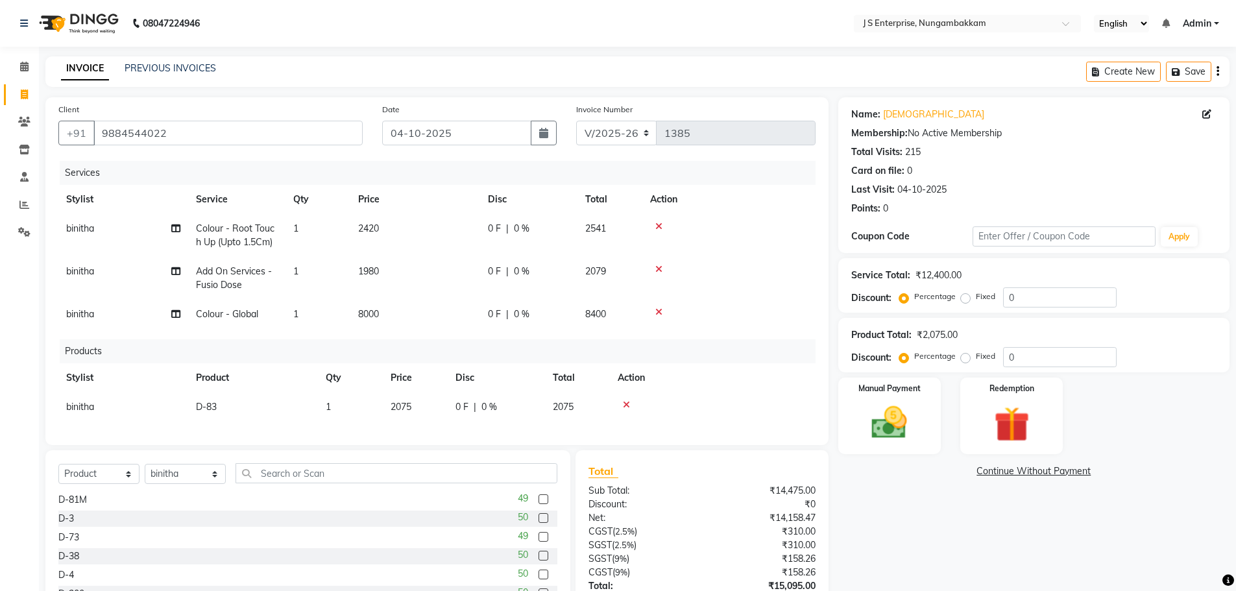
checkbox input "false"
click at [628, 402] on icon at bounding box center [626, 404] width 7 height 9
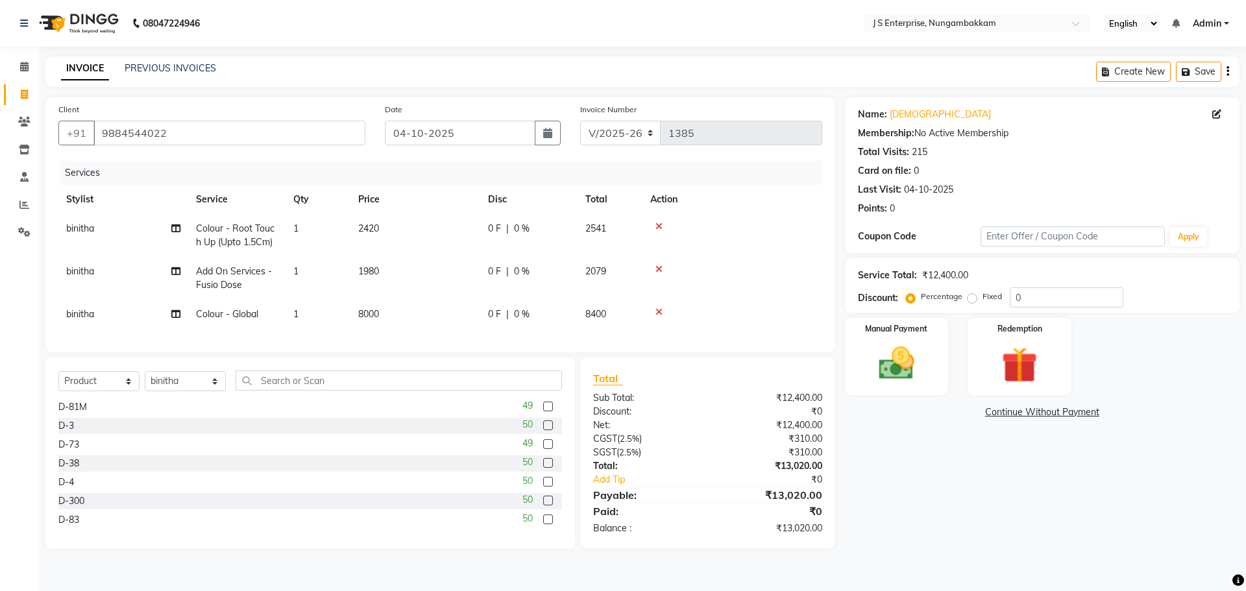
click at [543, 411] on label at bounding box center [548, 407] width 10 height 10
click at [543, 411] on input "checkbox" at bounding box center [547, 407] width 8 height 8
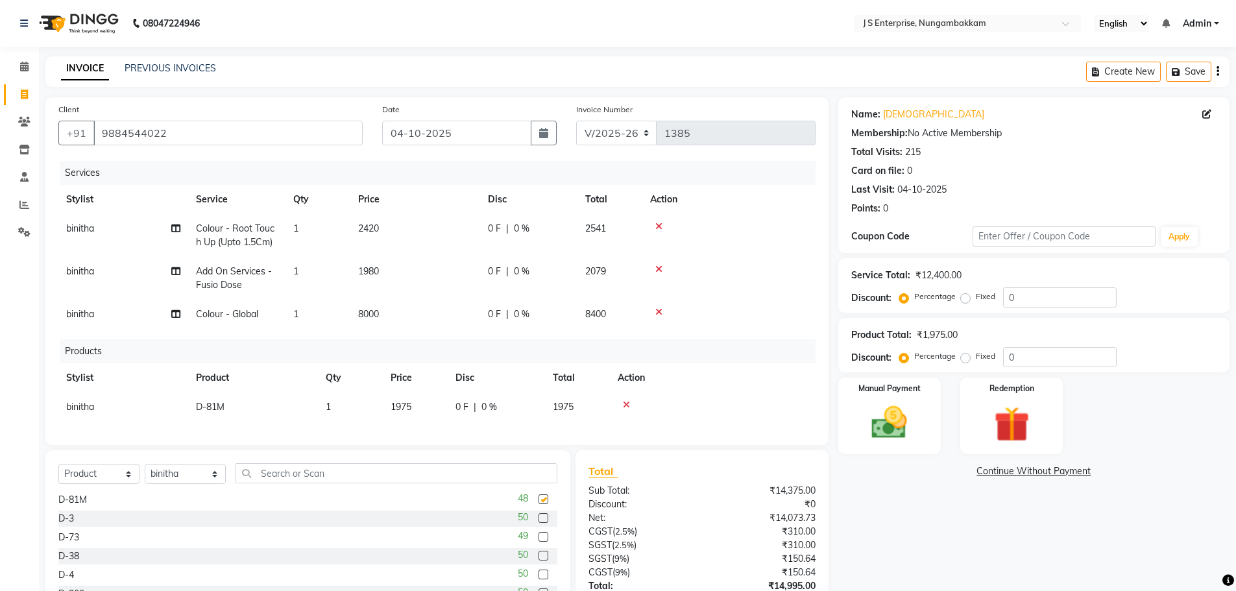
checkbox input "false"
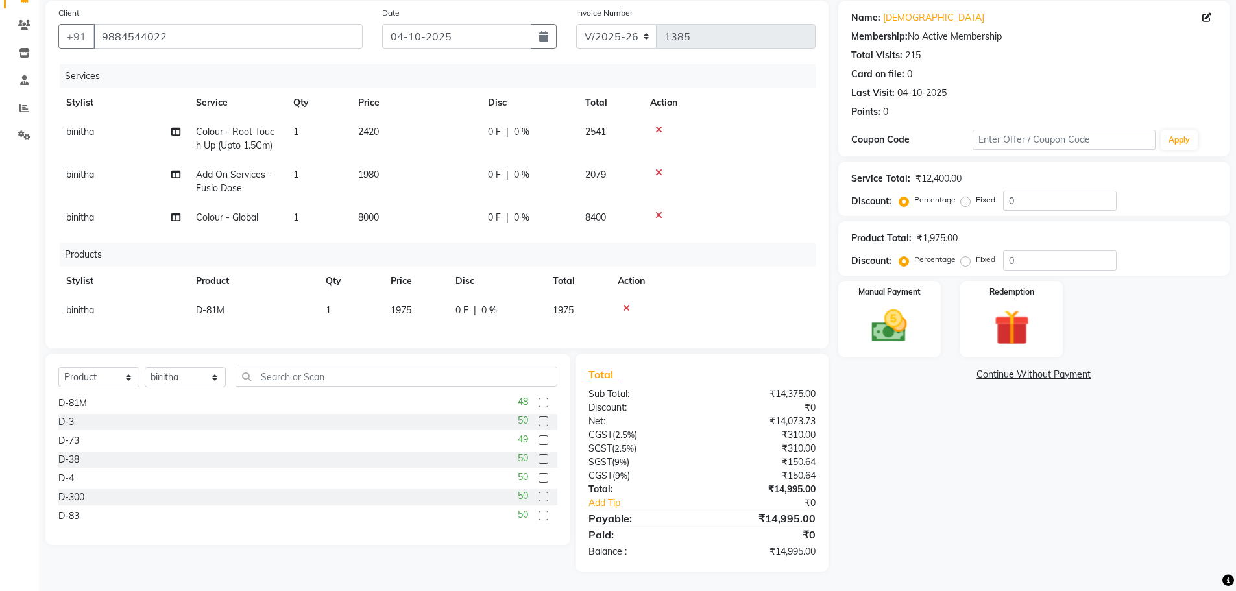
scroll to position [106, 0]
click at [960, 485] on div "Name: Krishna Membership: No Active Membership Total Visits: 215 Card on file: …" at bounding box center [1038, 286] width 401 height 571
click at [128, 376] on select "Select Service Product Membership Package Voucher Prepaid Gift Card" at bounding box center [98, 377] width 81 height 20
select select "service"
click at [58, 367] on select "Select Service Product Membership Package Voucher Prepaid Gift Card" at bounding box center [98, 377] width 81 height 20
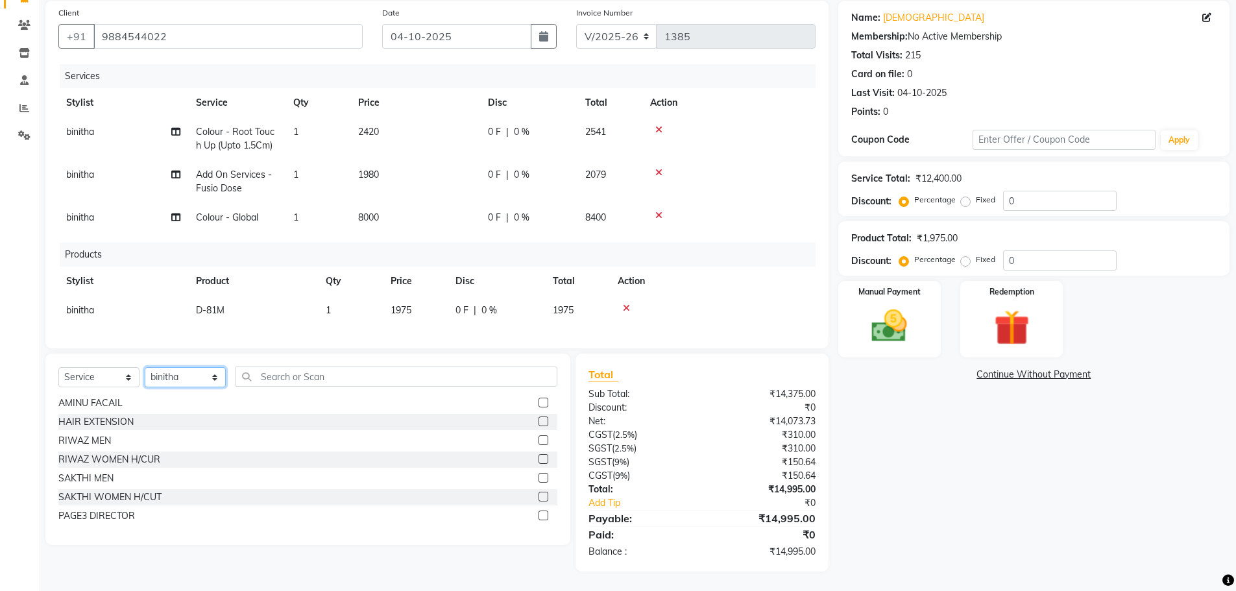
click at [220, 379] on select "Select Stylist [PERSON_NAME] [PERSON_NAME] [PERSON_NAME] [PERSON_NAME] krishna …" at bounding box center [185, 377] width 81 height 20
select select "63765"
click at [145, 367] on select "Select Stylist [PERSON_NAME] [PERSON_NAME] [PERSON_NAME] [PERSON_NAME] krishna …" at bounding box center [185, 377] width 81 height 20
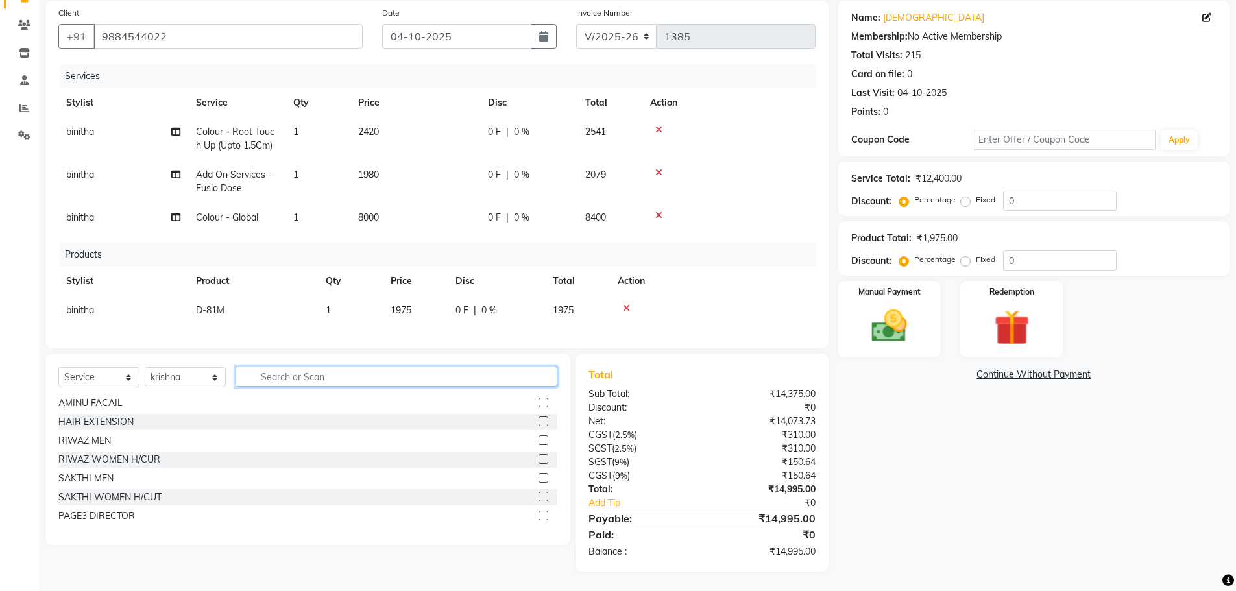
click at [258, 376] on input "text" at bounding box center [397, 377] width 322 height 20
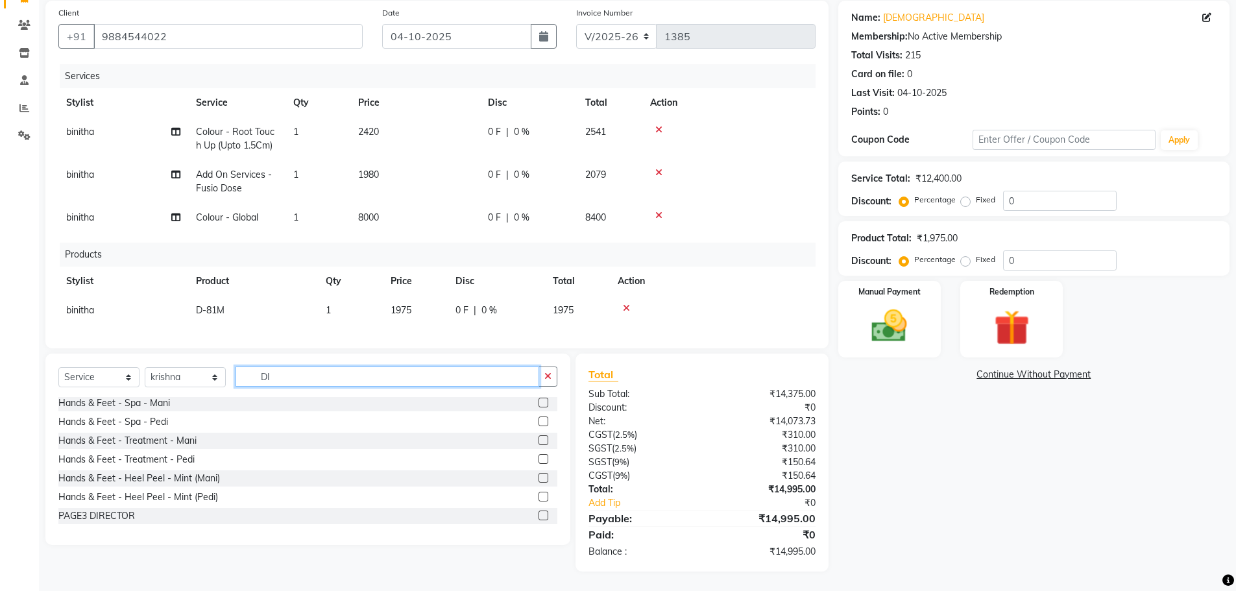
scroll to position [0, 0]
type input "DIREC"
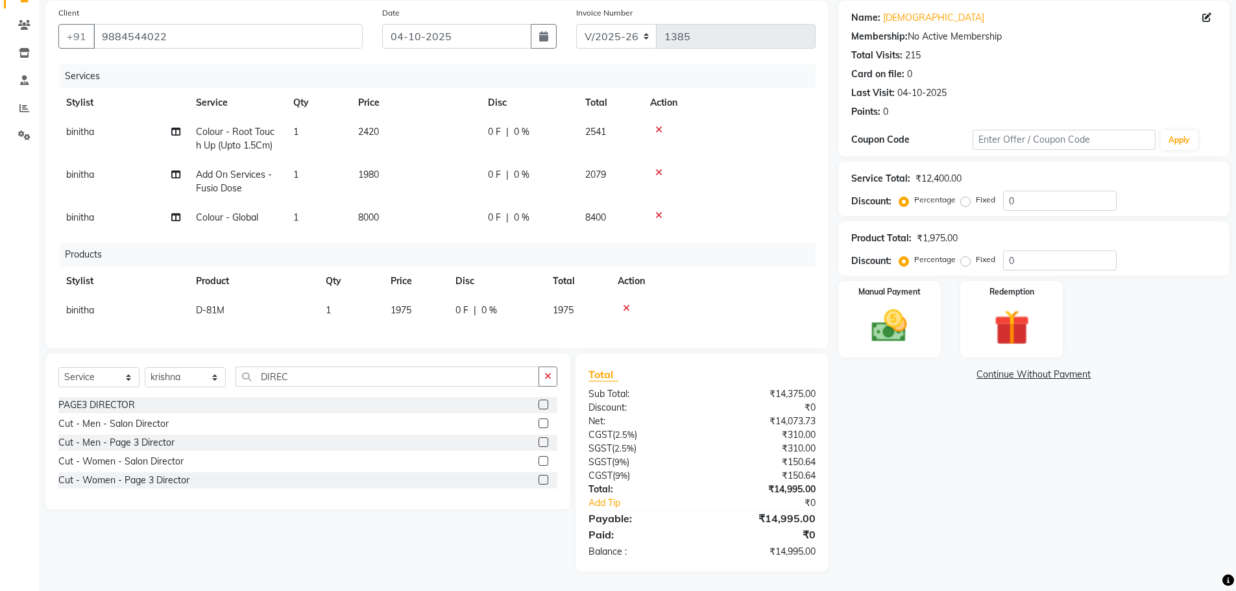
click at [543, 460] on label at bounding box center [544, 461] width 10 height 10
click at [543, 460] on input "checkbox" at bounding box center [543, 461] width 8 height 8
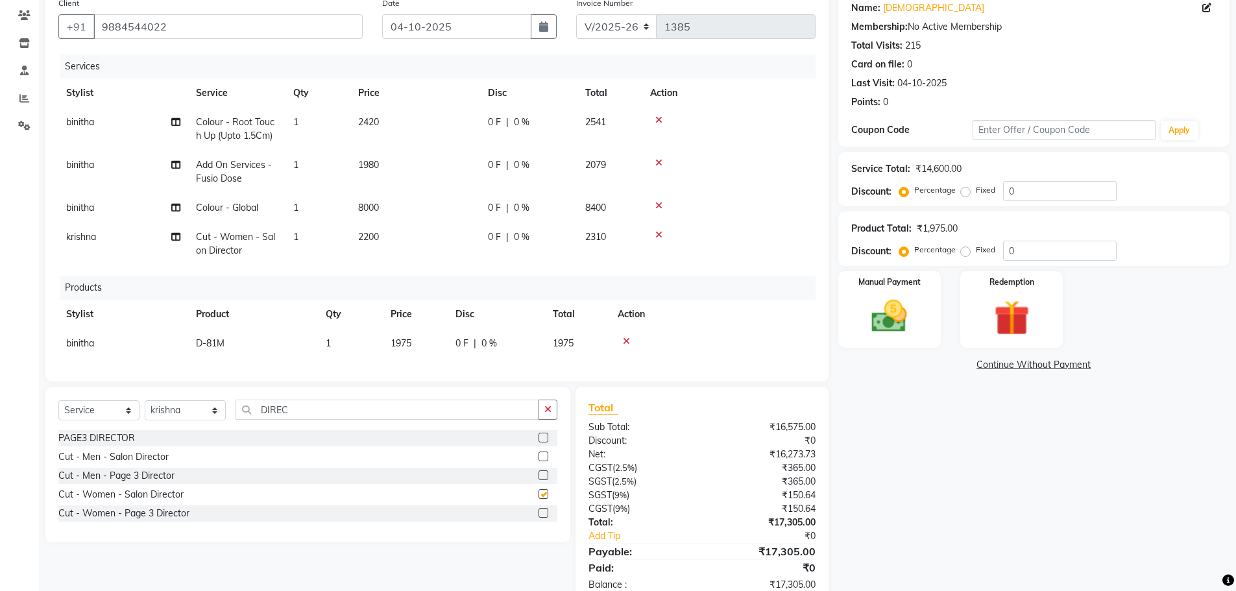
checkbox input "false"
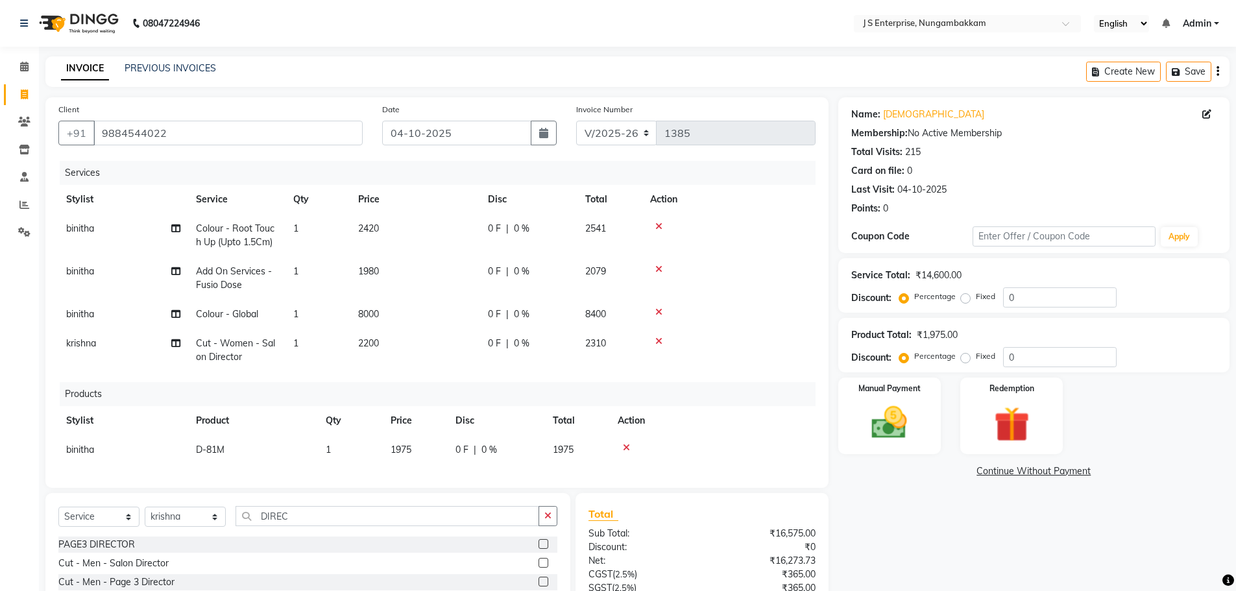
click at [391, 341] on td "2200" at bounding box center [415, 350] width 130 height 43
select select "63765"
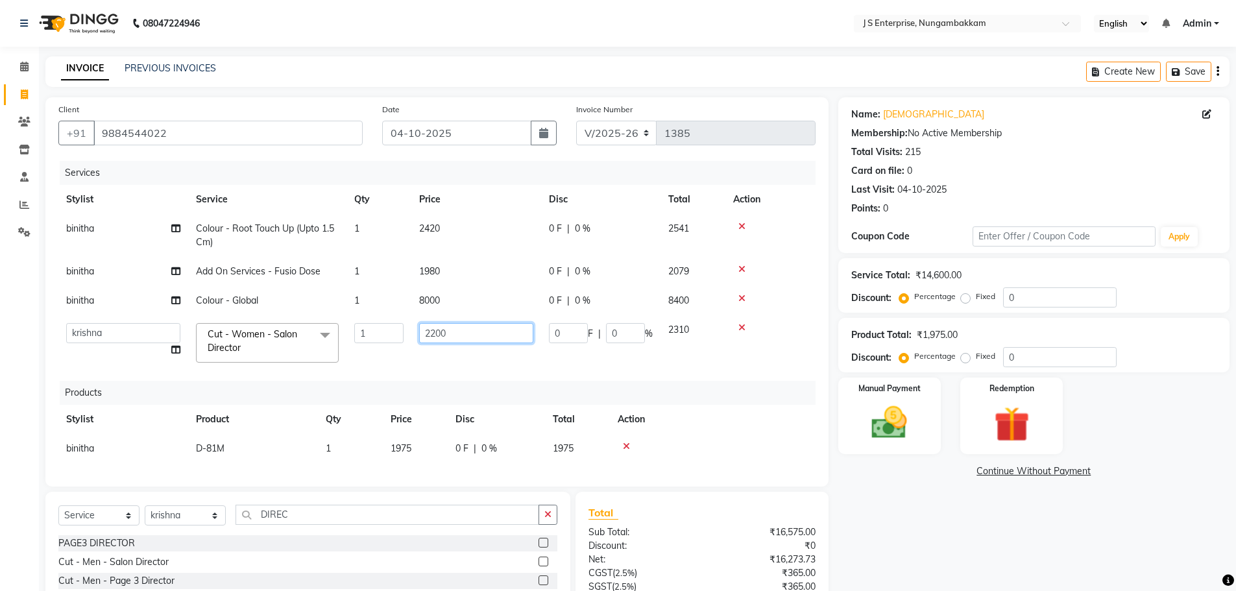
click at [474, 336] on input "2200" at bounding box center [476, 333] width 114 height 20
type input "2500"
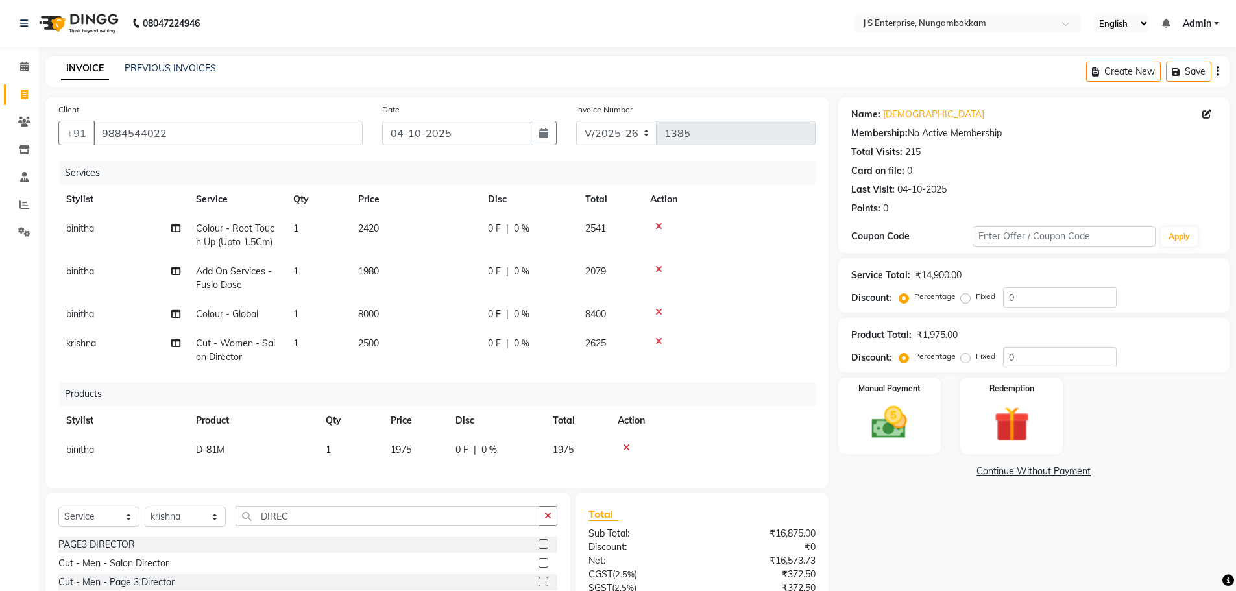
click at [922, 530] on div "Name: Krishna Membership: No Active Membership Total Visits: 215 Card on file: …" at bounding box center [1038, 404] width 401 height 614
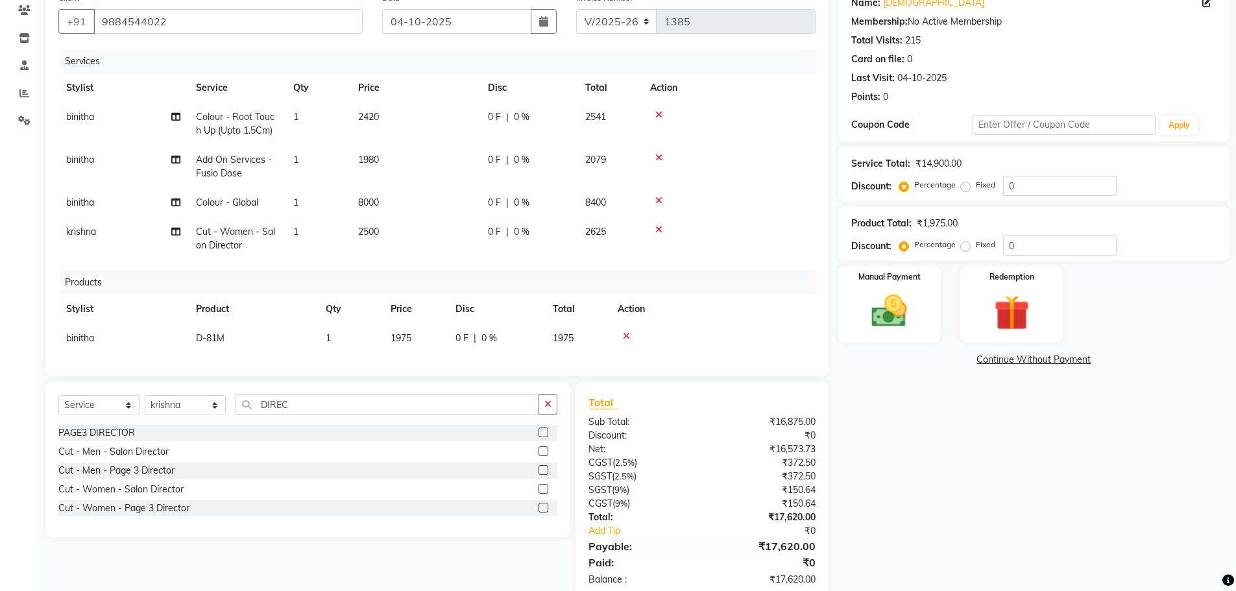
scroll to position [149, 0]
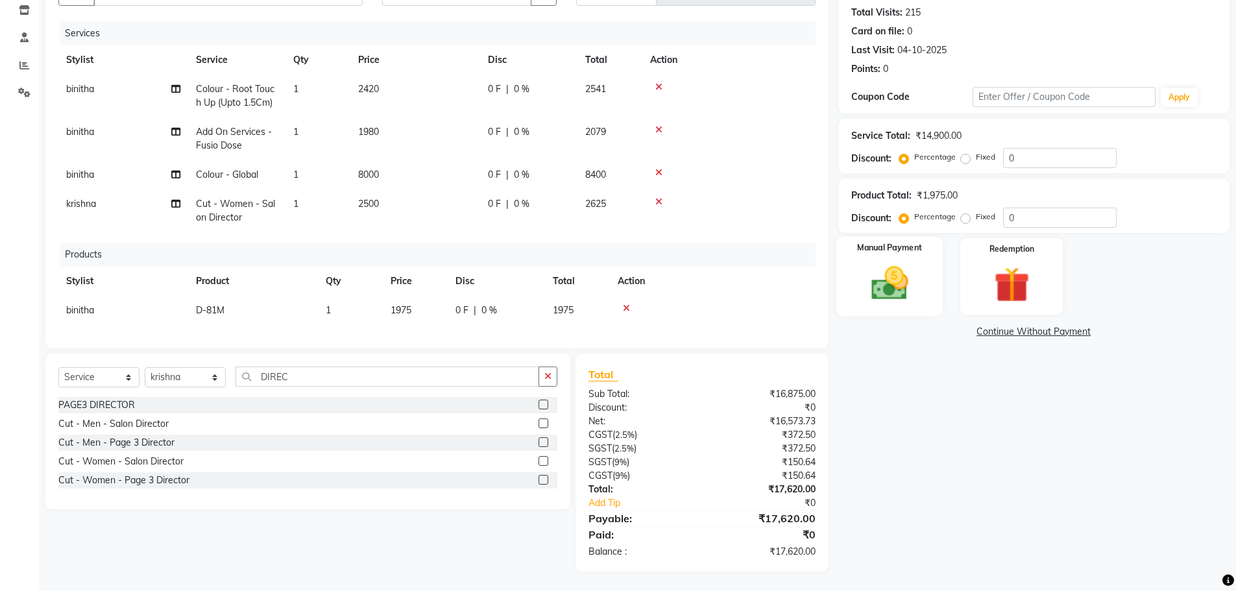
click at [881, 274] on img at bounding box center [890, 283] width 60 height 42
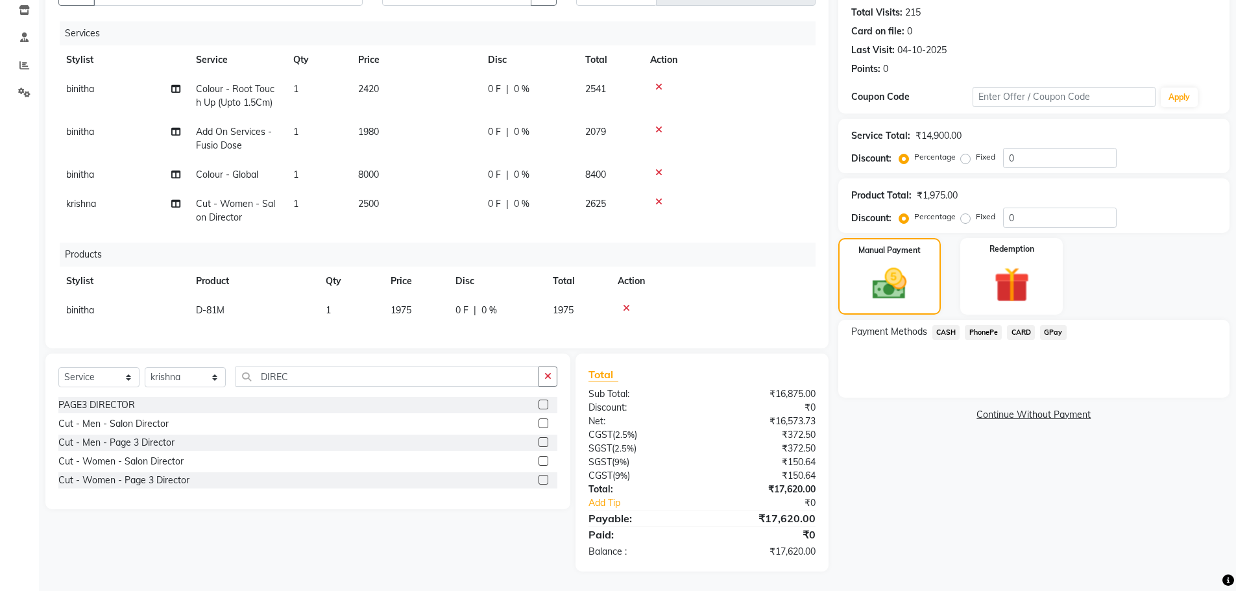
click at [943, 325] on span "CASH" at bounding box center [947, 332] width 28 height 15
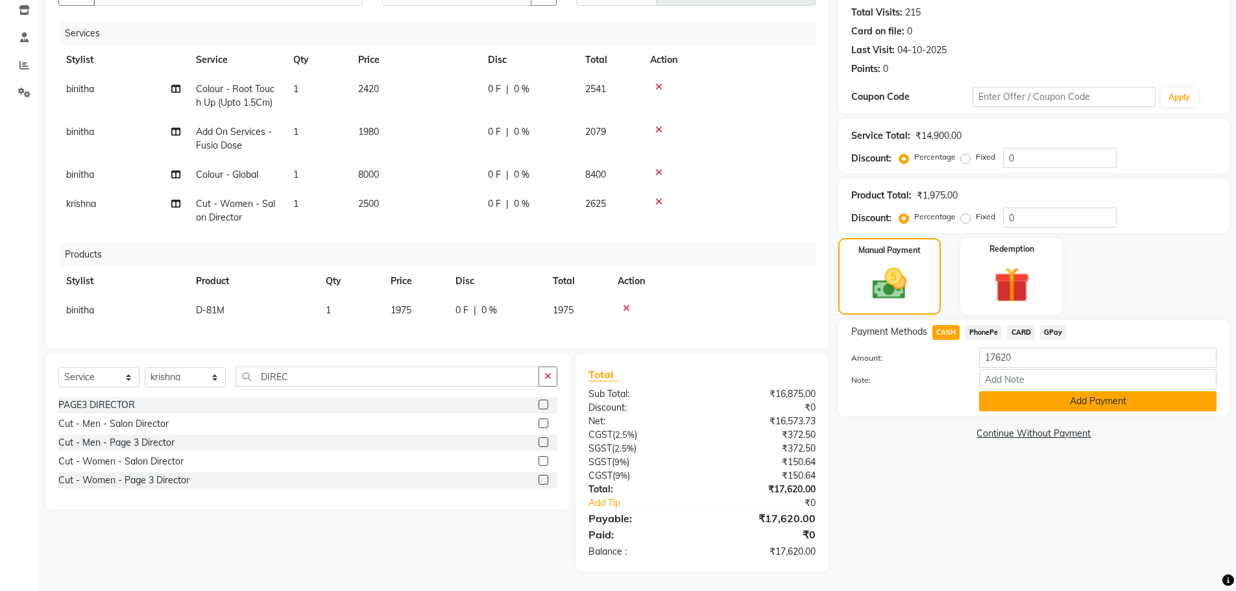
click at [997, 391] on button "Add Payment" at bounding box center [1098, 401] width 238 height 20
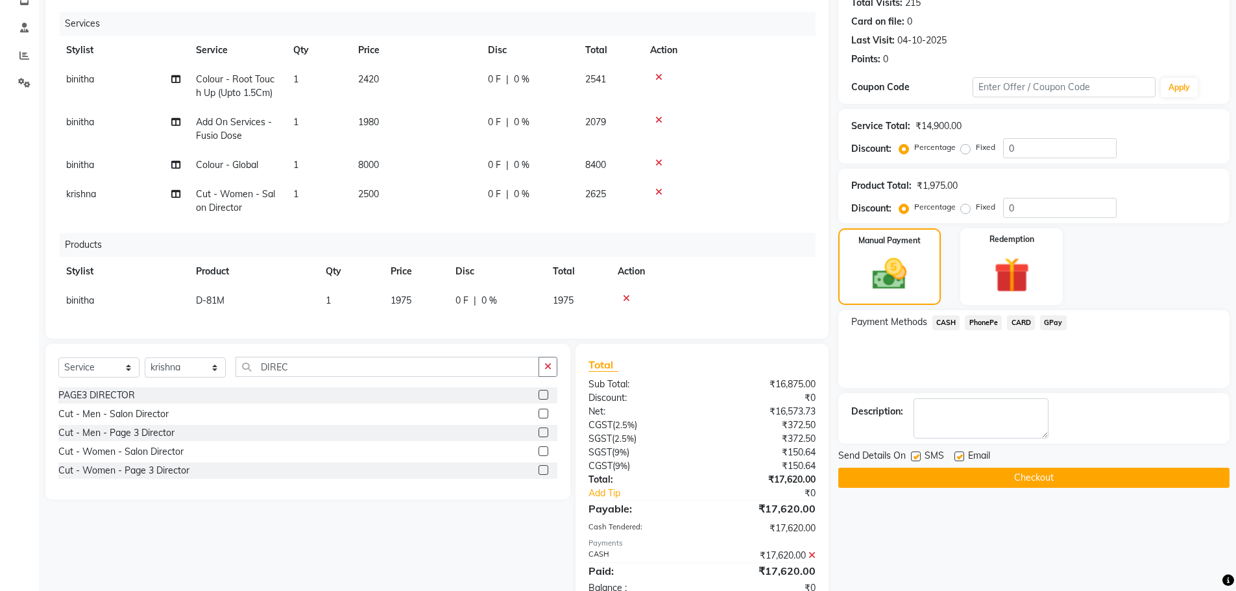
click at [1007, 485] on button "Checkout" at bounding box center [1033, 478] width 391 height 20
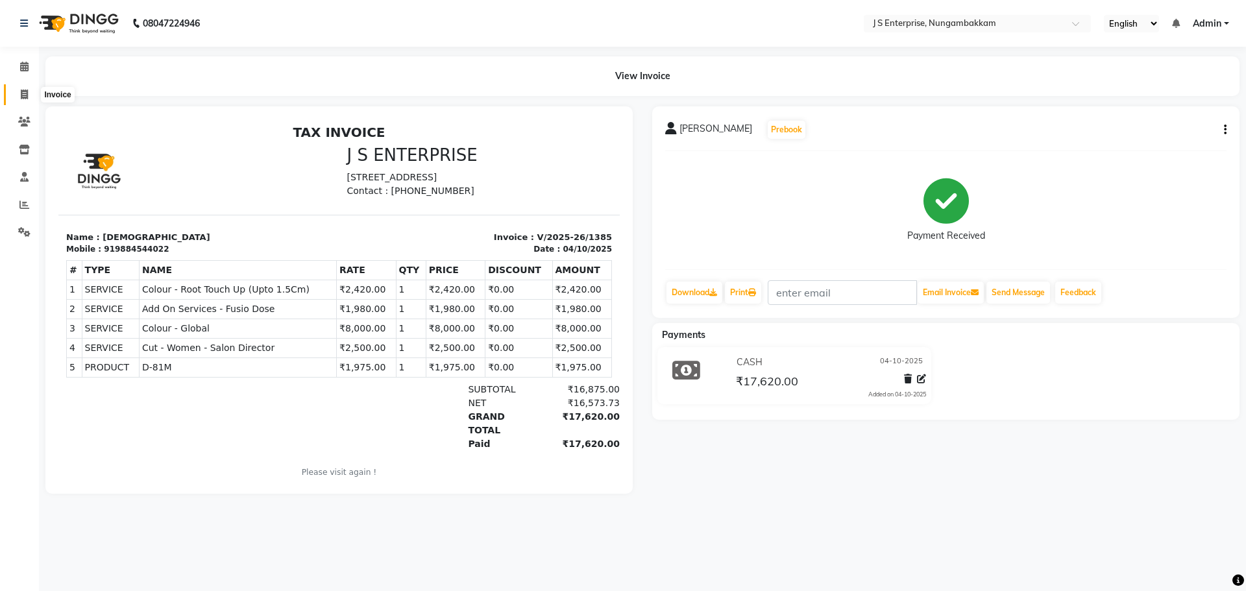
click at [21, 88] on span at bounding box center [24, 95] width 23 height 15
select select "7359"
select select "service"
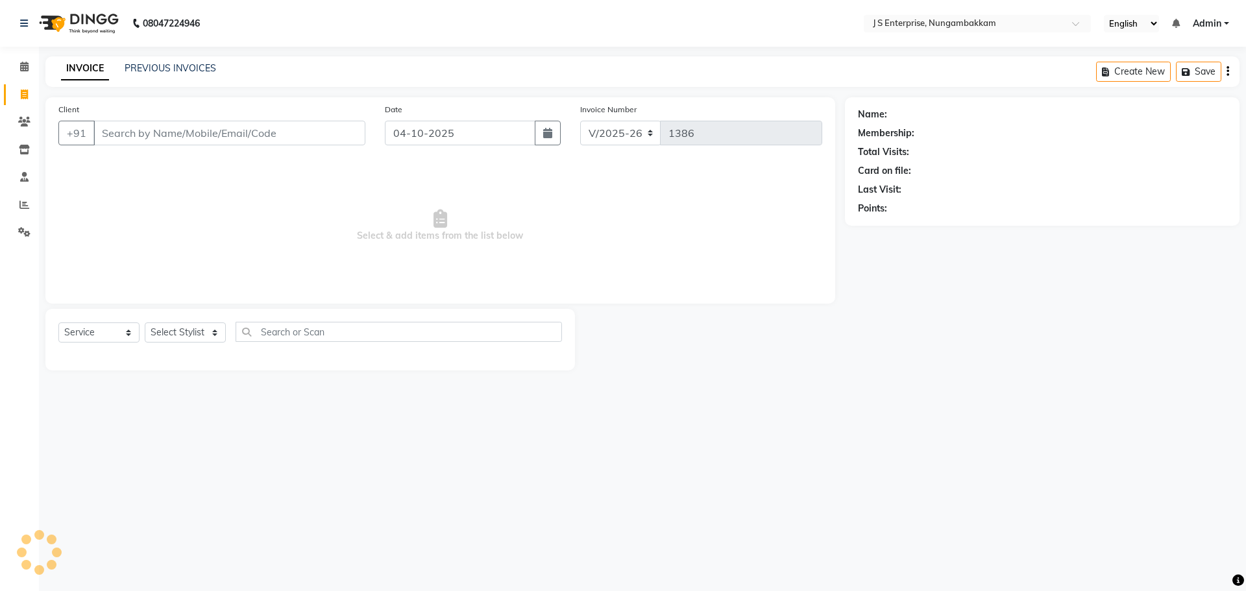
click at [207, 136] on input "Client" at bounding box center [229, 133] width 272 height 25
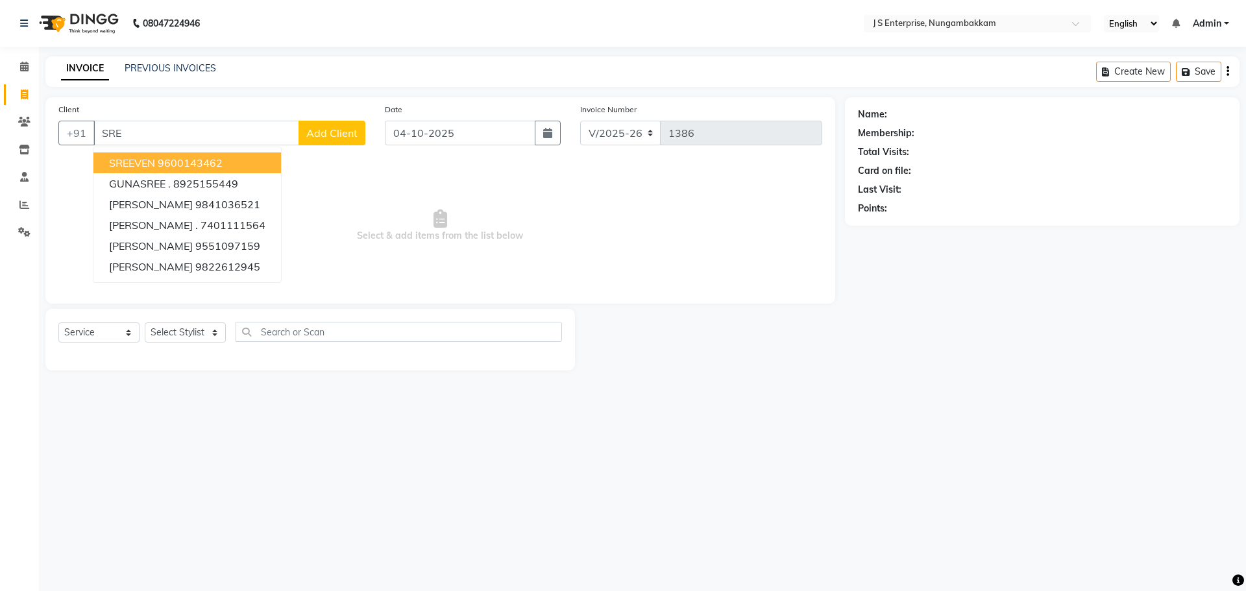
click at [189, 165] on ngb-highlight "9600143462" at bounding box center [190, 162] width 65 height 13
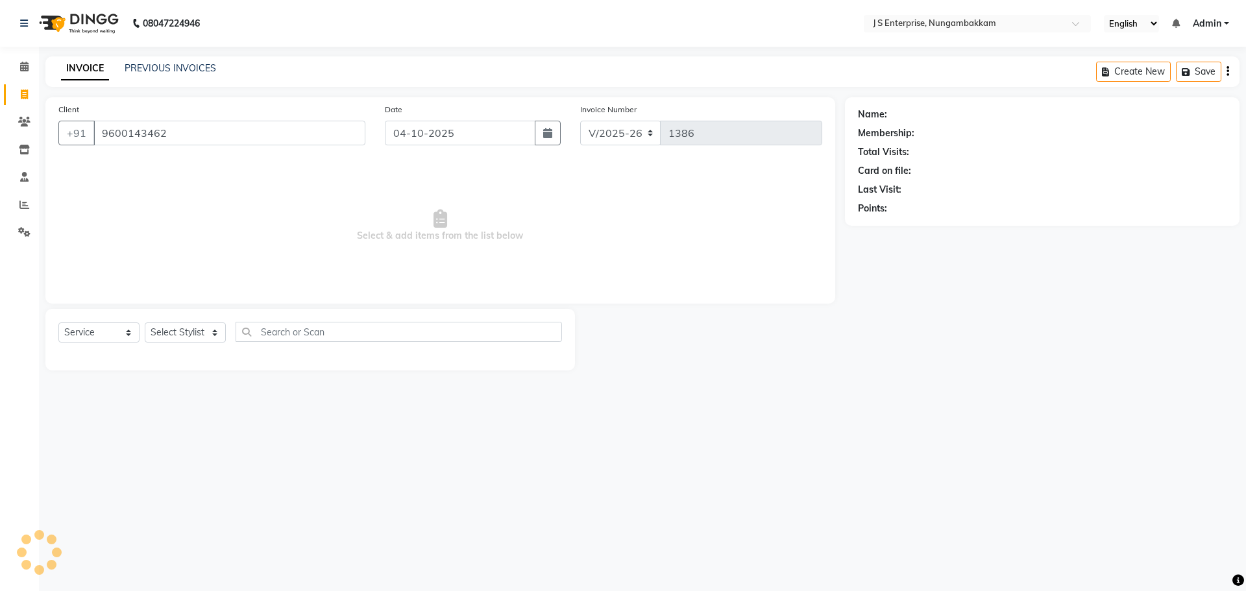
type input "9600143462"
click at [205, 337] on select "Select Stylist [PERSON_NAME] [PERSON_NAME] [PERSON_NAME] [PERSON_NAME] krishna …" at bounding box center [185, 333] width 81 height 20
select select "63710"
click at [145, 323] on select "Select Stylist [PERSON_NAME] [PERSON_NAME] [PERSON_NAME] [PERSON_NAME] krishna …" at bounding box center [185, 333] width 81 height 20
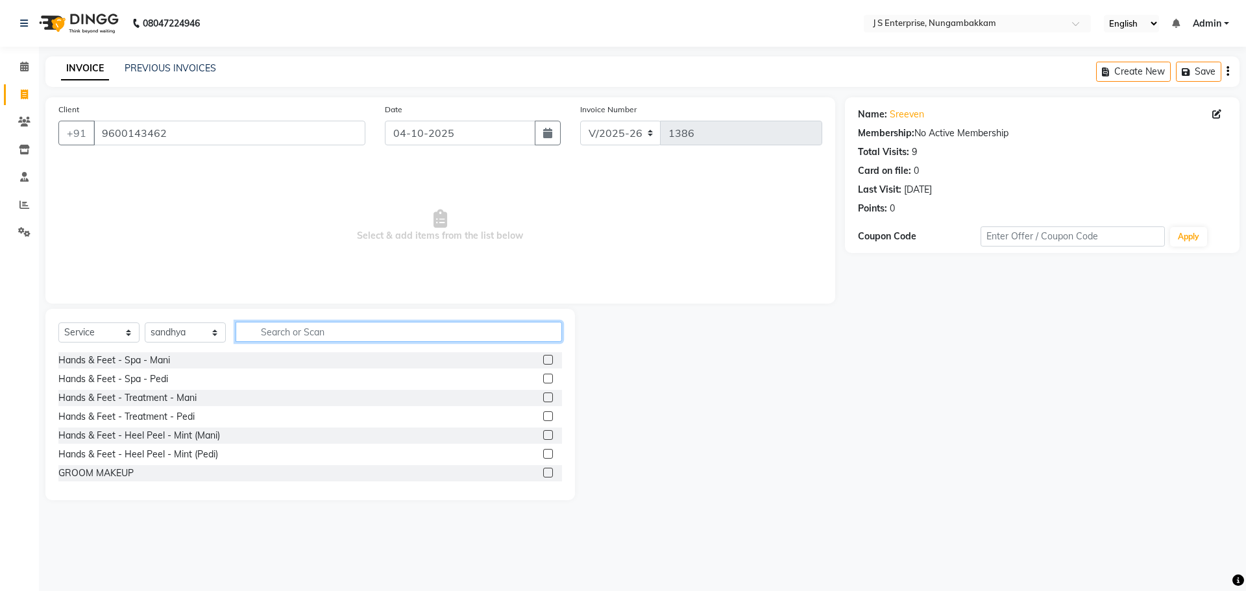
click at [265, 328] on input "text" at bounding box center [399, 332] width 326 height 20
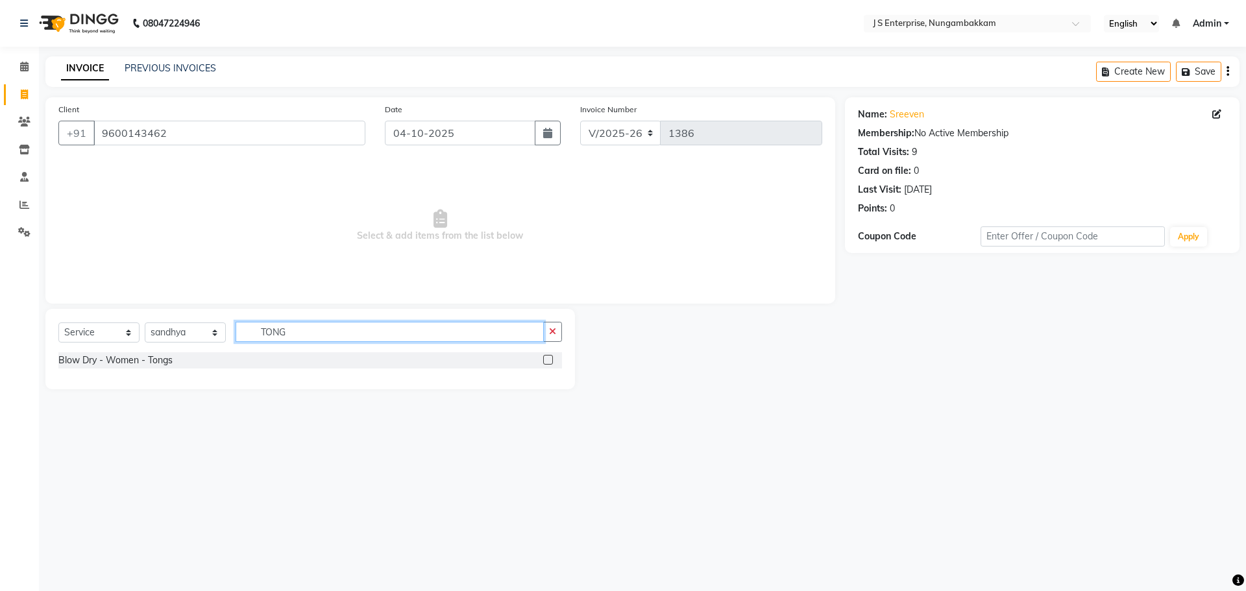
type input "TONG"
click at [546, 358] on label at bounding box center [548, 360] width 10 height 10
click at [546, 358] on input "checkbox" at bounding box center [547, 360] width 8 height 8
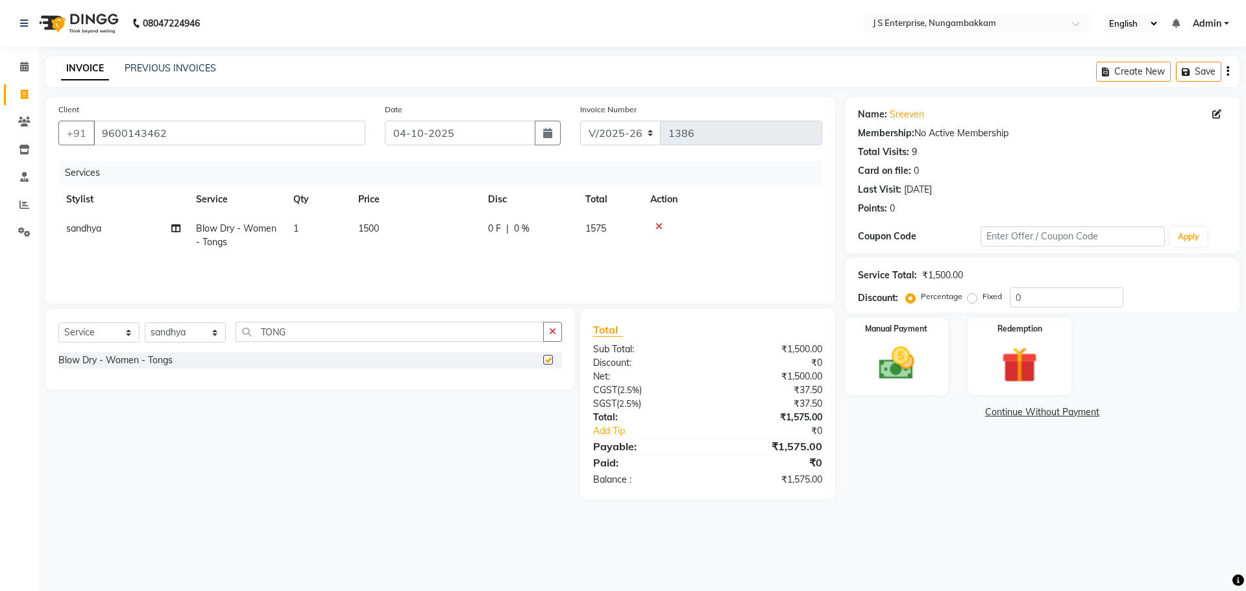
checkbox input "false"
click at [406, 226] on td "1500" at bounding box center [415, 235] width 130 height 43
select select "63710"
click at [459, 233] on input "1500" at bounding box center [476, 232] width 114 height 20
type input "1"
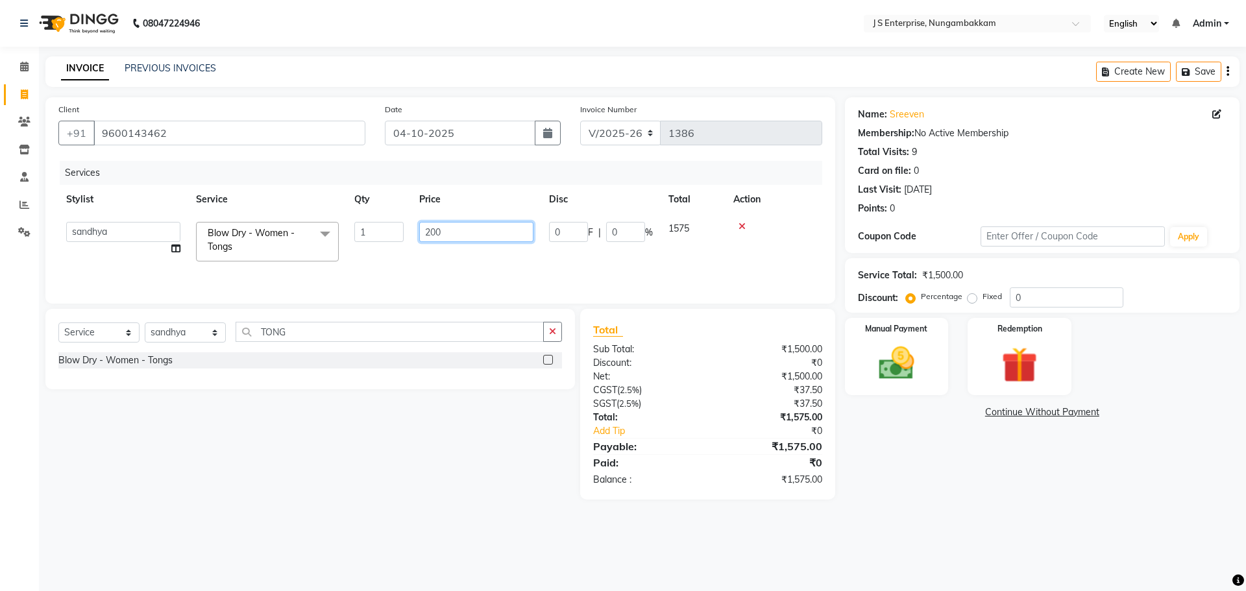
type input "2000"
drag, startPoint x: 912, startPoint y: 478, endPoint x: 853, endPoint y: 462, distance: 60.4
click at [911, 478] on div "Name: Sreeven Membership: No Active Membership Total Visits: 9 Card on file: 0 …" at bounding box center [1047, 298] width 404 height 402
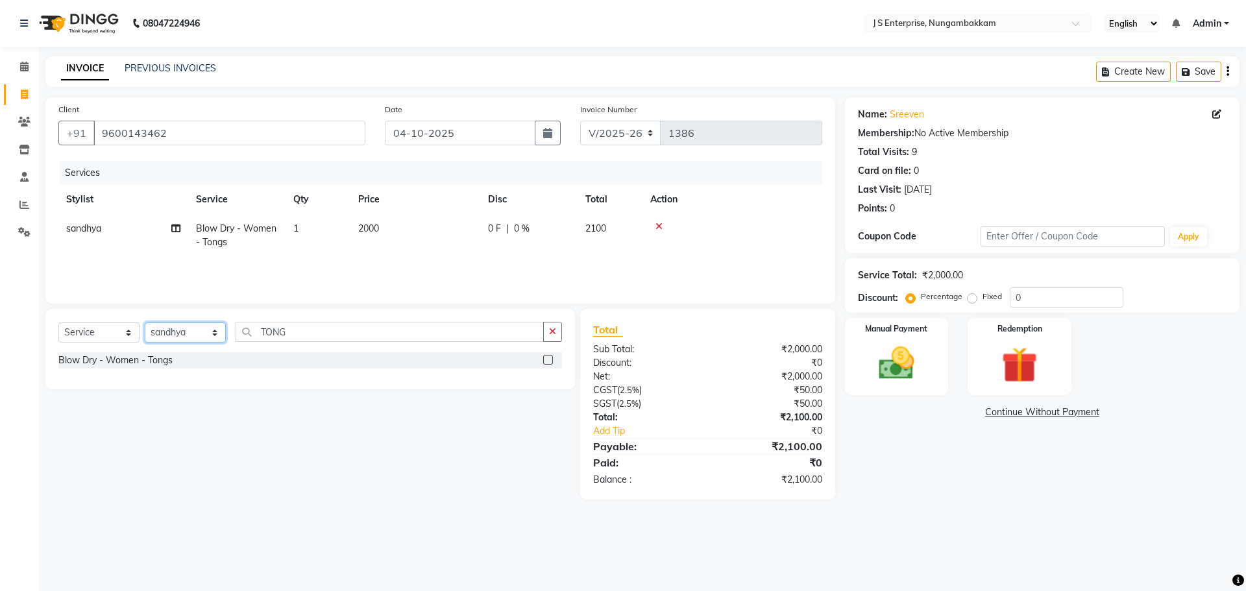
click at [205, 334] on select "Select Stylist [PERSON_NAME] [PERSON_NAME] [PERSON_NAME] [PERSON_NAME] krishna …" at bounding box center [185, 333] width 81 height 20
select select "85456"
click at [145, 323] on select "Select Stylist [PERSON_NAME] [PERSON_NAME] [PERSON_NAME] [PERSON_NAME] krishna …" at bounding box center [185, 333] width 81 height 20
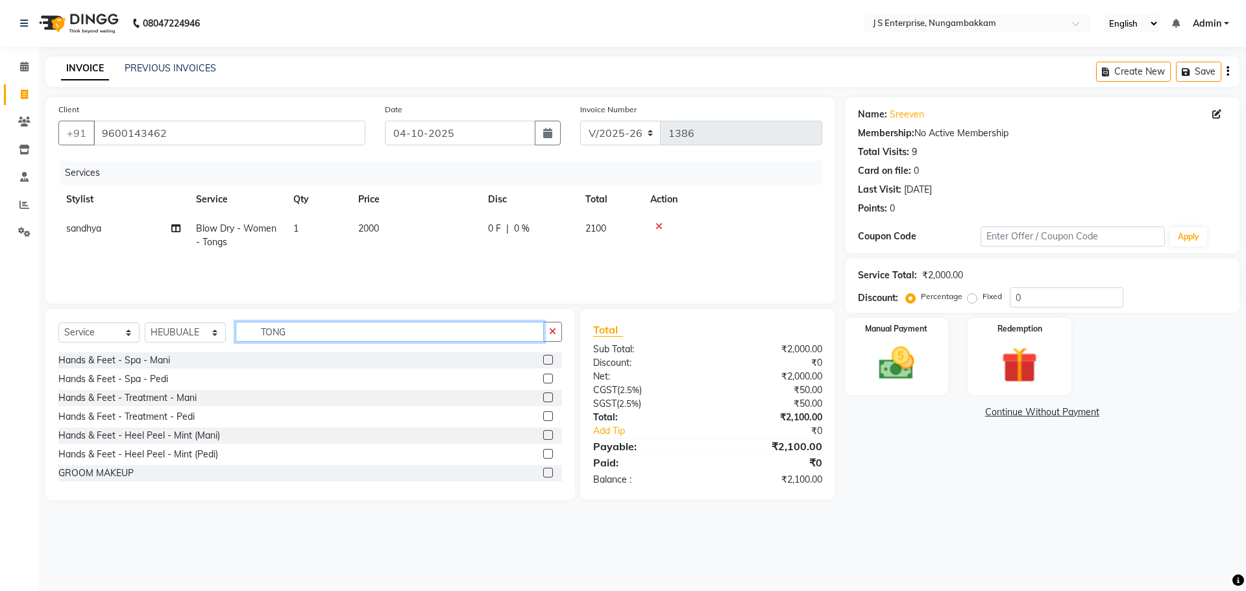
click at [311, 337] on input "TONG" at bounding box center [390, 332] width 308 height 20
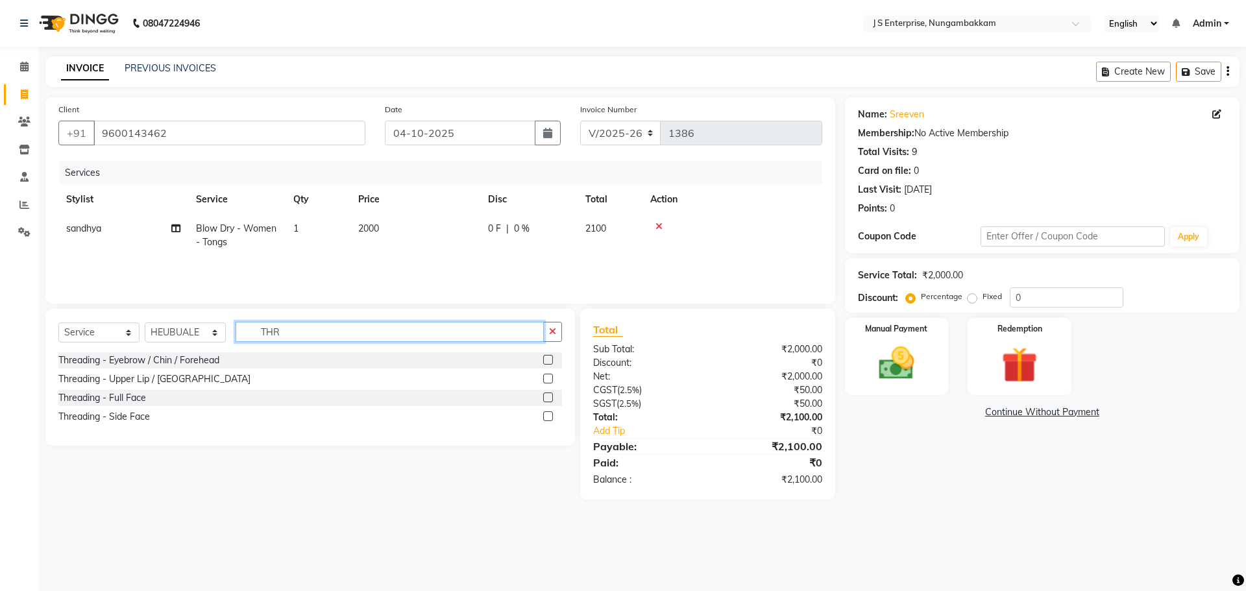
type input "THR"
click at [552, 357] on label at bounding box center [548, 360] width 10 height 10
click at [552, 357] on input "checkbox" at bounding box center [547, 360] width 8 height 8
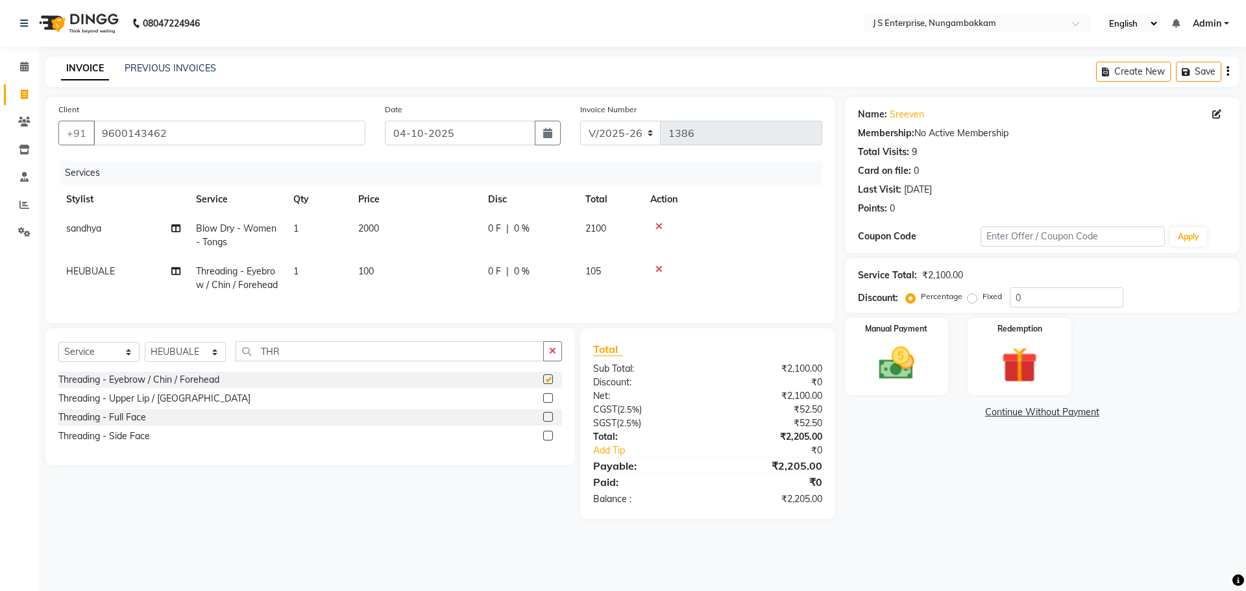
checkbox input "false"
click at [391, 265] on td "100" at bounding box center [415, 278] width 130 height 43
select select "85456"
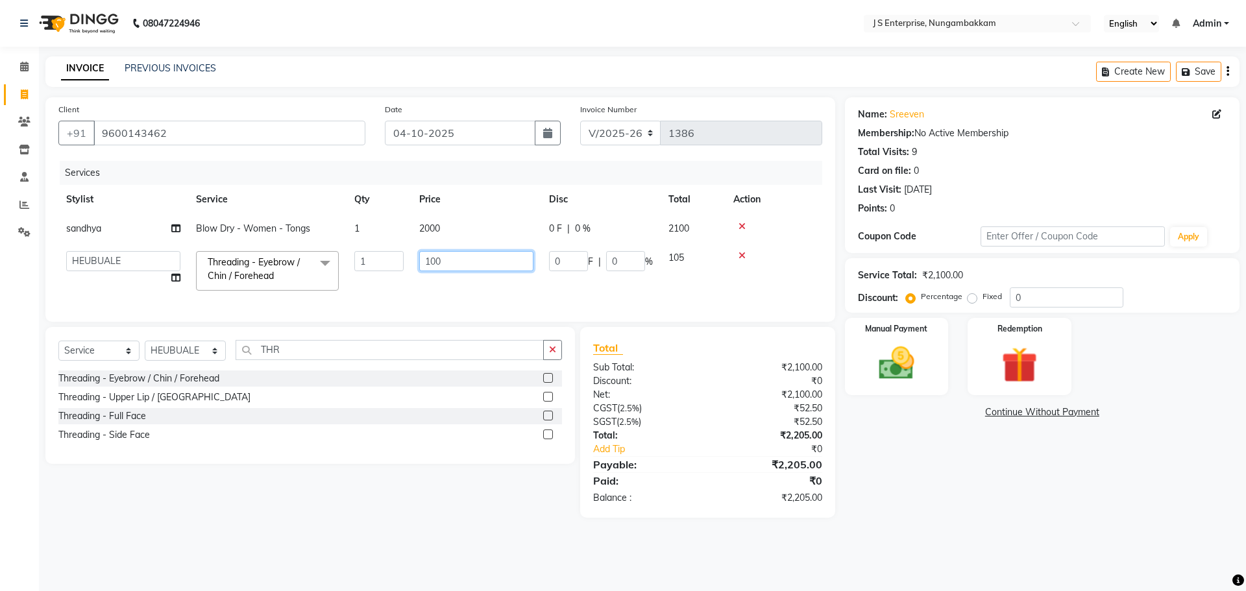
click at [454, 261] on input "100" at bounding box center [476, 261] width 114 height 20
type input "110"
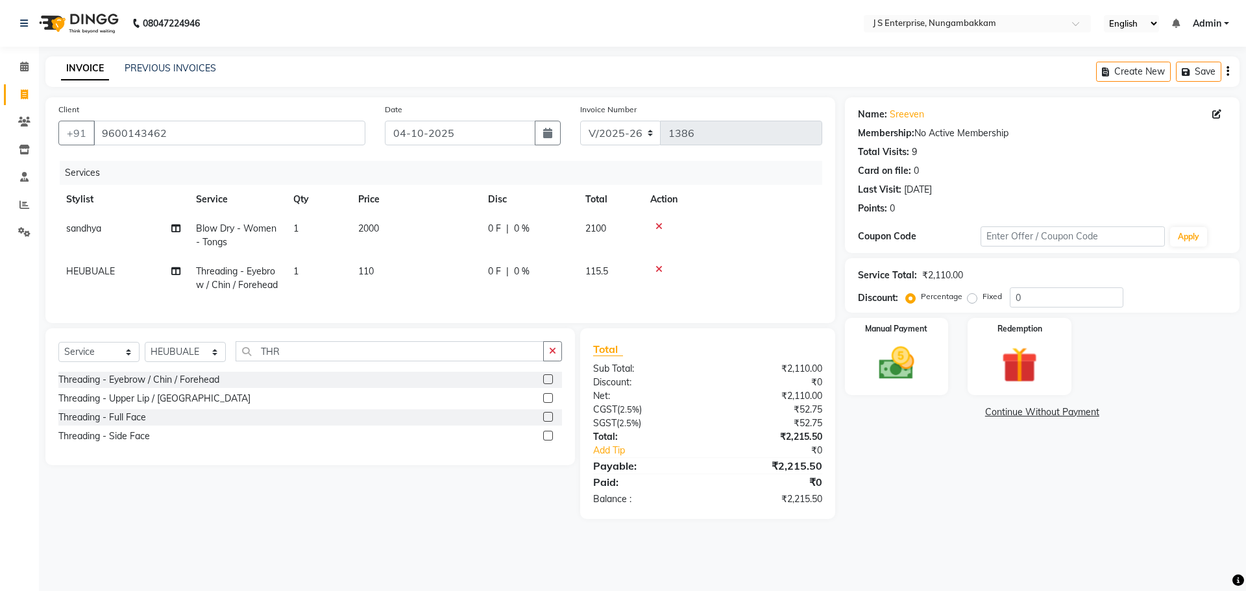
click at [937, 483] on div "Name: Sreeven Membership: No Active Membership Total Visits: 9 Card on file: 0 …" at bounding box center [1047, 308] width 404 height 422
click at [283, 354] on input "THR" at bounding box center [390, 351] width 308 height 20
click at [202, 362] on select "Select Stylist [PERSON_NAME] [PERSON_NAME] [PERSON_NAME] [PERSON_NAME] krishna …" at bounding box center [185, 352] width 81 height 20
select select "63714"
click at [145, 352] on select "Select Stylist [PERSON_NAME] [PERSON_NAME] [PERSON_NAME] [PERSON_NAME] krishna …" at bounding box center [185, 352] width 81 height 20
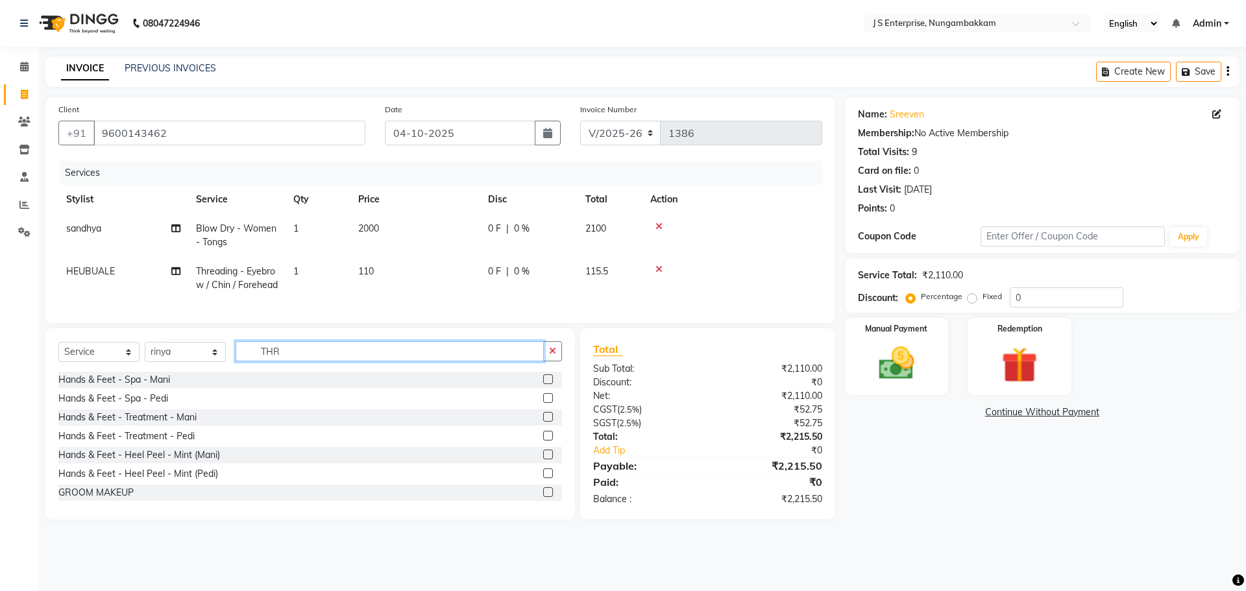
click at [315, 356] on input "THR" at bounding box center [390, 351] width 308 height 20
type input "T"
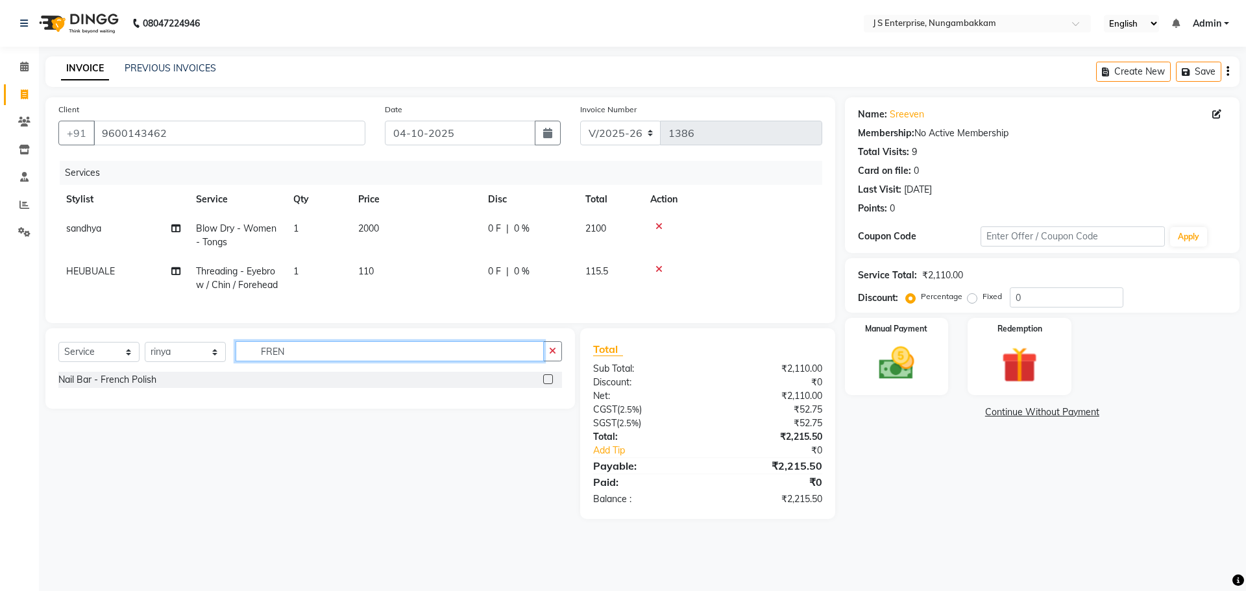
type input "FREN"
click at [549, 384] on label at bounding box center [548, 379] width 10 height 10
click at [549, 384] on input "checkbox" at bounding box center [547, 380] width 8 height 8
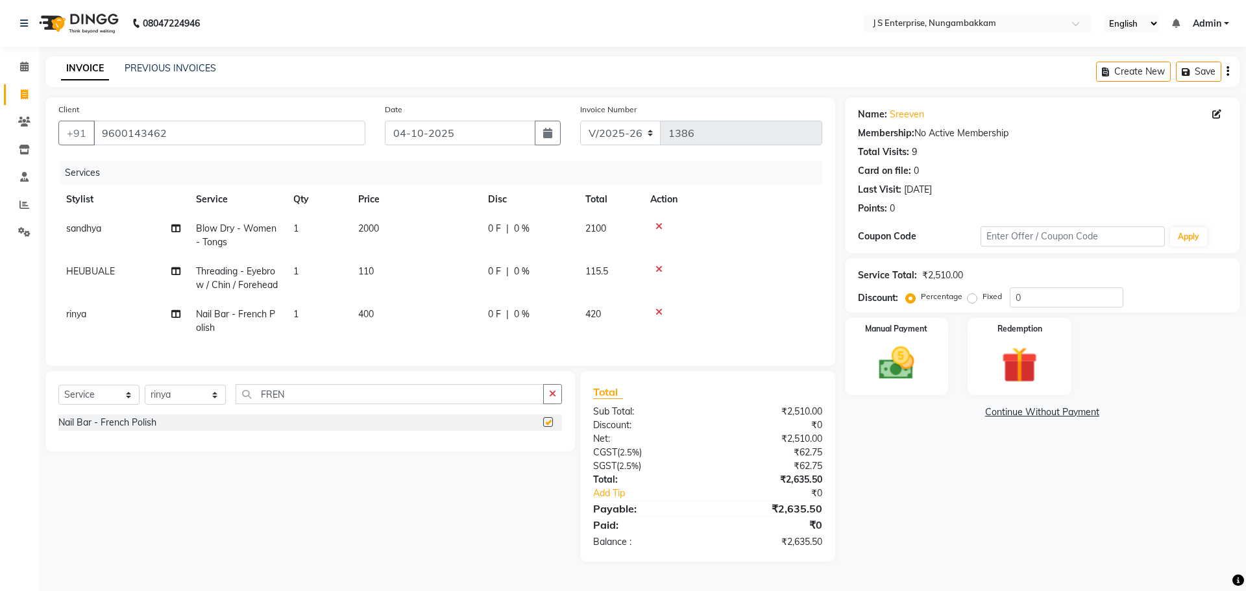
checkbox input "false"
click at [392, 311] on td "400" at bounding box center [415, 321] width 130 height 43
select select "63714"
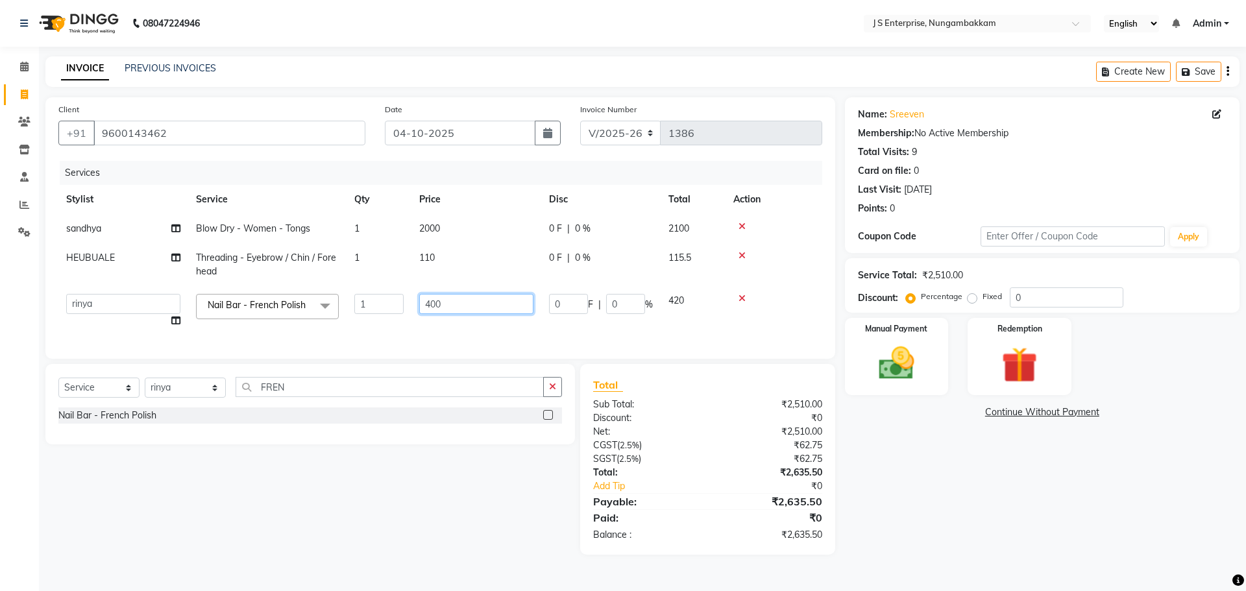
click at [451, 306] on input "400" at bounding box center [476, 304] width 114 height 20
type input "4"
type input "800"
click at [936, 504] on div "Name: Sreeven Membership: No Active Membership Total Visits: 9 Card on file: 0 …" at bounding box center [1047, 325] width 404 height 457
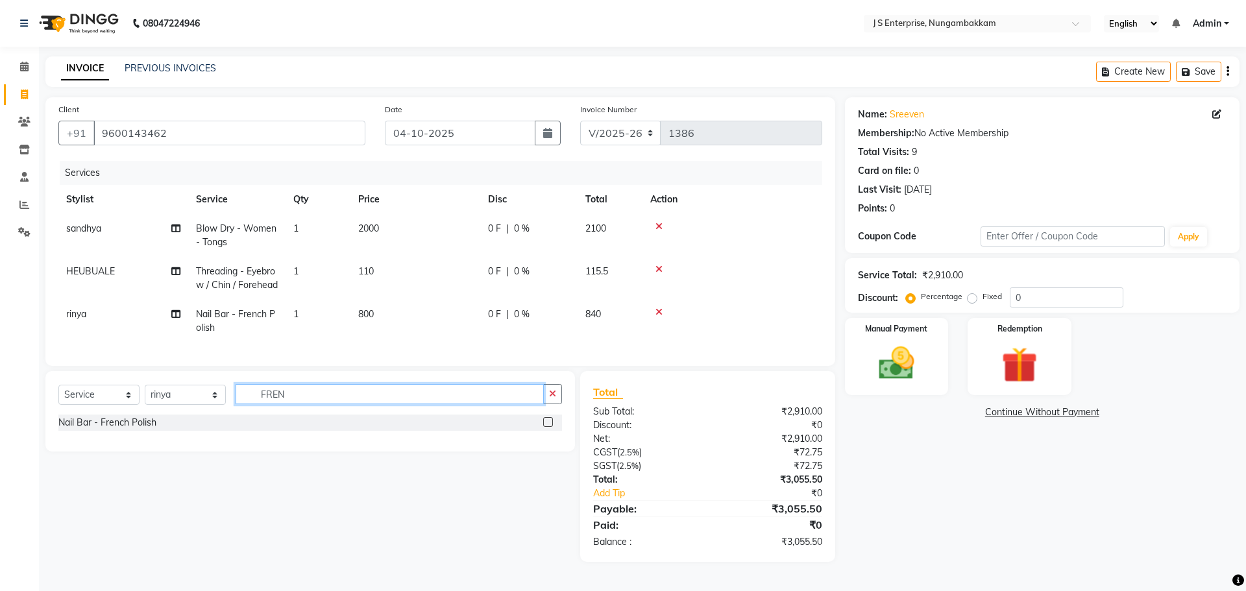
click at [302, 404] on input "FREN" at bounding box center [390, 394] width 308 height 20
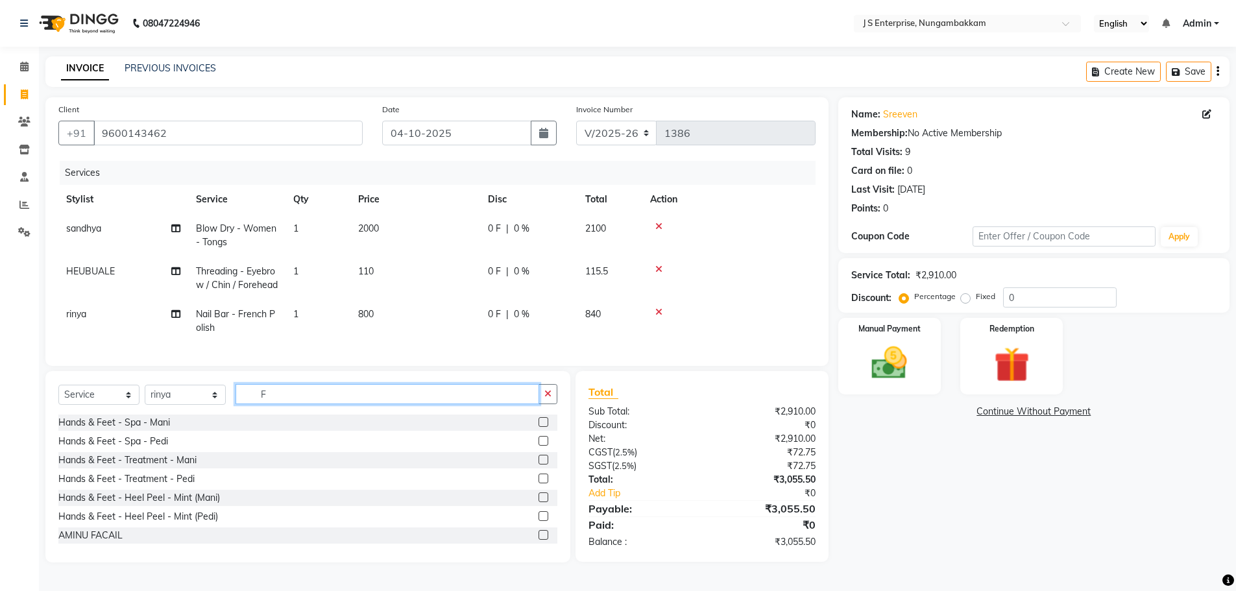
type input "F"
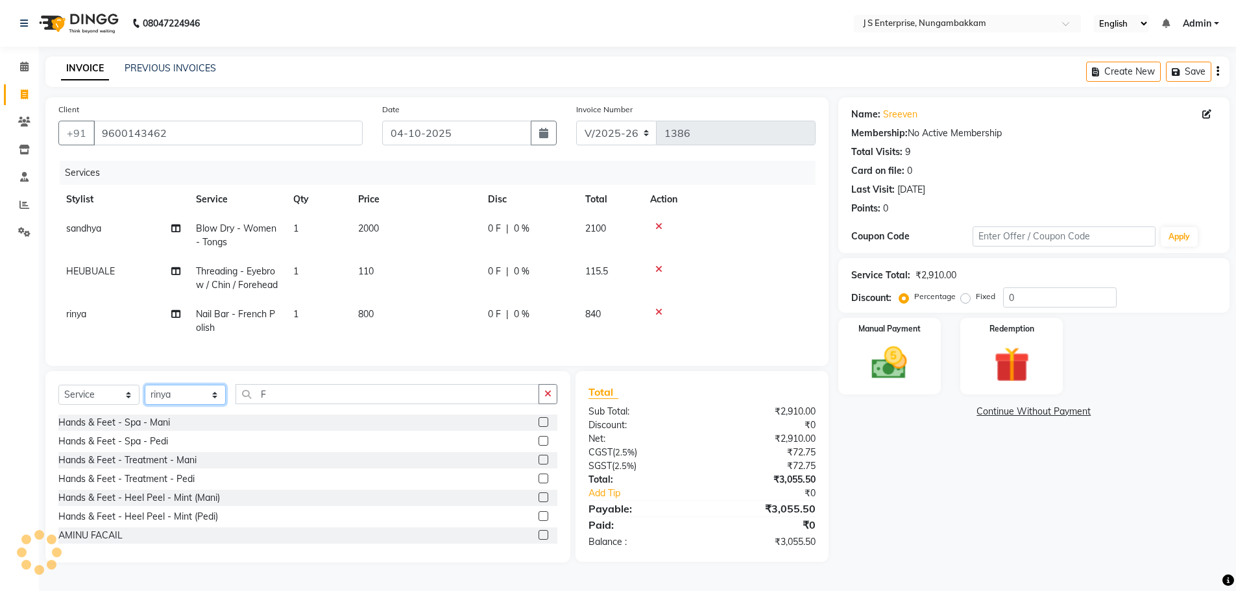
click at [185, 405] on select "Select Stylist [PERSON_NAME] [PERSON_NAME] [PERSON_NAME] [PERSON_NAME] krishna …" at bounding box center [185, 395] width 81 height 20
select select "63716"
click at [145, 395] on select "Select Stylist [PERSON_NAME] [PERSON_NAME] [PERSON_NAME] [PERSON_NAME] krishna …" at bounding box center [185, 395] width 81 height 20
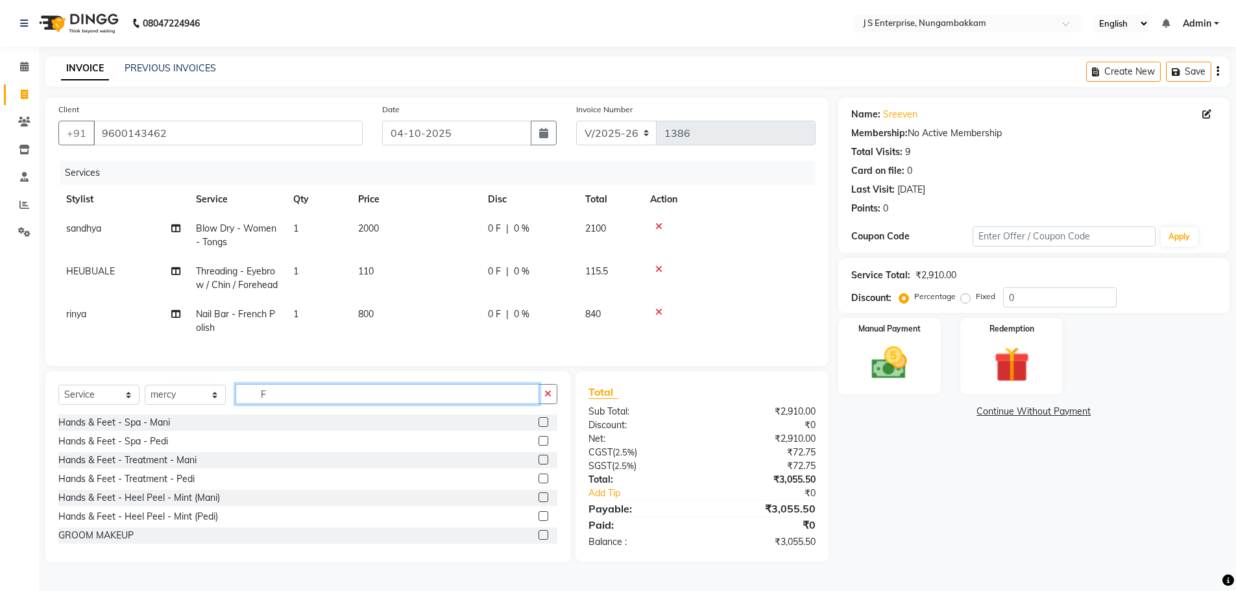
click at [274, 398] on input "F" at bounding box center [388, 394] width 304 height 20
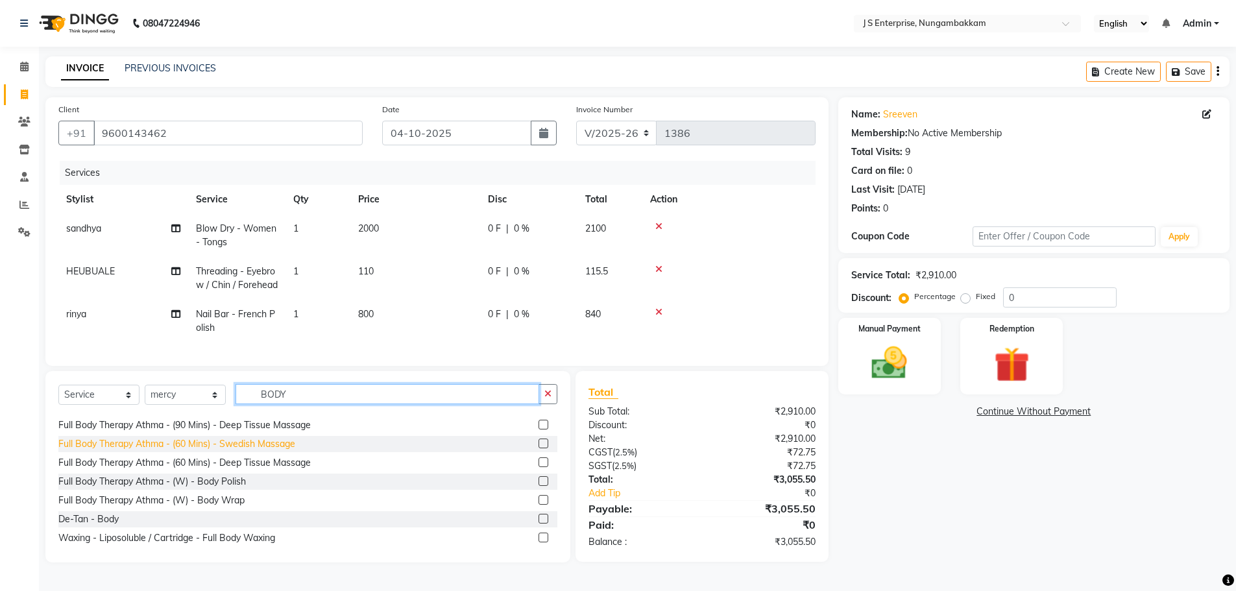
scroll to position [21, 0]
type input "BODY"
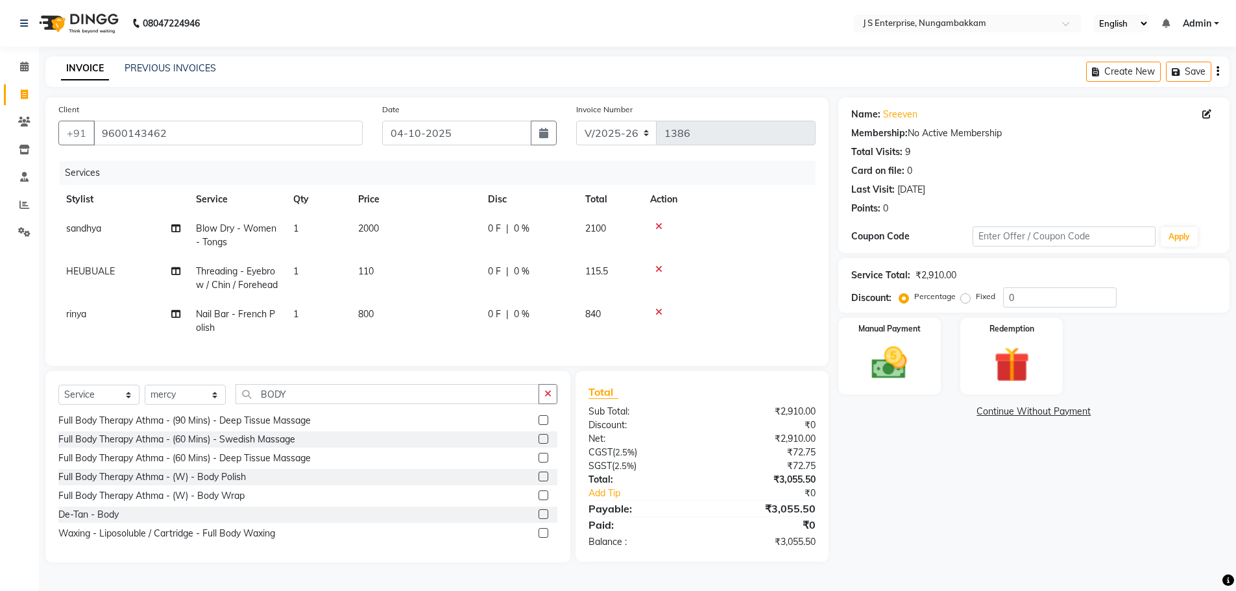
click at [539, 538] on label at bounding box center [544, 533] width 10 height 10
click at [539, 538] on input "checkbox" at bounding box center [543, 534] width 8 height 8
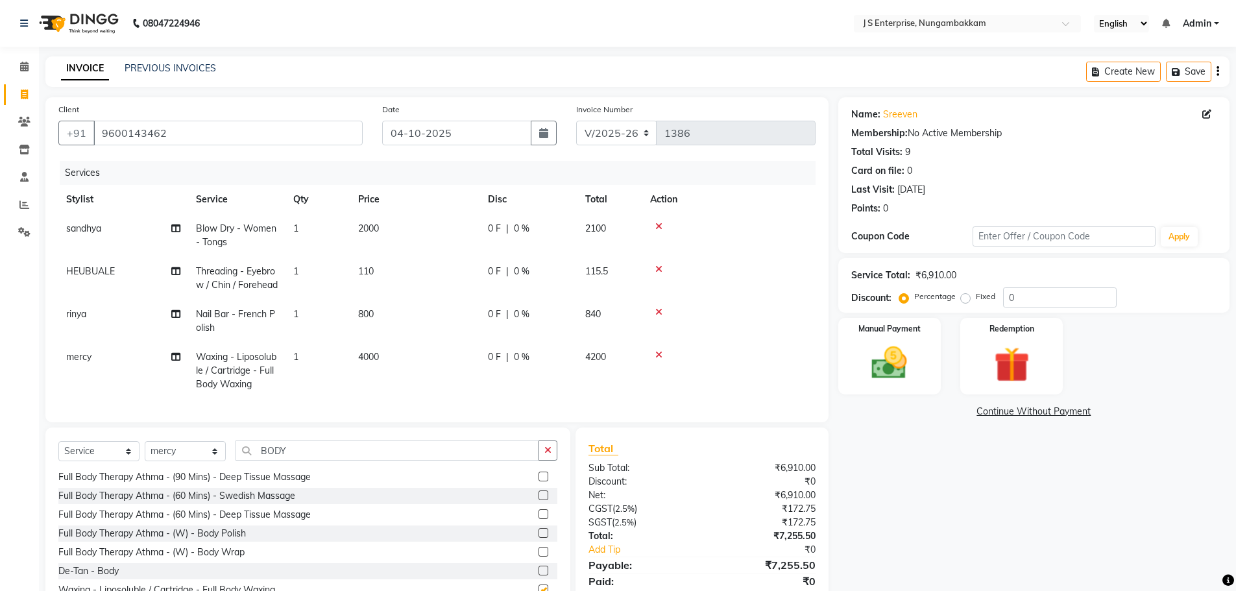
checkbox input "false"
click at [395, 349] on td "4000" at bounding box center [415, 371] width 130 height 56
select select "63716"
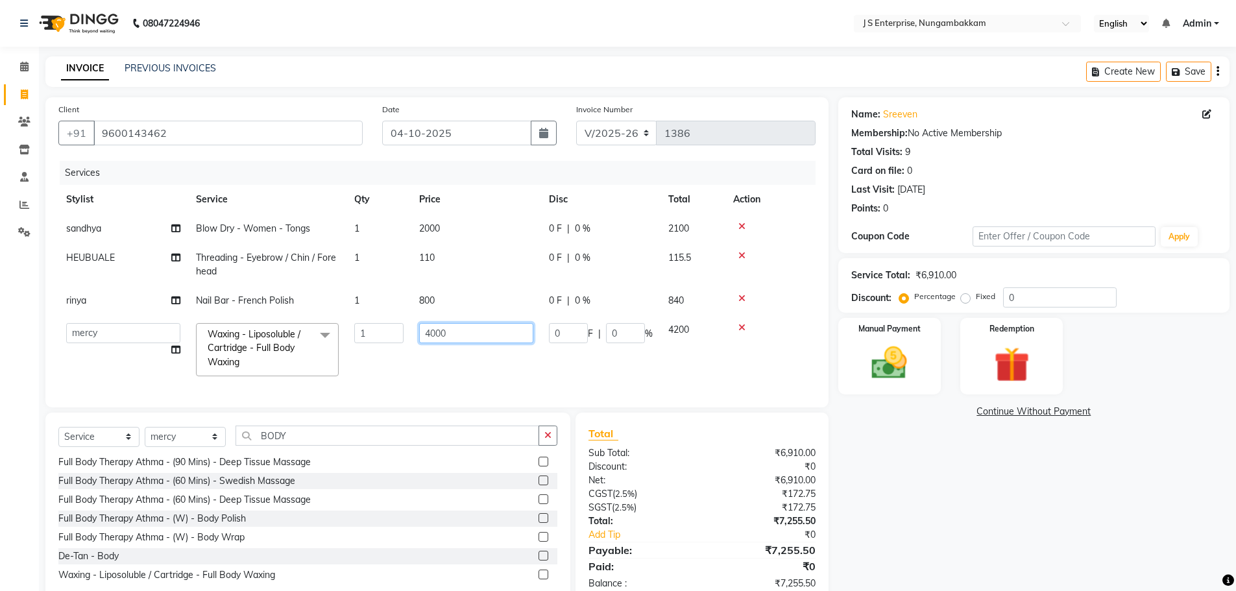
click at [457, 332] on input "4000" at bounding box center [476, 333] width 114 height 20
type input "4"
type input "3500"
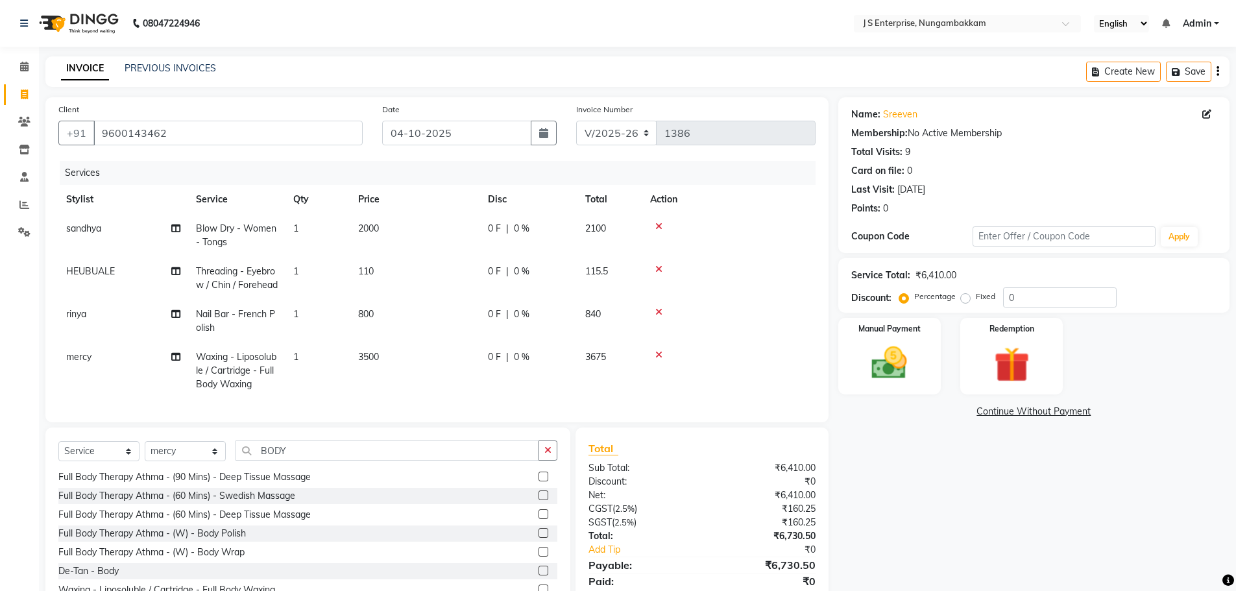
click at [918, 489] on div "Name: Sreeven Membership: No Active Membership Total Visits: 9 Card on file: 0 …" at bounding box center [1038, 358] width 401 height 522
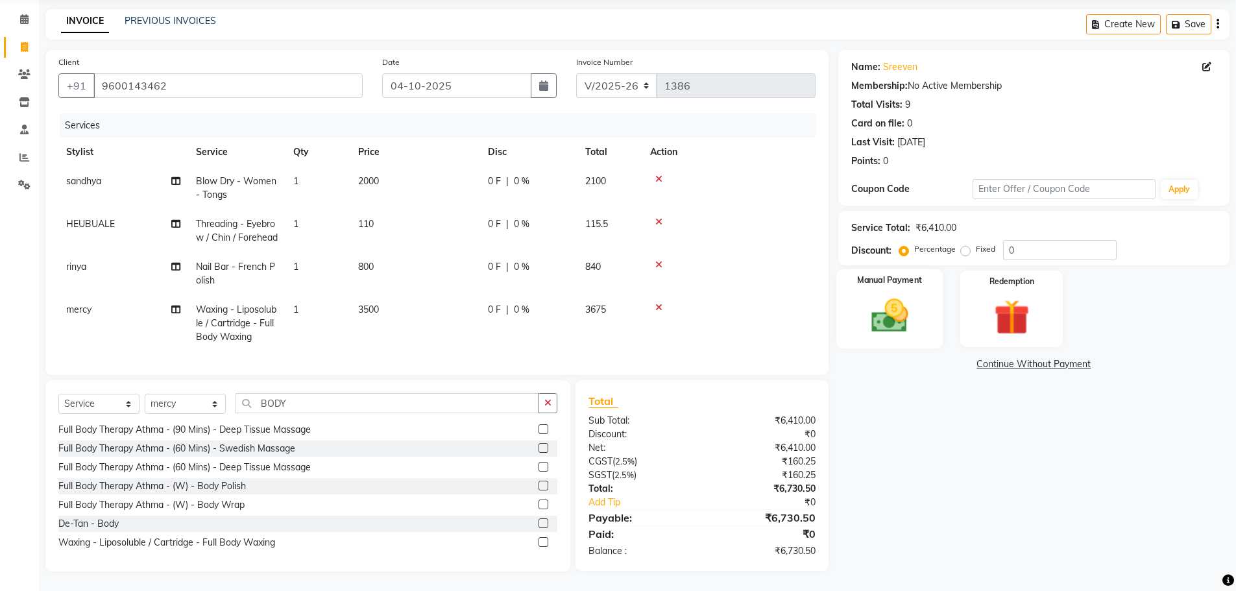
click at [893, 308] on img at bounding box center [890, 316] width 60 height 42
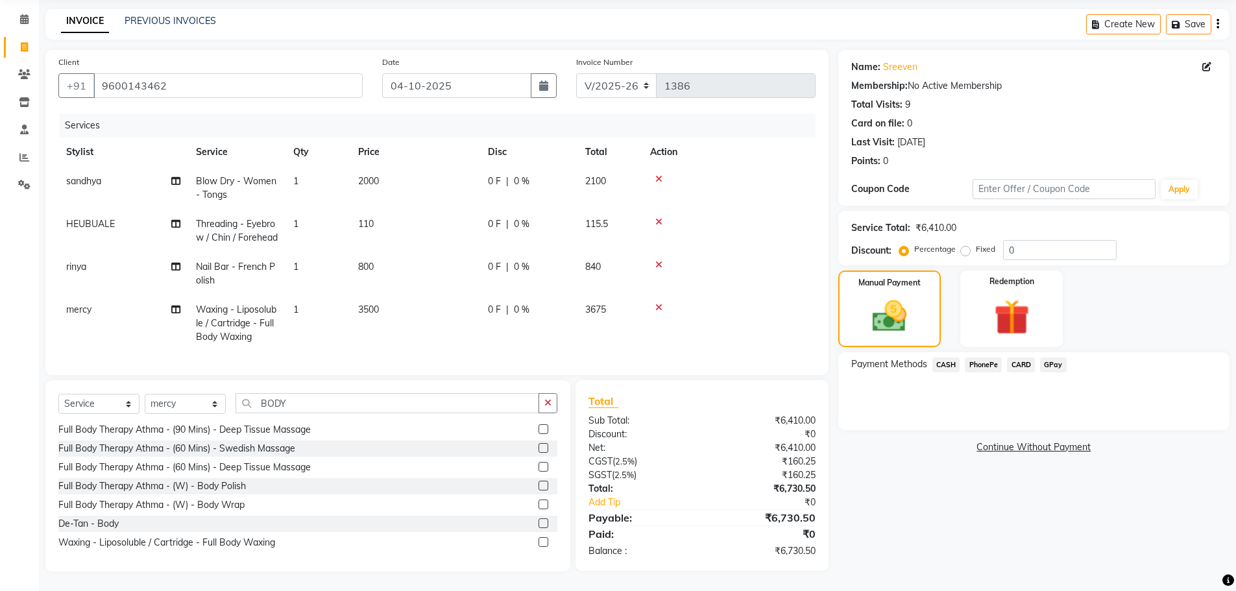
click at [1055, 358] on span "GPay" at bounding box center [1053, 365] width 27 height 15
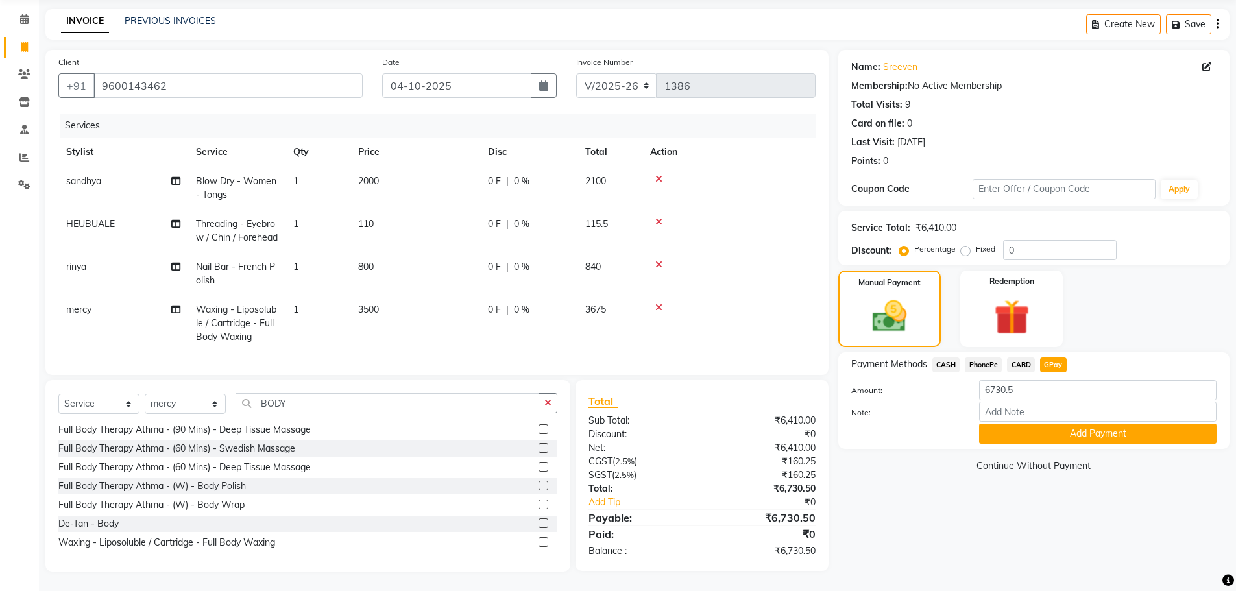
click at [1040, 424] on button "Add Payment" at bounding box center [1098, 434] width 238 height 20
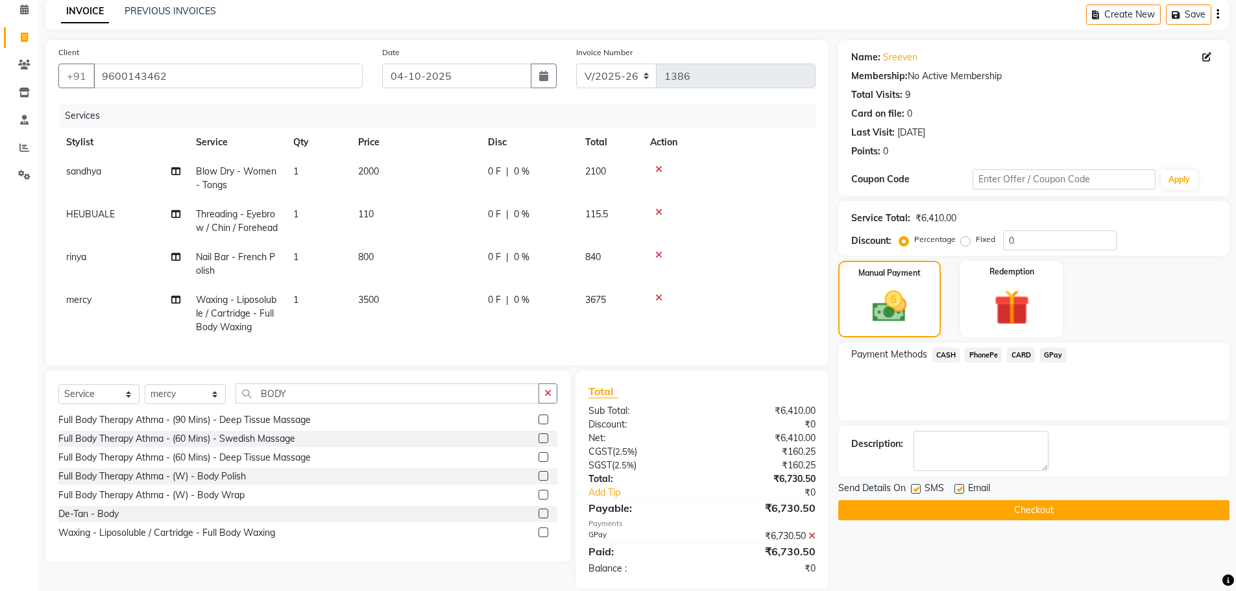
drag, startPoint x: 1004, startPoint y: 508, endPoint x: 994, endPoint y: 507, distance: 9.8
click at [1003, 508] on button "Checkout" at bounding box center [1033, 510] width 391 height 20
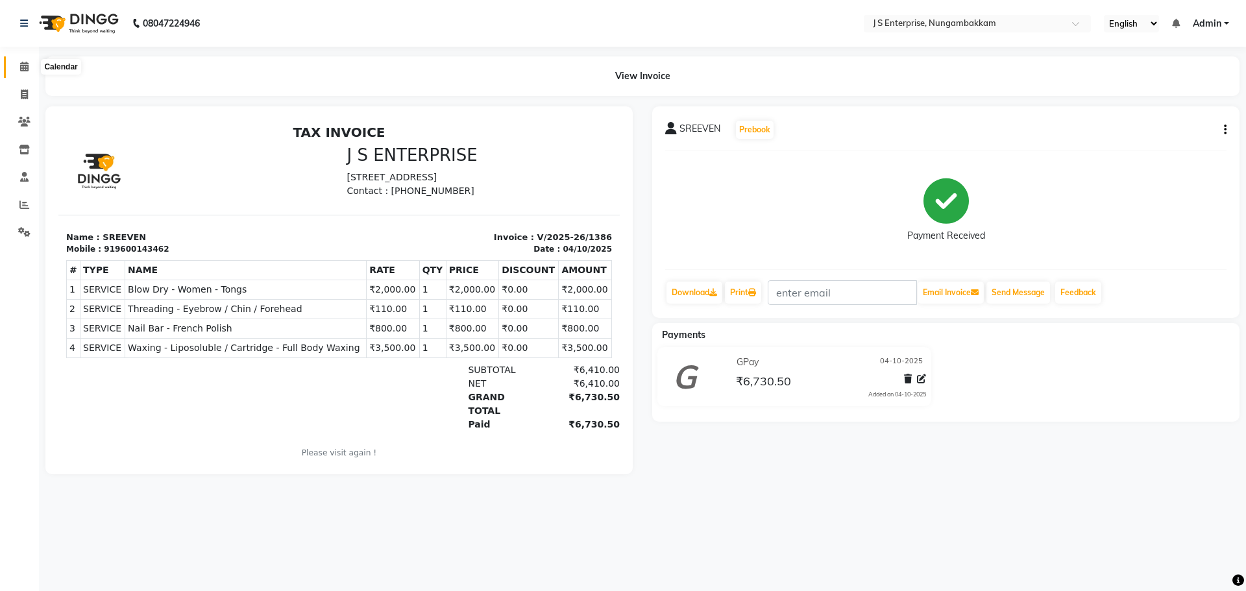
click at [26, 65] on icon at bounding box center [24, 67] width 8 height 10
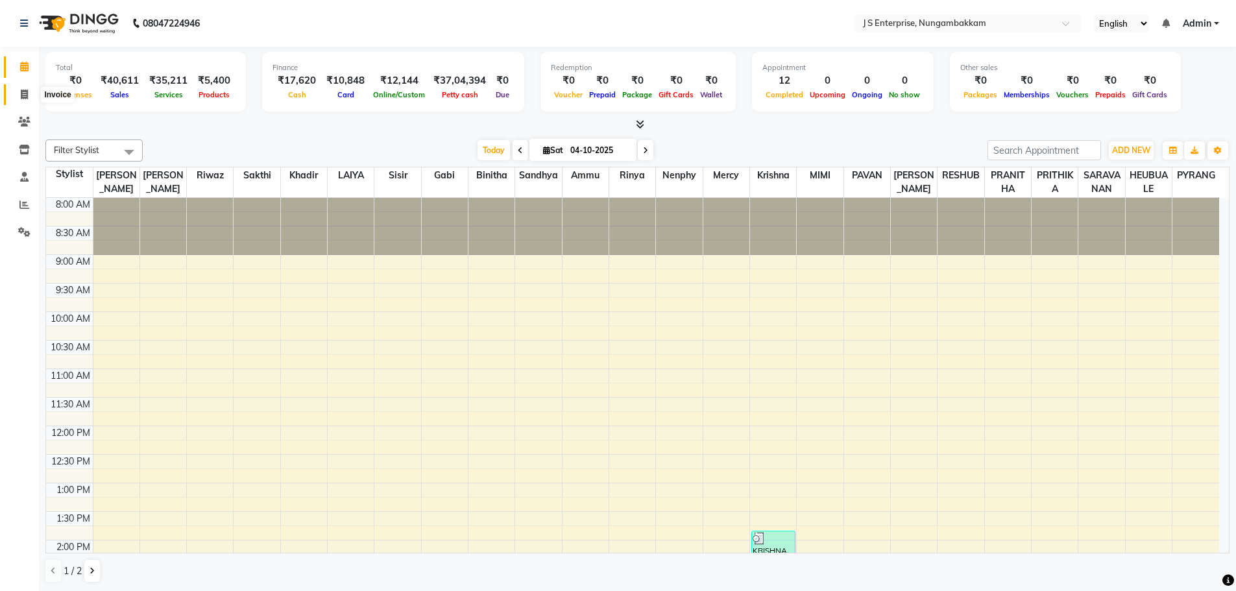
click at [33, 94] on span at bounding box center [24, 95] width 23 height 15
select select "service"
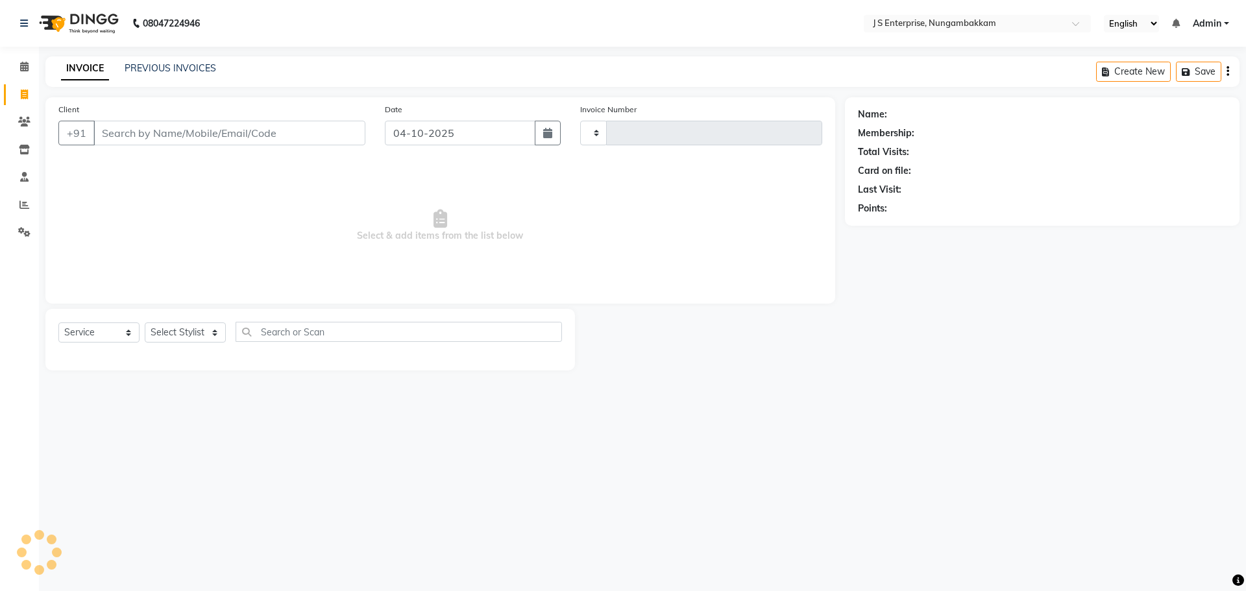
type input "1387"
select select "7359"
click at [138, 125] on input "Client" at bounding box center [229, 133] width 272 height 25
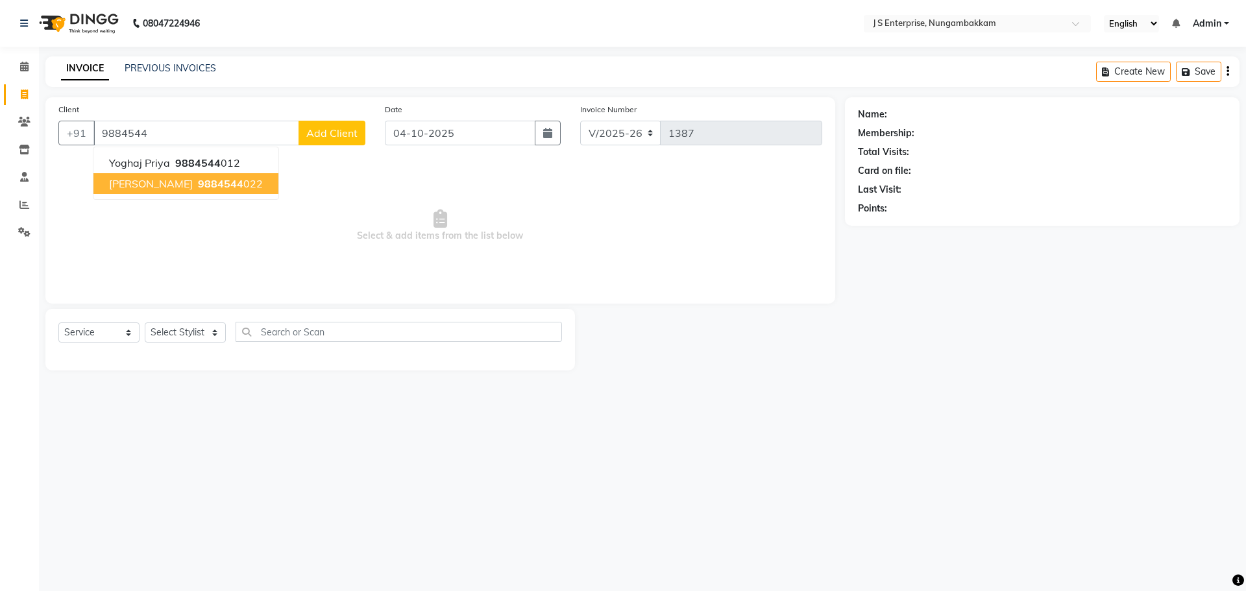
click at [198, 180] on span "9884544" at bounding box center [220, 183] width 45 height 13
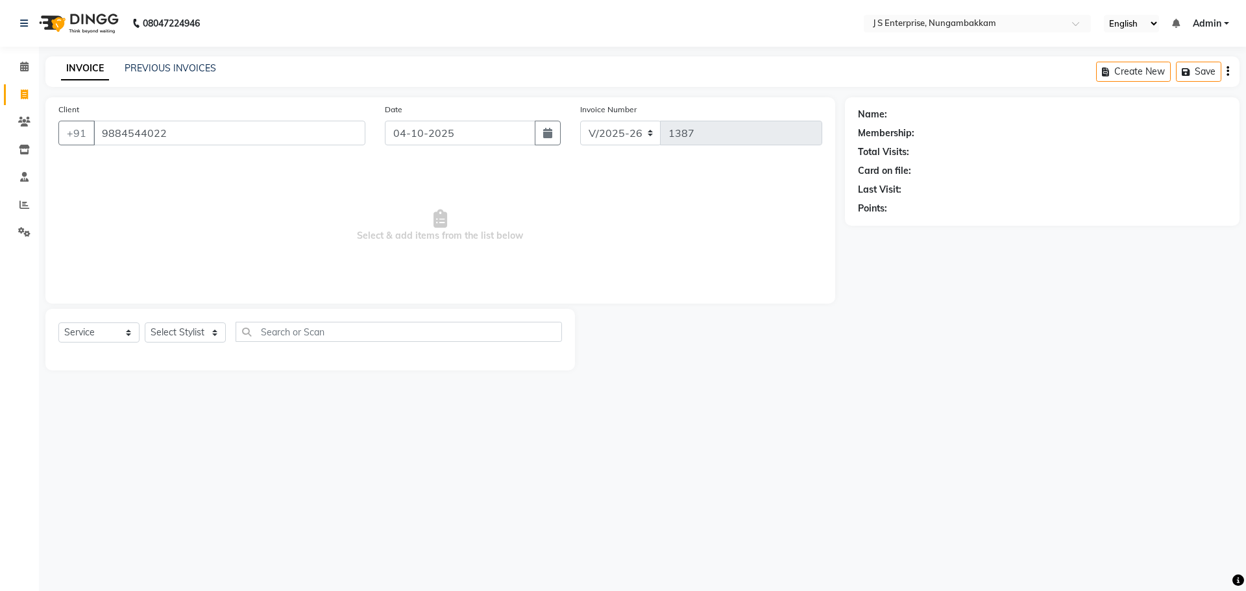
type input "9884544022"
click at [223, 332] on select "Select Stylist [PERSON_NAME] [PERSON_NAME] [PERSON_NAME] [PERSON_NAME] krishna …" at bounding box center [185, 333] width 81 height 20
select select "63705"
click at [145, 323] on select "Select Stylist [PERSON_NAME] [PERSON_NAME] [PERSON_NAME] [PERSON_NAME] krishna …" at bounding box center [185, 333] width 81 height 20
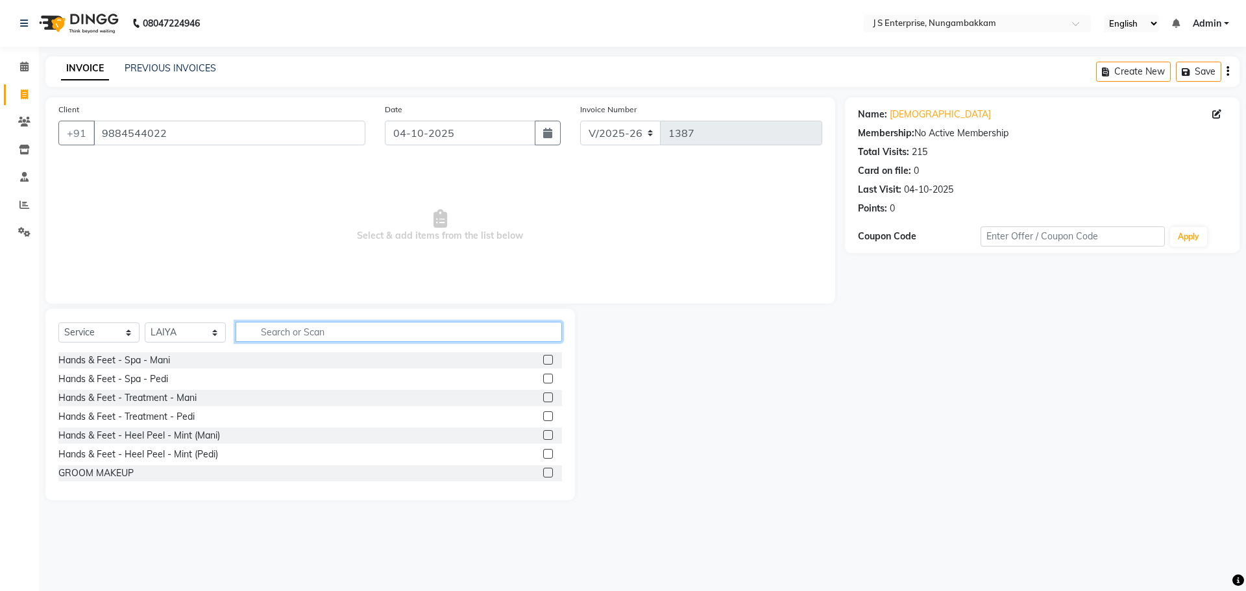
click at [271, 323] on input "text" at bounding box center [399, 332] width 326 height 20
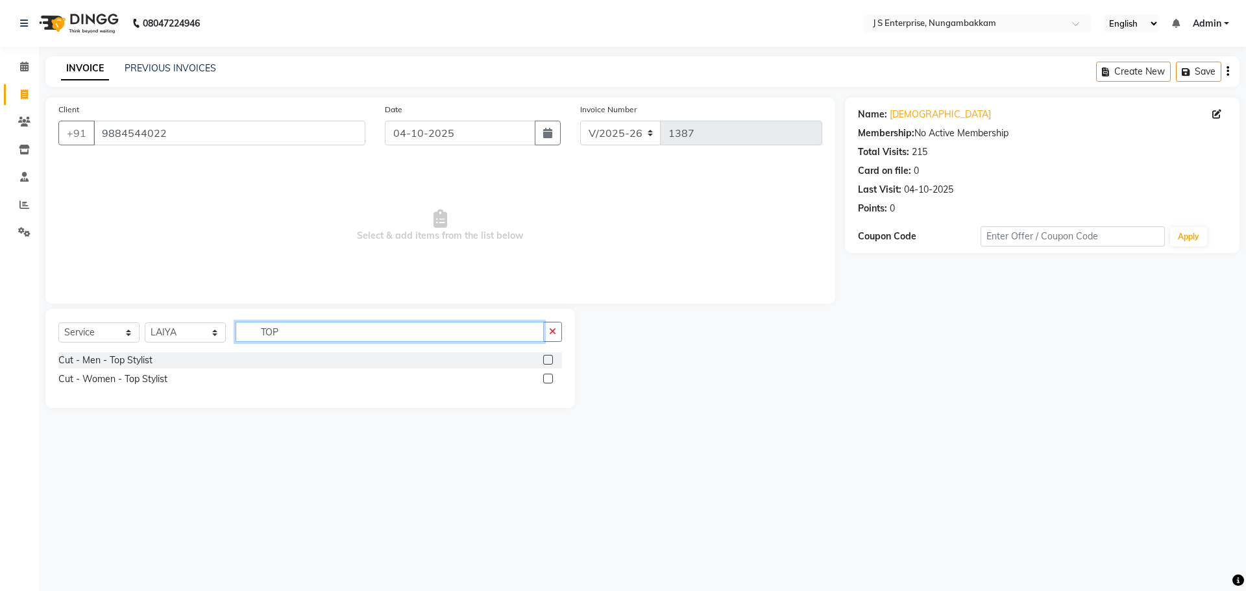
type input "TOP"
drag, startPoint x: 550, startPoint y: 359, endPoint x: 516, endPoint y: 360, distance: 34.4
click at [548, 359] on label at bounding box center [548, 360] width 10 height 10
click at [548, 359] on input "checkbox" at bounding box center [547, 360] width 8 height 8
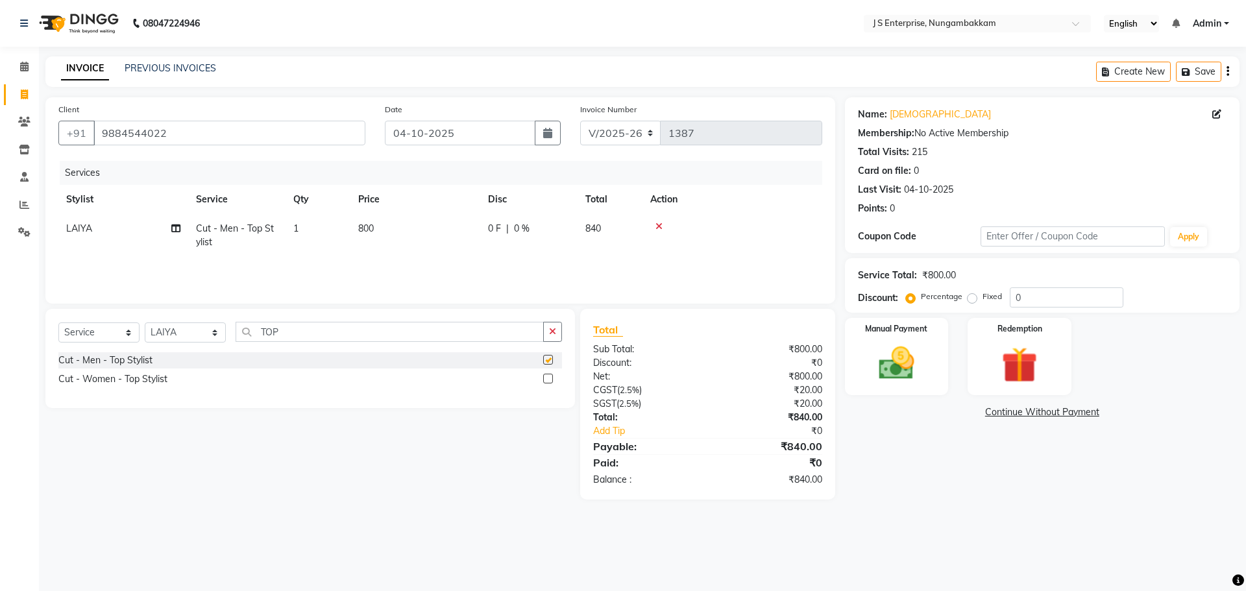
checkbox input "false"
click at [279, 332] on input "TOP" at bounding box center [390, 332] width 308 height 20
type input "T"
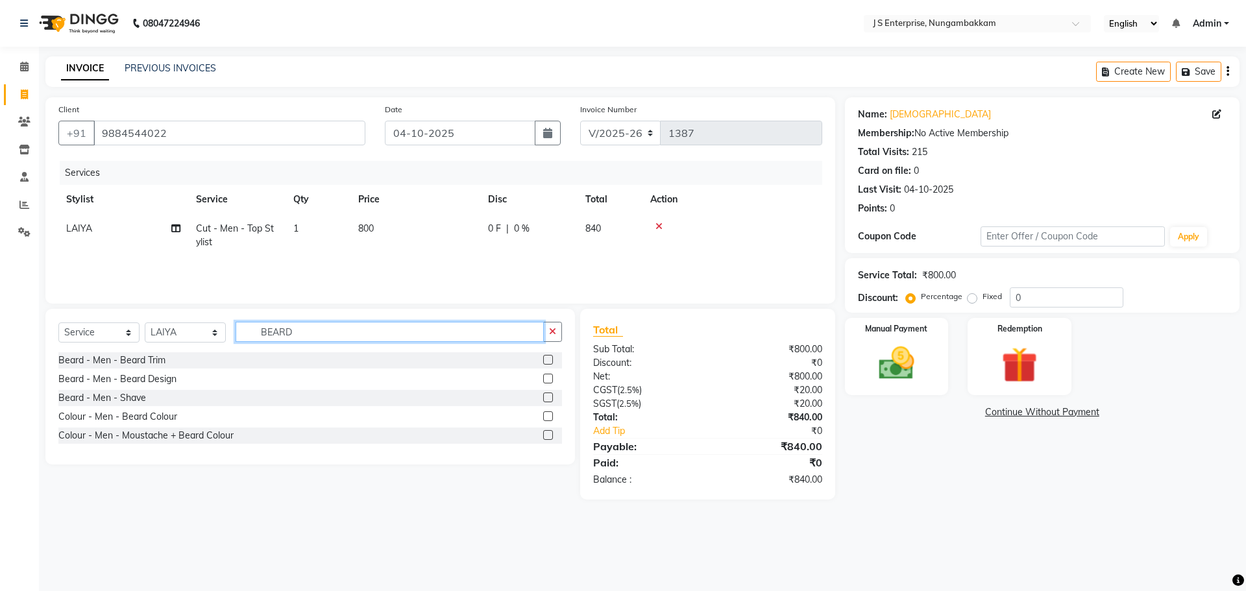
type input "BEARD"
click at [544, 357] on label at bounding box center [548, 360] width 10 height 10
click at [544, 357] on input "checkbox" at bounding box center [547, 360] width 8 height 8
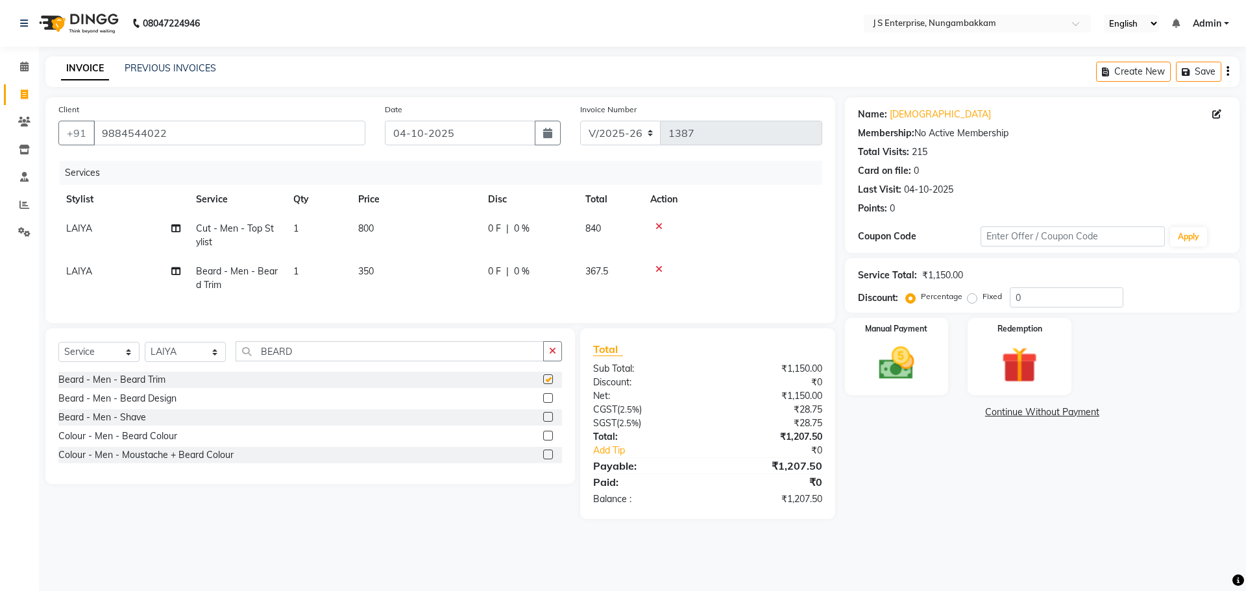
checkbox input "false"
click at [918, 360] on img at bounding box center [896, 363] width 60 height 43
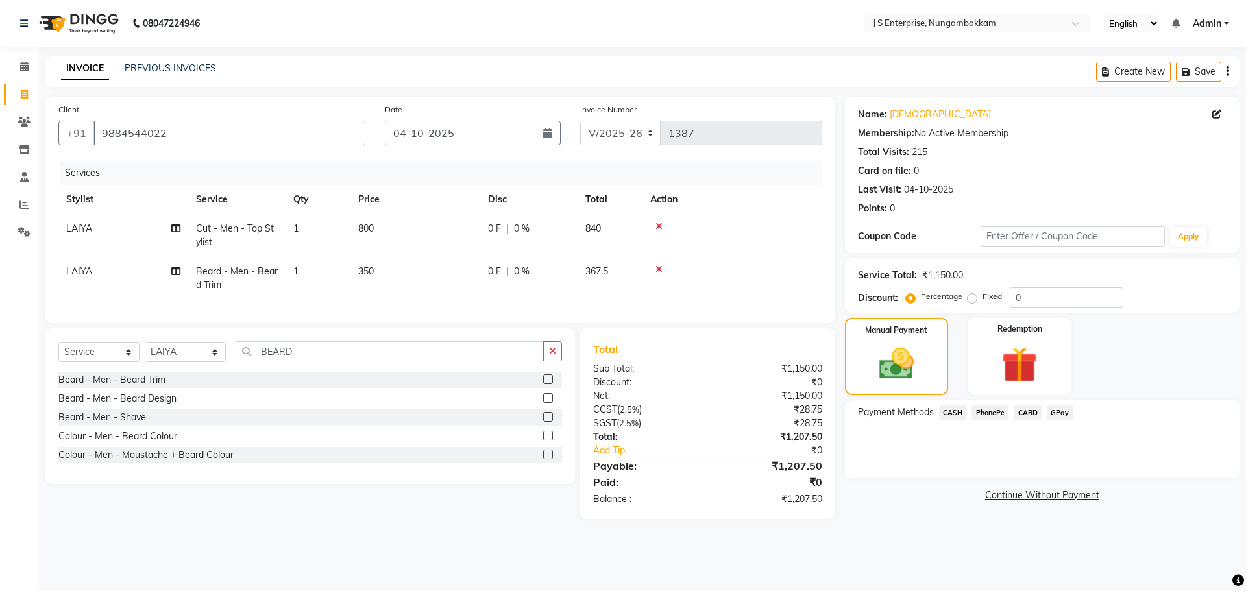
click at [1030, 411] on span "CARD" at bounding box center [1028, 413] width 28 height 15
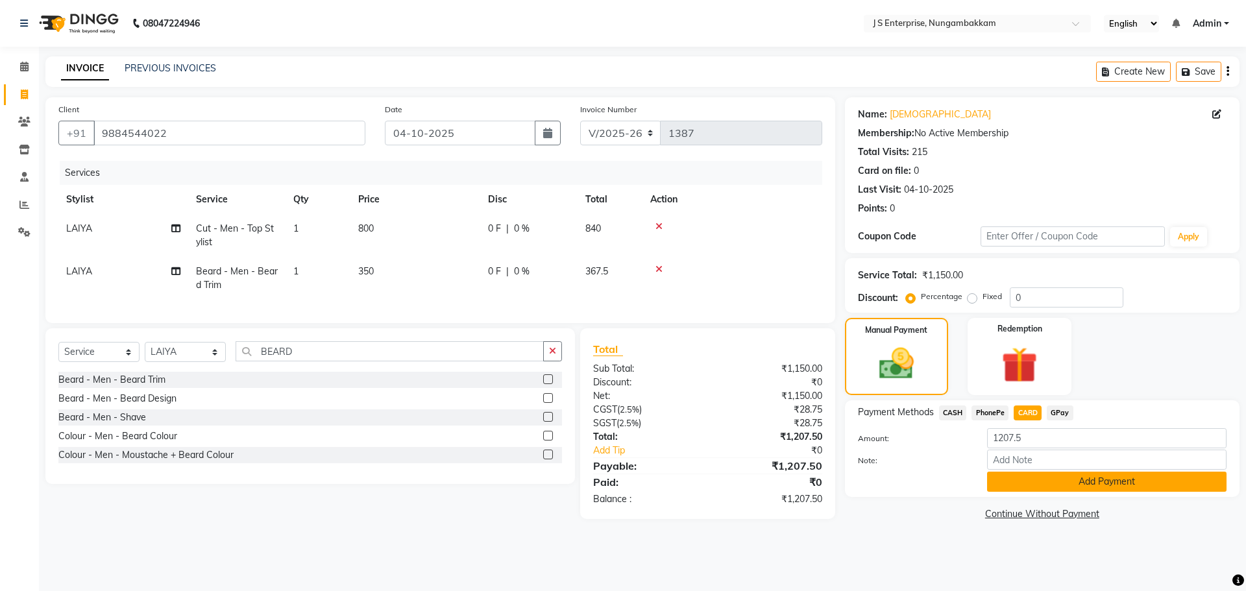
click at [1013, 485] on button "Add Payment" at bounding box center [1106, 482] width 239 height 20
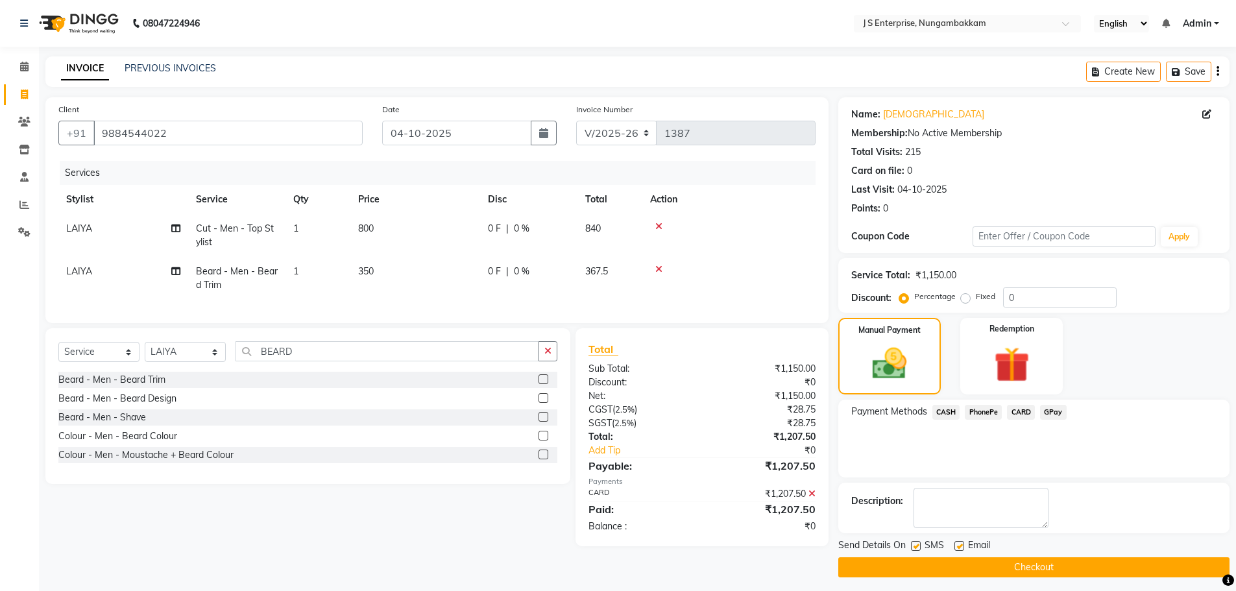
click at [994, 565] on button "Checkout" at bounding box center [1033, 567] width 391 height 20
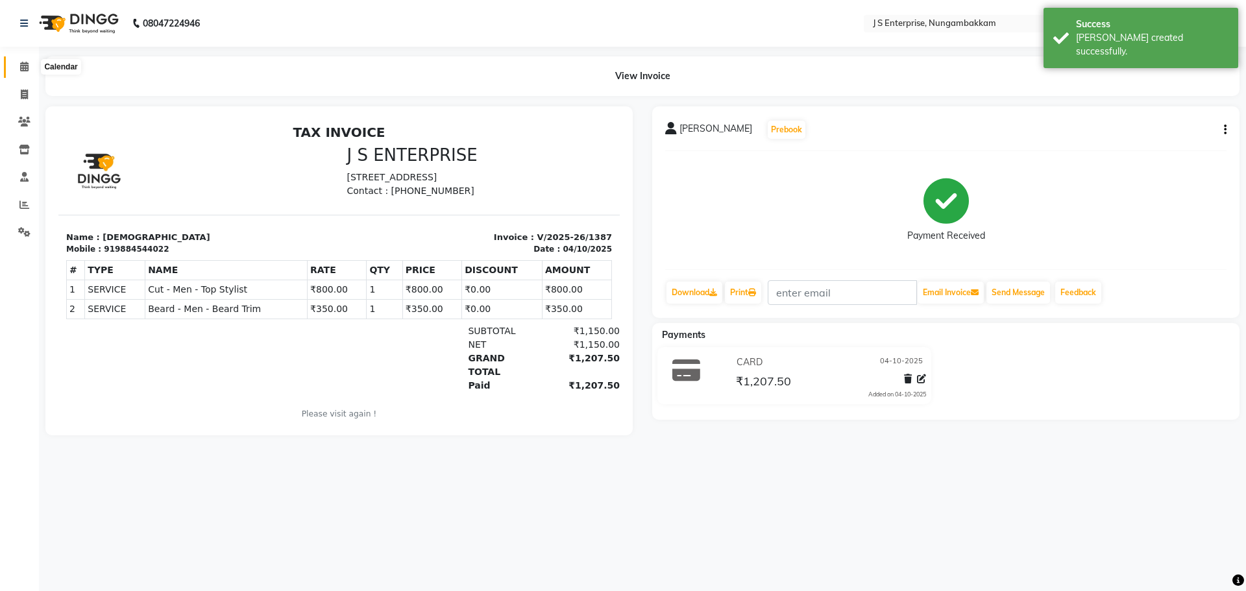
drag, startPoint x: 27, startPoint y: 60, endPoint x: 25, endPoint y: 73, distance: 13.0
click at [27, 60] on span at bounding box center [24, 67] width 23 height 15
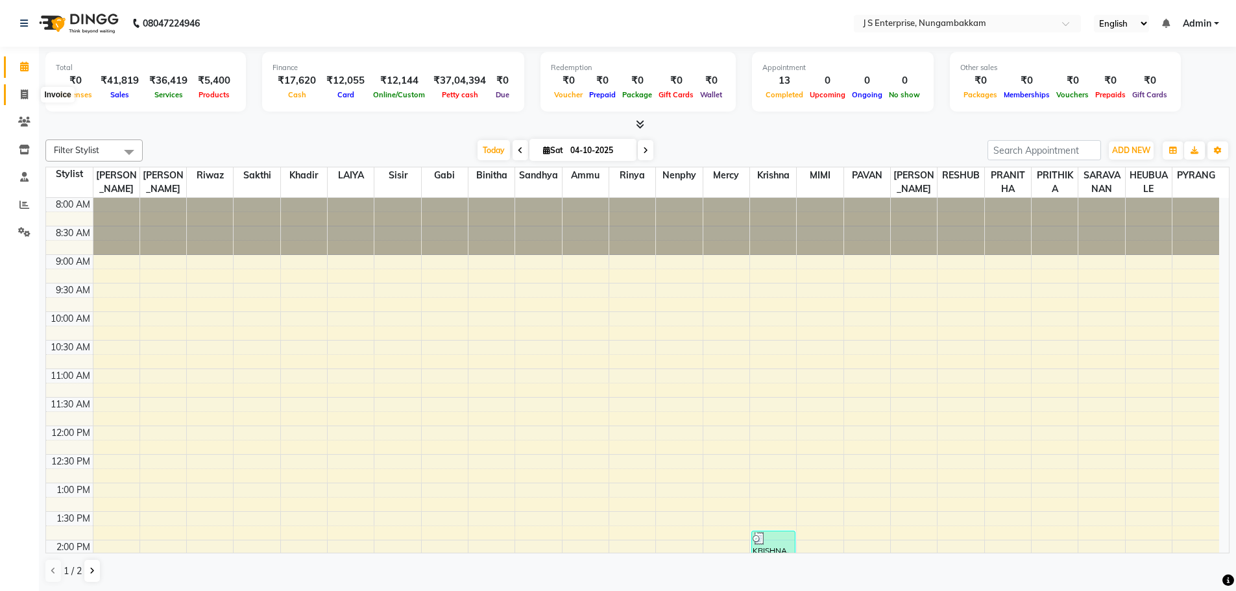
click at [33, 95] on span at bounding box center [24, 95] width 23 height 15
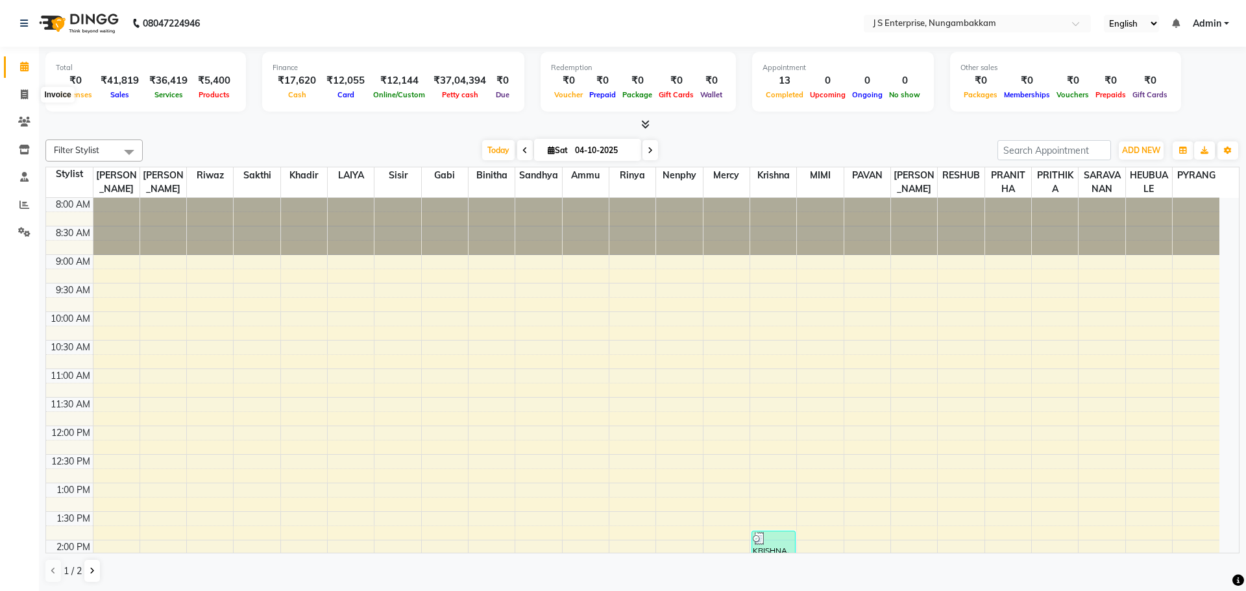
select select "7359"
select select "service"
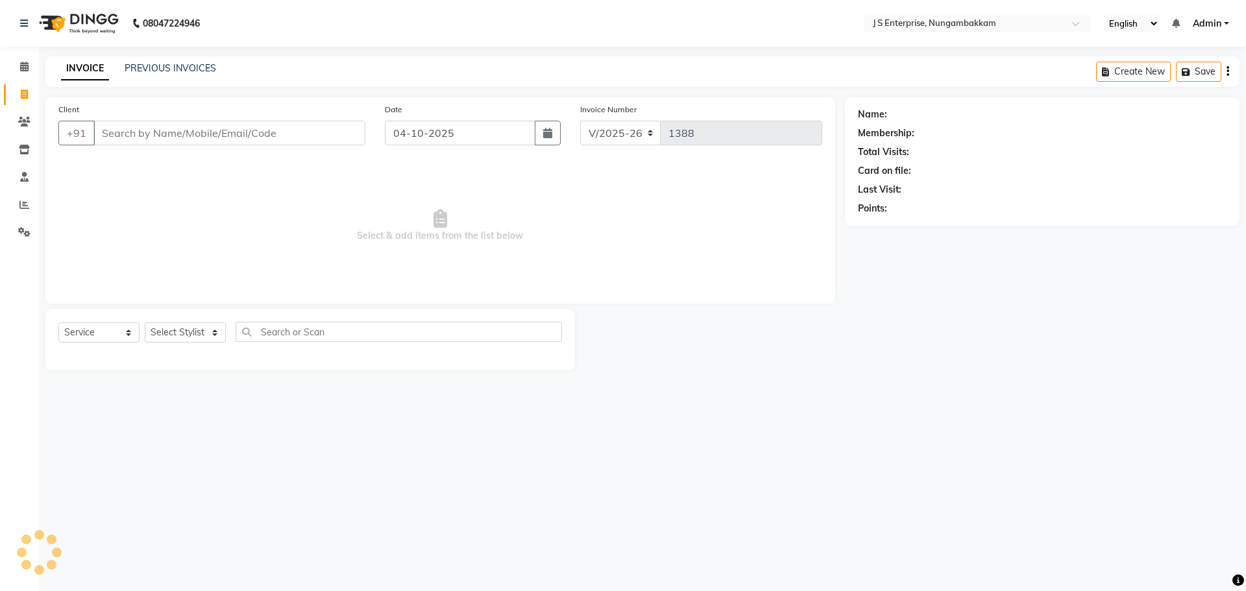
click at [158, 123] on input "Client" at bounding box center [229, 133] width 272 height 25
type input "D"
type input "8804123450"
click at [320, 128] on span "Add Client" at bounding box center [331, 133] width 51 height 13
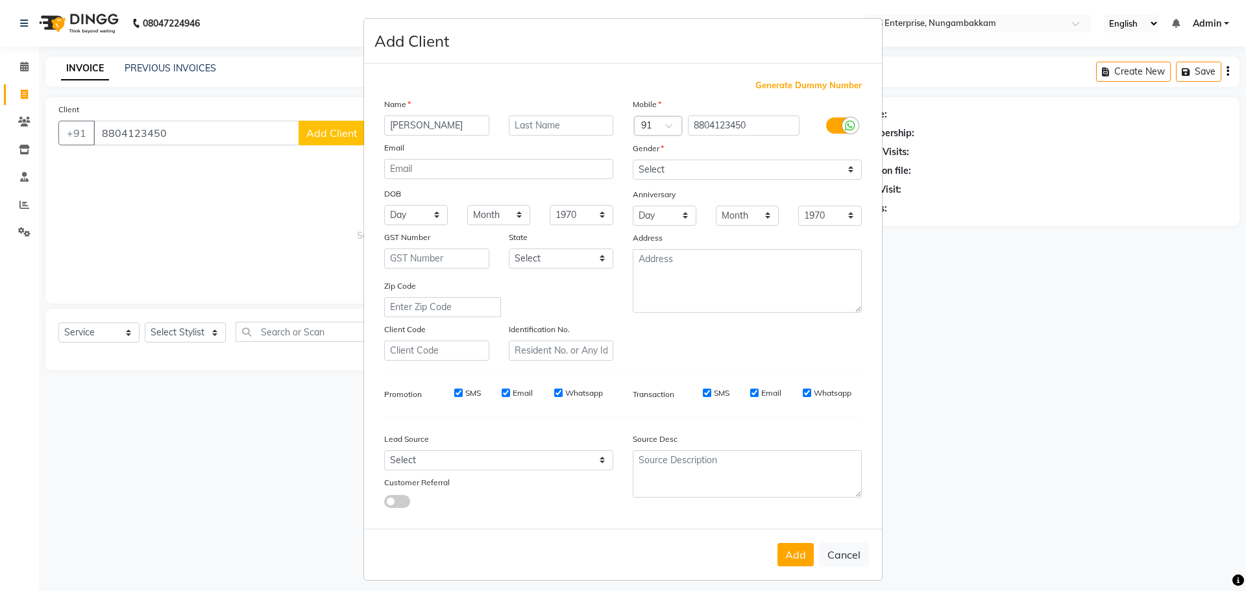
type input "[PERSON_NAME]"
click at [668, 171] on select "Select [DEMOGRAPHIC_DATA] [DEMOGRAPHIC_DATA] Other Prefer Not To Say" at bounding box center [747, 170] width 229 height 20
select select "[DEMOGRAPHIC_DATA]"
click at [633, 160] on select "Select [DEMOGRAPHIC_DATA] [DEMOGRAPHIC_DATA] Other Prefer Not To Say" at bounding box center [747, 170] width 229 height 20
click at [797, 560] on button "Add" at bounding box center [795, 554] width 36 height 23
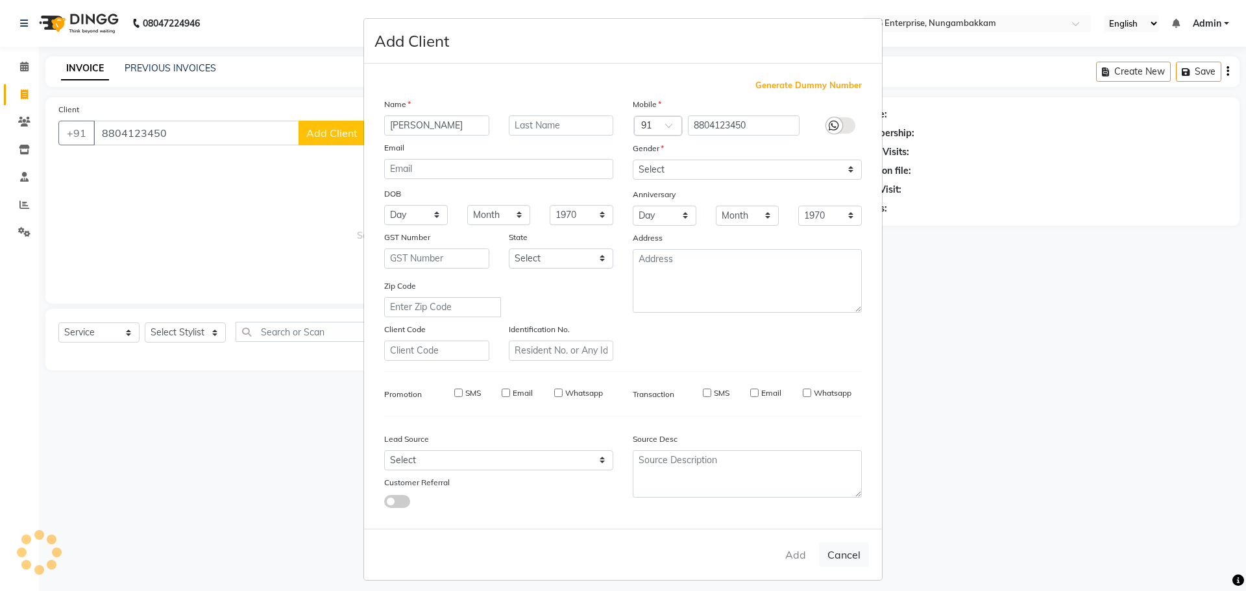
select select
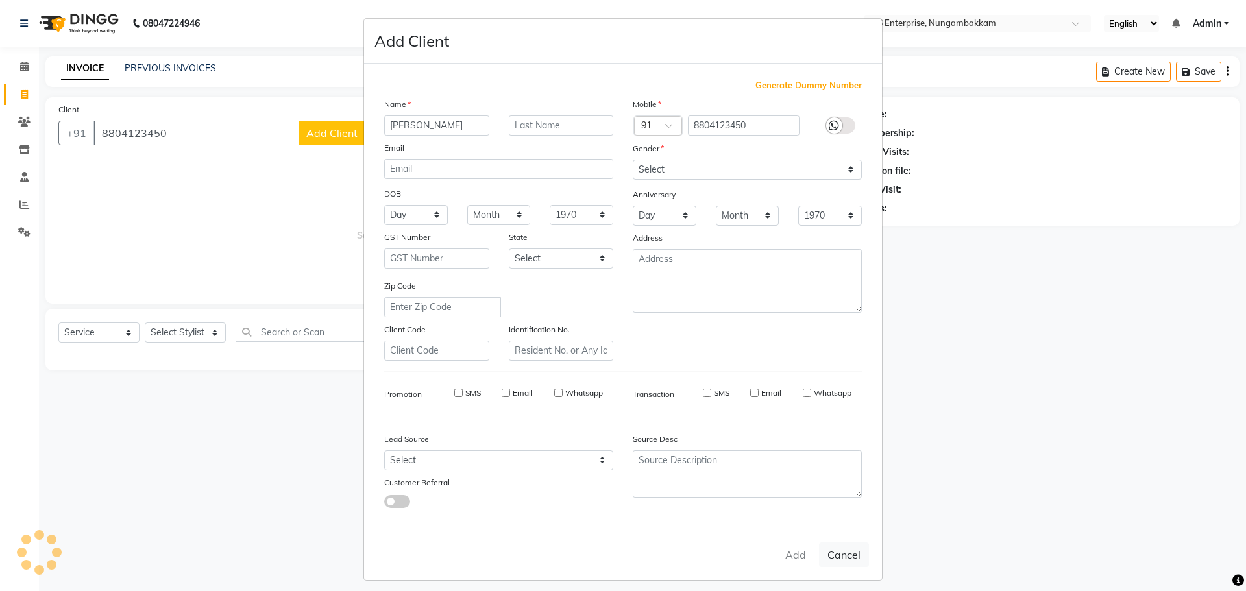
select select
checkbox input "false"
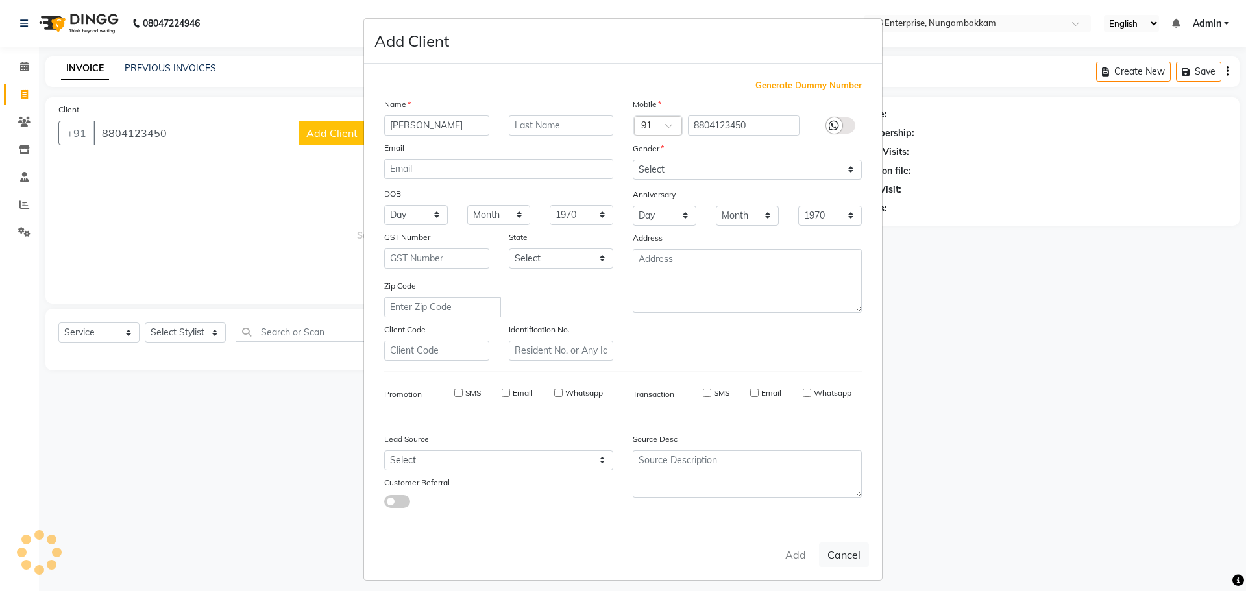
checkbox input "false"
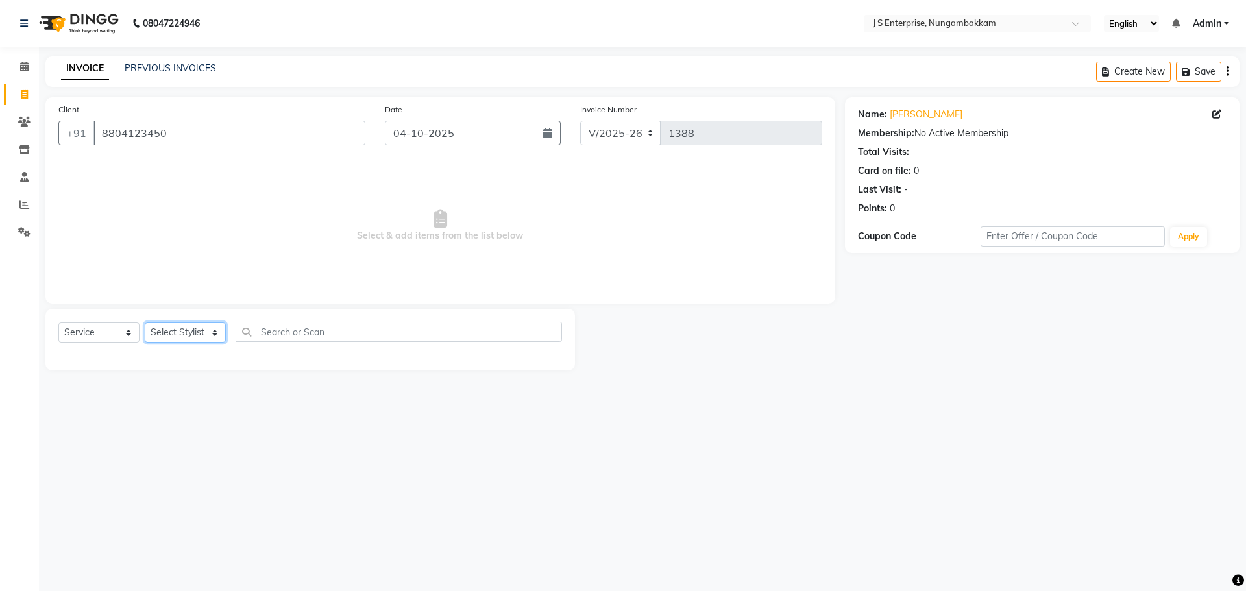
drag, startPoint x: 206, startPoint y: 335, endPoint x: 213, endPoint y: 334, distance: 7.2
click at [206, 335] on select "Select Stylist [PERSON_NAME] [PERSON_NAME] [PERSON_NAME] [PERSON_NAME] krishna …" at bounding box center [185, 333] width 81 height 20
select select "72804"
click at [145, 323] on select "Select Stylist [PERSON_NAME] [PERSON_NAME] [PERSON_NAME] [PERSON_NAME] krishna …" at bounding box center [185, 333] width 81 height 20
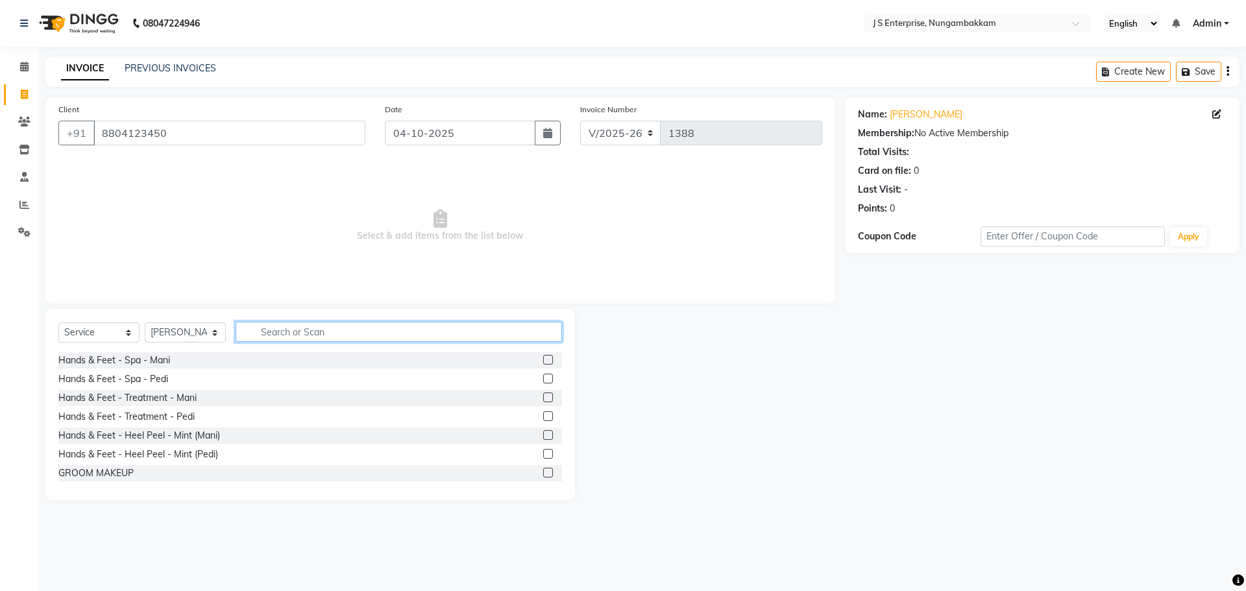
click at [281, 330] on input "text" at bounding box center [399, 332] width 326 height 20
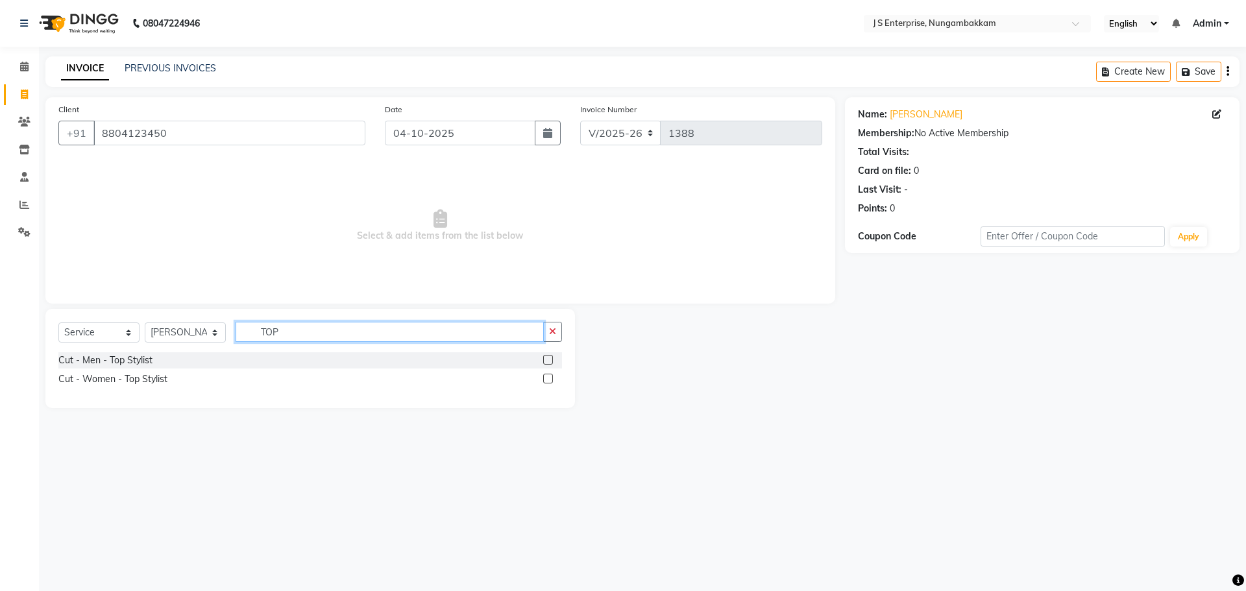
type input "TOP"
click at [550, 361] on label at bounding box center [548, 360] width 10 height 10
click at [550, 361] on input "checkbox" at bounding box center [547, 360] width 8 height 8
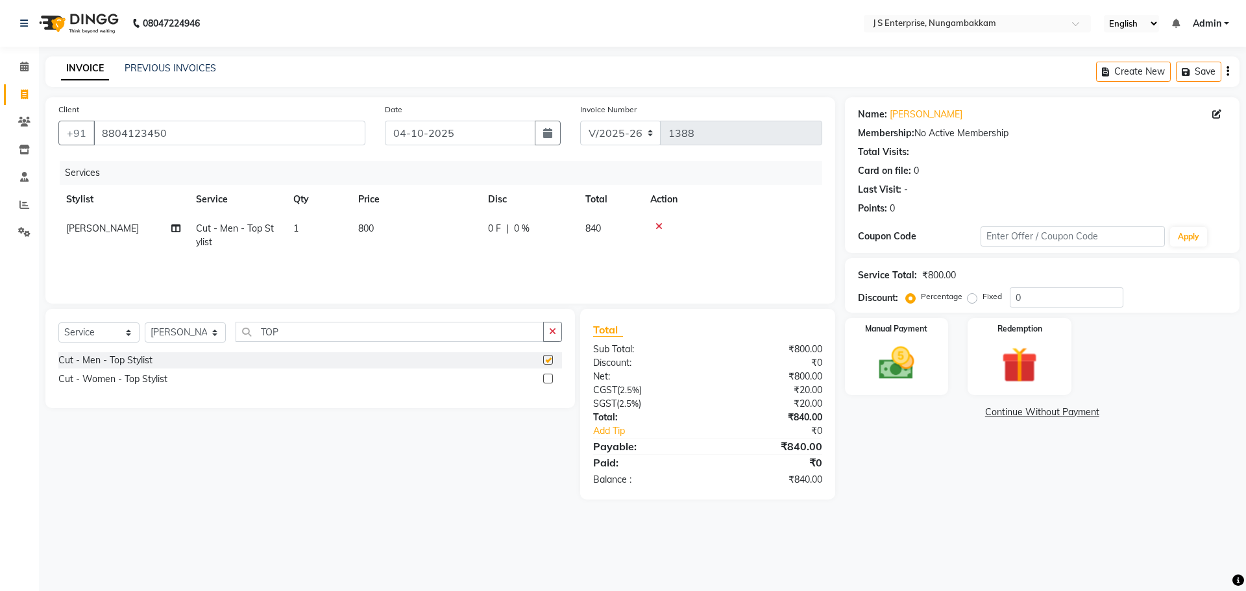
checkbox input "false"
click at [288, 326] on input "TOP" at bounding box center [390, 332] width 308 height 20
type input "T"
type input "SHAVE"
click at [551, 358] on label at bounding box center [548, 360] width 10 height 10
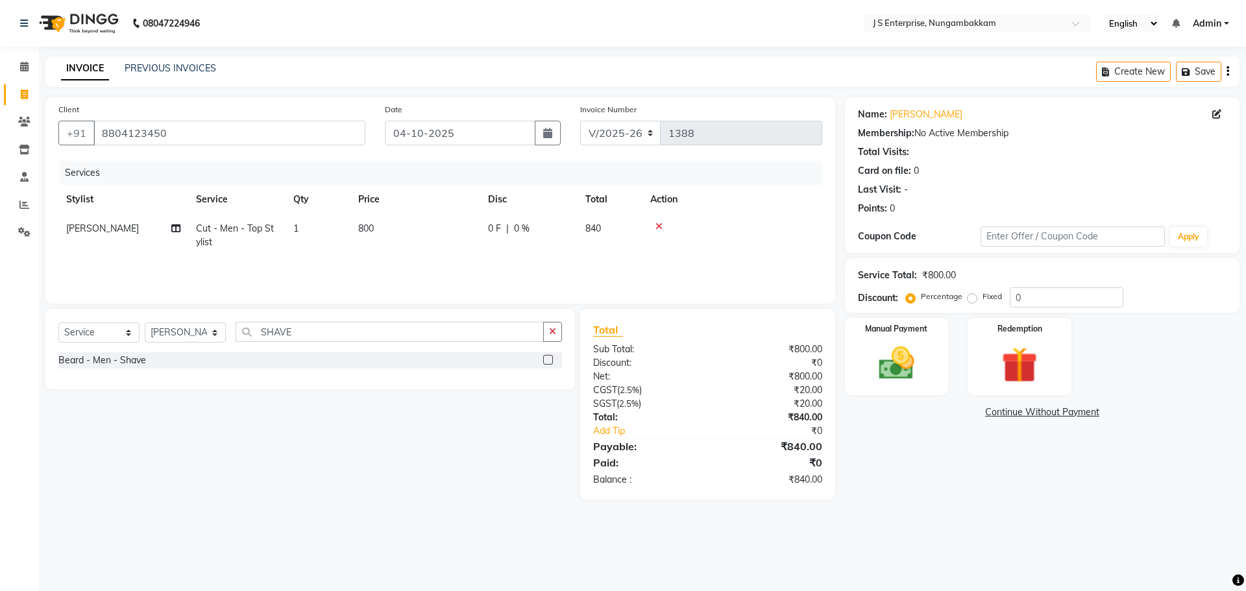
click at [551, 358] on input "checkbox" at bounding box center [547, 360] width 8 height 8
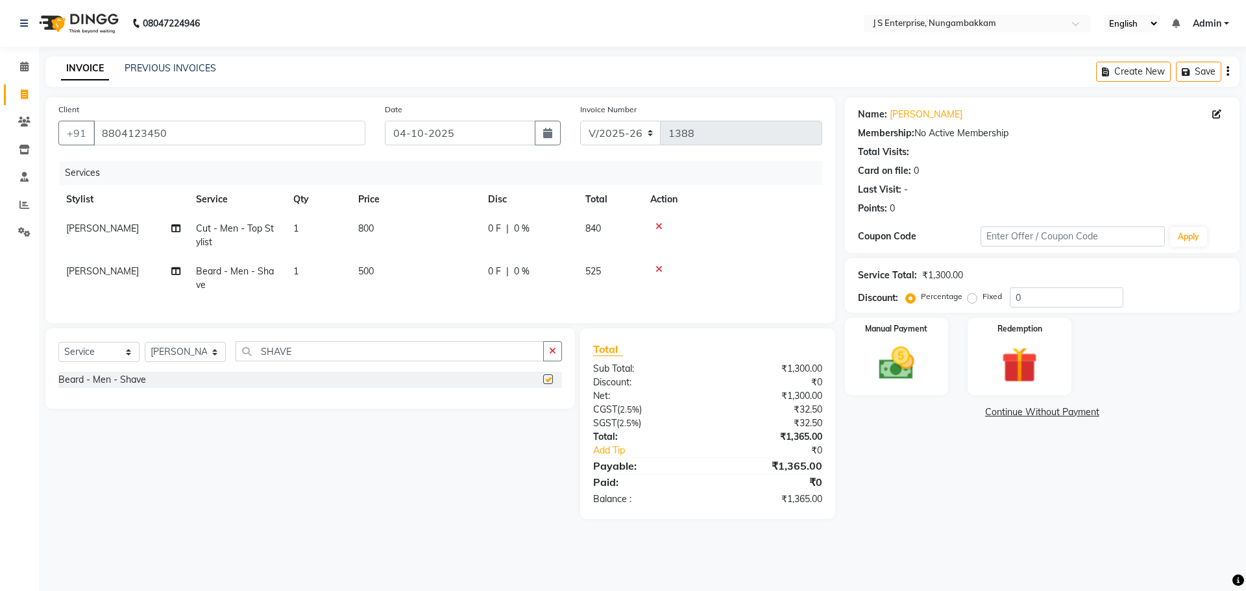
checkbox input "false"
drag, startPoint x: 210, startPoint y: 363, endPoint x: 190, endPoint y: 352, distance: 22.6
click at [210, 362] on select "Select Stylist [PERSON_NAME] [PERSON_NAME] [PERSON_NAME] [PERSON_NAME] krishna …" at bounding box center [185, 352] width 81 height 20
select select "85456"
click at [145, 352] on select "Select Stylist [PERSON_NAME] [PERSON_NAME] [PERSON_NAME] [PERSON_NAME] krishna …" at bounding box center [185, 352] width 81 height 20
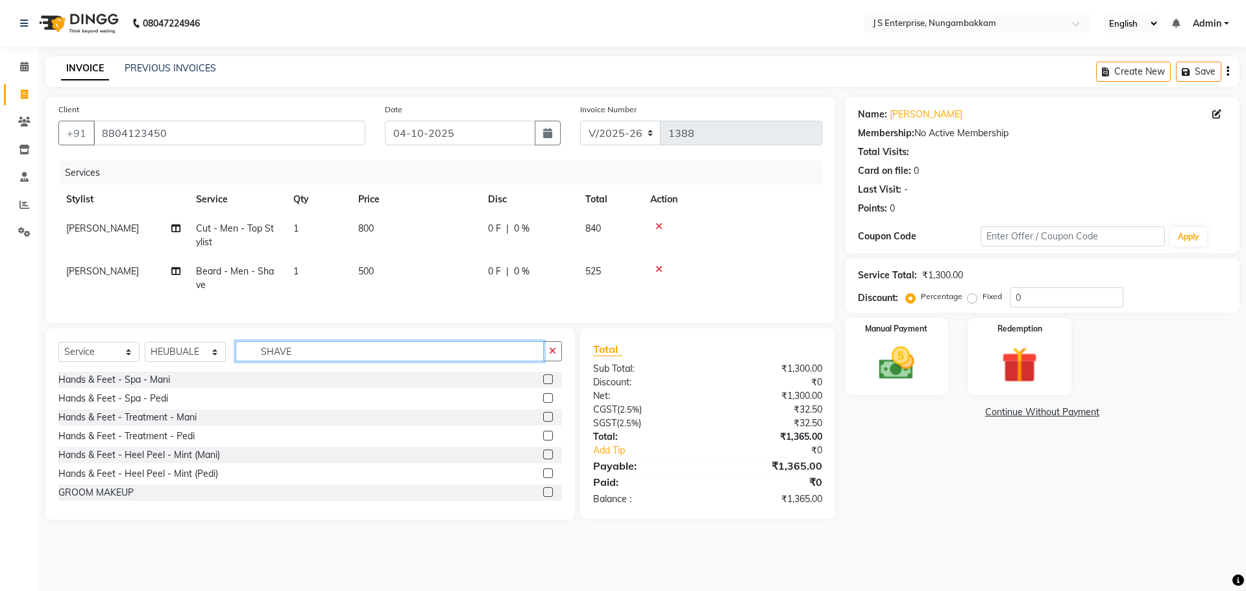
click at [298, 361] on input "SHAVE" at bounding box center [390, 351] width 308 height 20
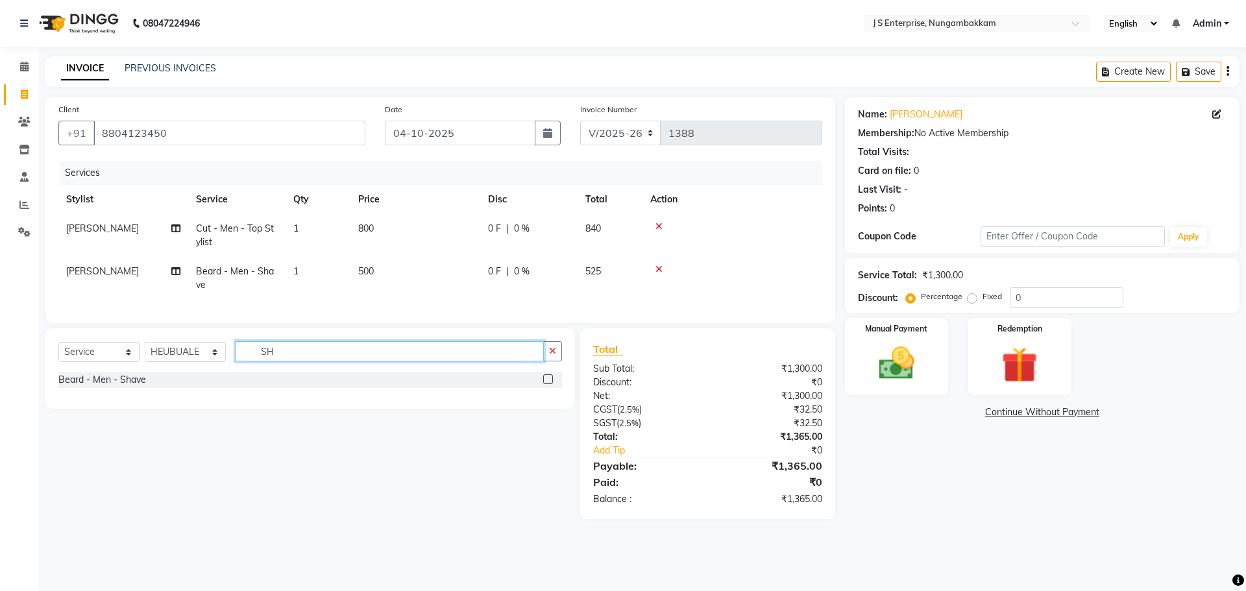
type input "S"
type input "THREA"
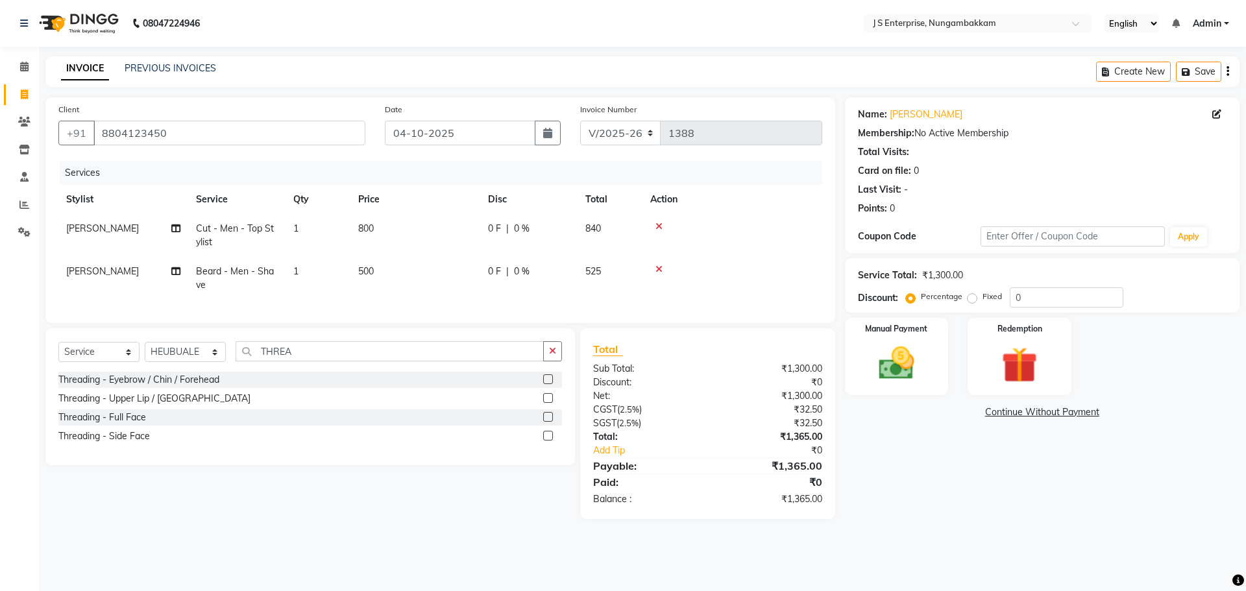
click at [546, 384] on label at bounding box center [548, 379] width 10 height 10
click at [546, 384] on input "checkbox" at bounding box center [547, 380] width 8 height 8
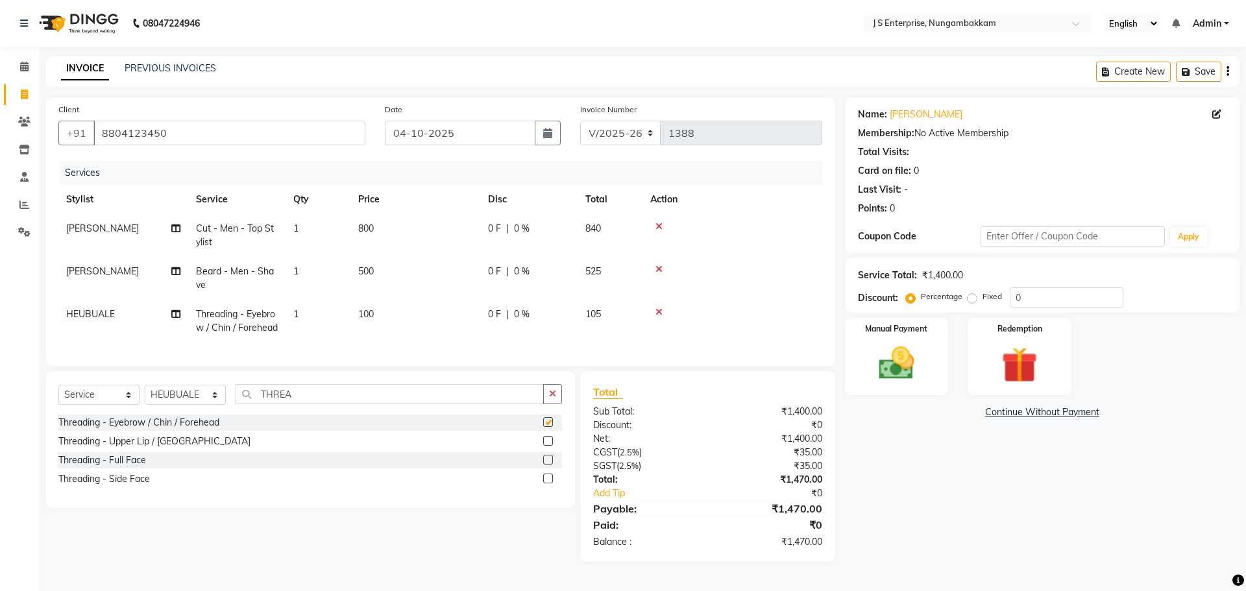
checkbox input "false"
click at [395, 313] on td "100" at bounding box center [415, 321] width 130 height 43
select select "85456"
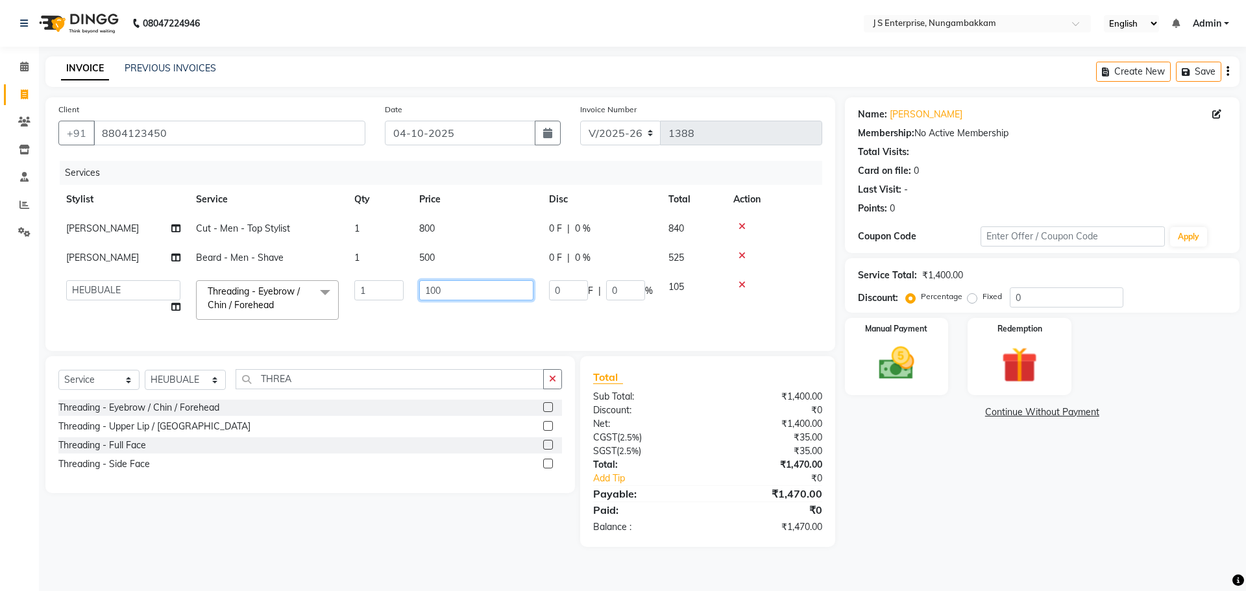
click at [463, 291] on input "100" at bounding box center [476, 290] width 114 height 20
type input "150"
click at [969, 513] on div "Name: [PERSON_NAME] Membership: No Active Membership Total Visits: Card on file…" at bounding box center [1047, 322] width 404 height 450
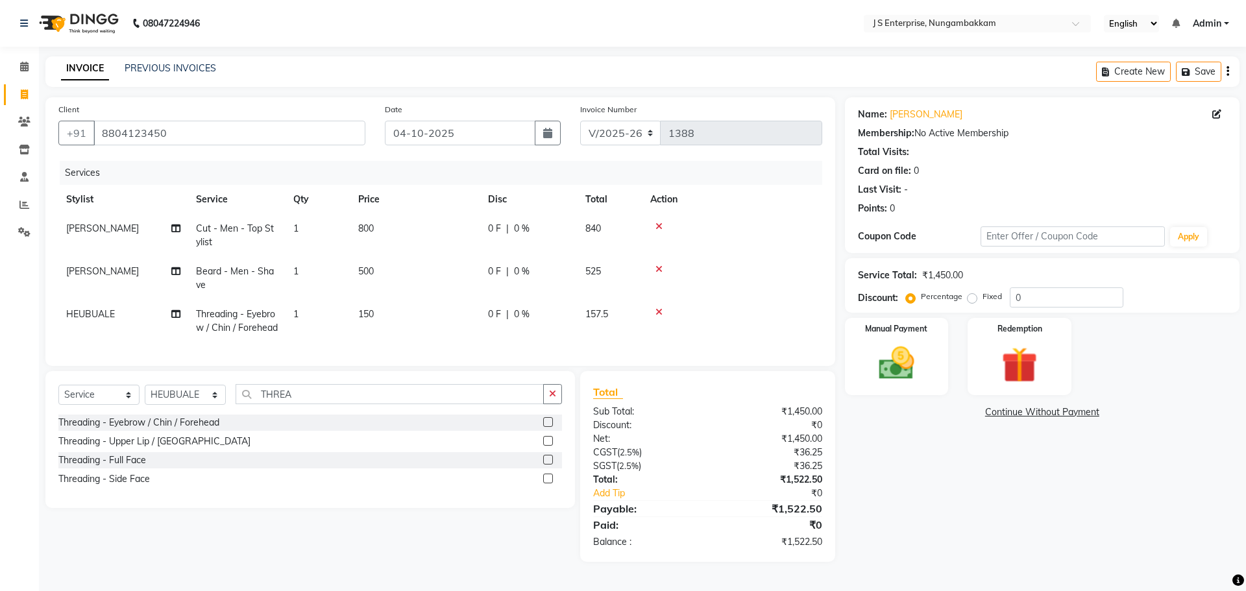
click at [906, 467] on div "Name: [PERSON_NAME] Membership: No Active Membership Total Visits: Card on file…" at bounding box center [1047, 329] width 404 height 465
click at [887, 371] on img at bounding box center [896, 363] width 60 height 43
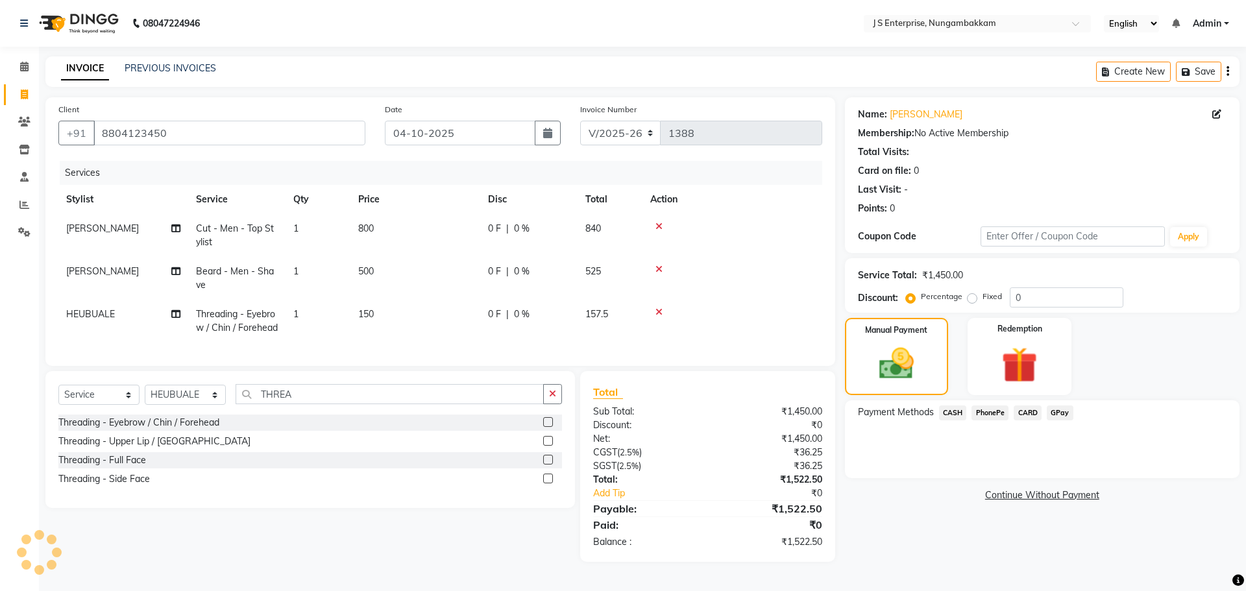
click at [949, 414] on span "CASH" at bounding box center [953, 413] width 28 height 15
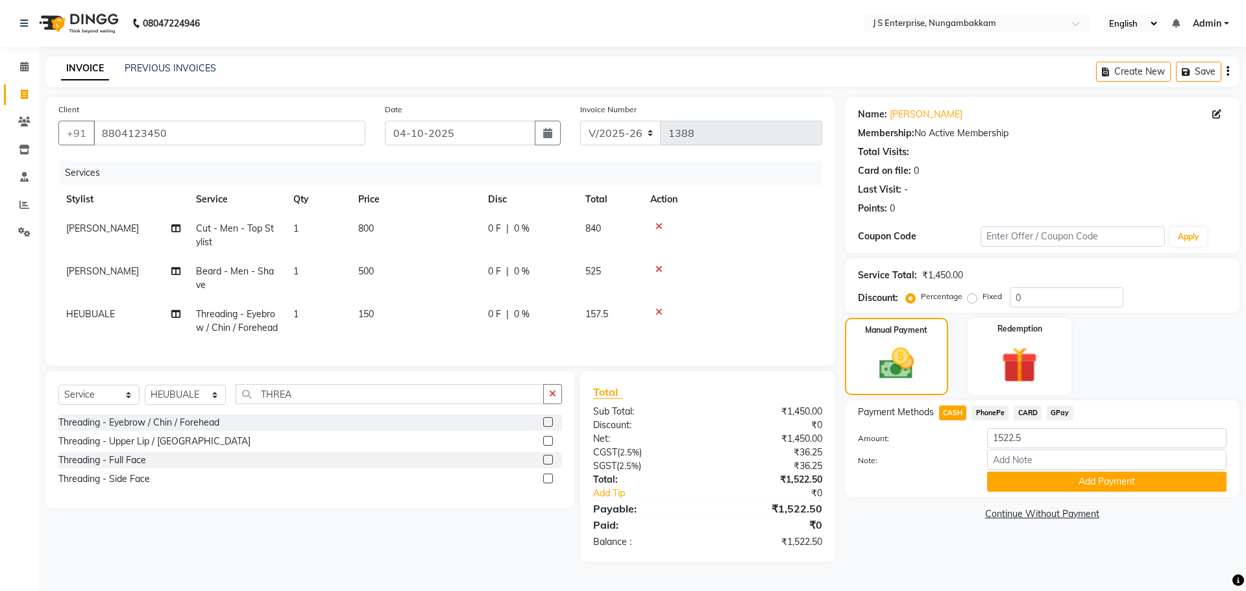
click at [1014, 480] on button "Add Payment" at bounding box center [1106, 482] width 239 height 20
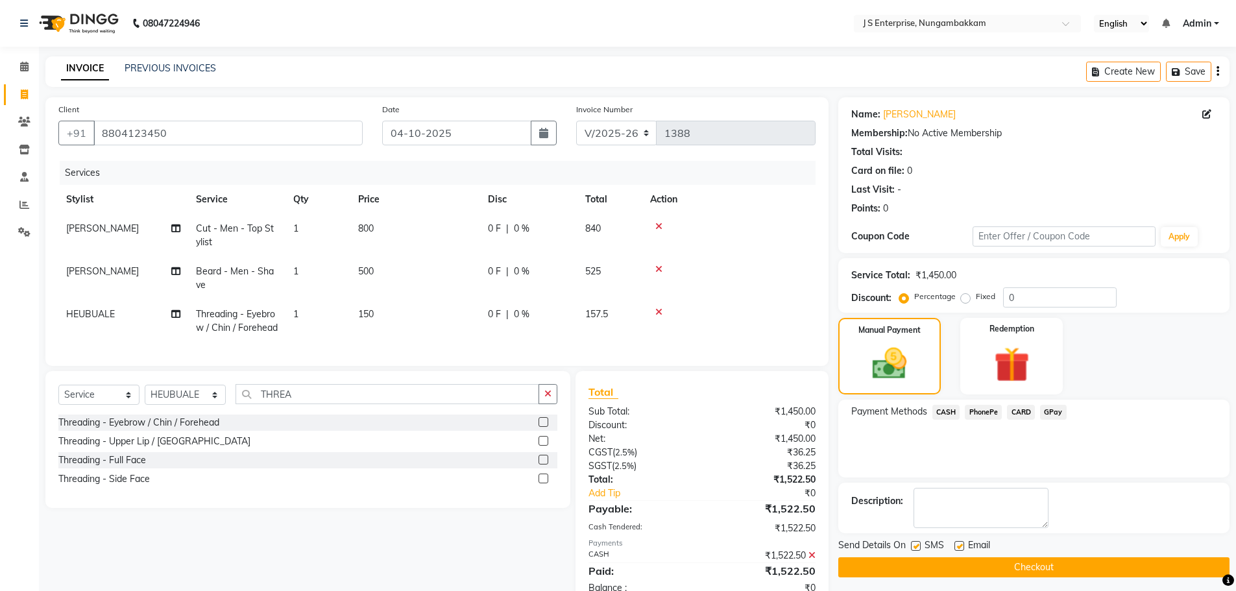
click at [1006, 569] on button "Checkout" at bounding box center [1033, 567] width 391 height 20
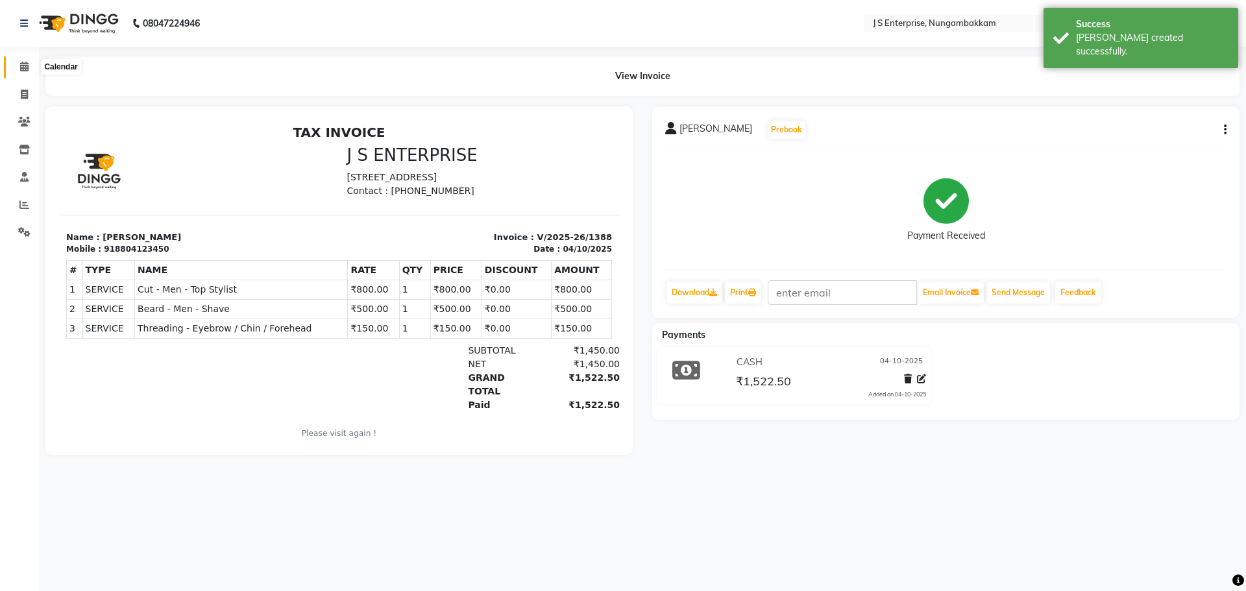
click at [28, 60] on span at bounding box center [24, 67] width 23 height 15
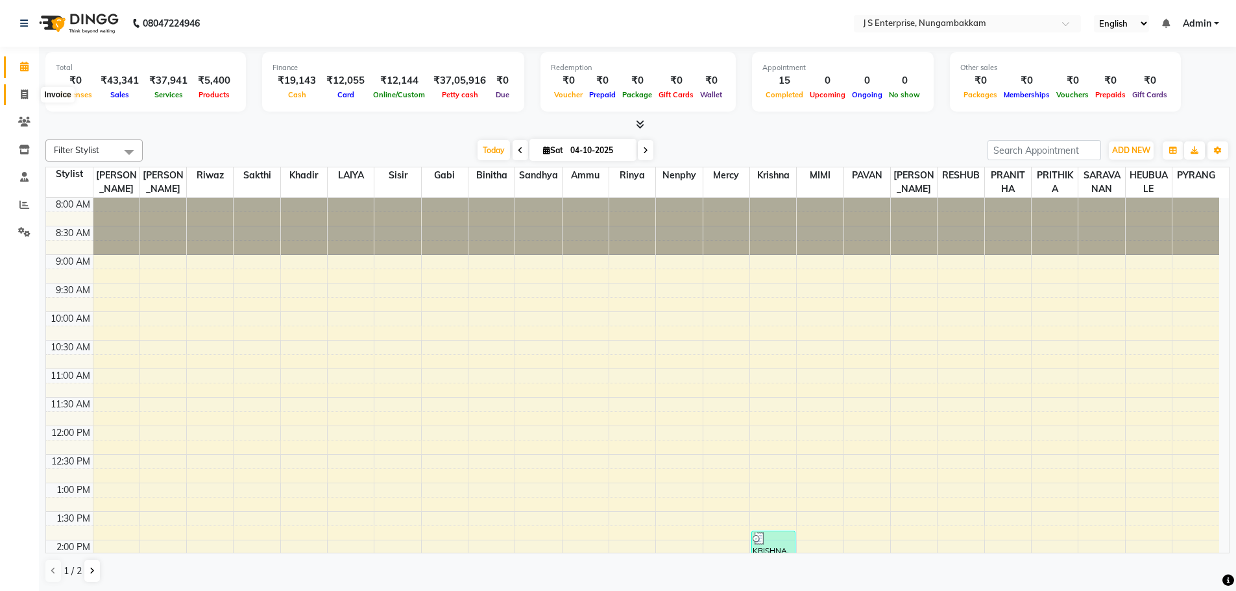
click at [25, 90] on icon at bounding box center [24, 95] width 7 height 10
select select "service"
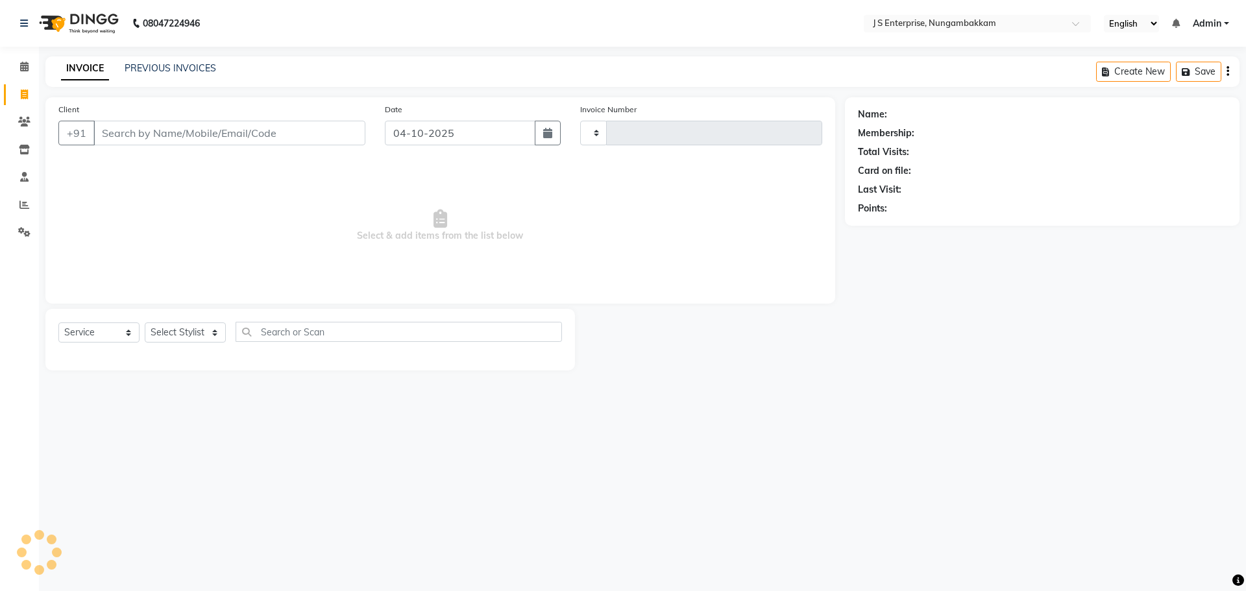
type input "1389"
select select "7359"
click at [160, 69] on link "PREVIOUS INVOICES" at bounding box center [170, 68] width 91 height 12
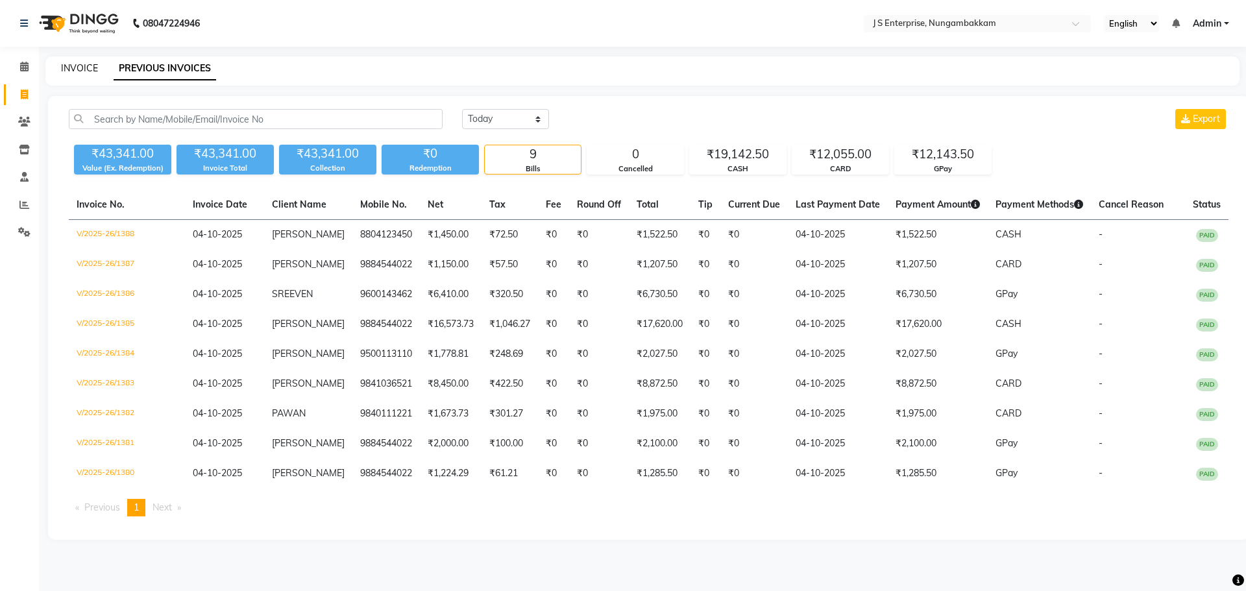
click at [73, 70] on link "INVOICE" at bounding box center [79, 68] width 37 height 12
select select "7359"
select select "service"
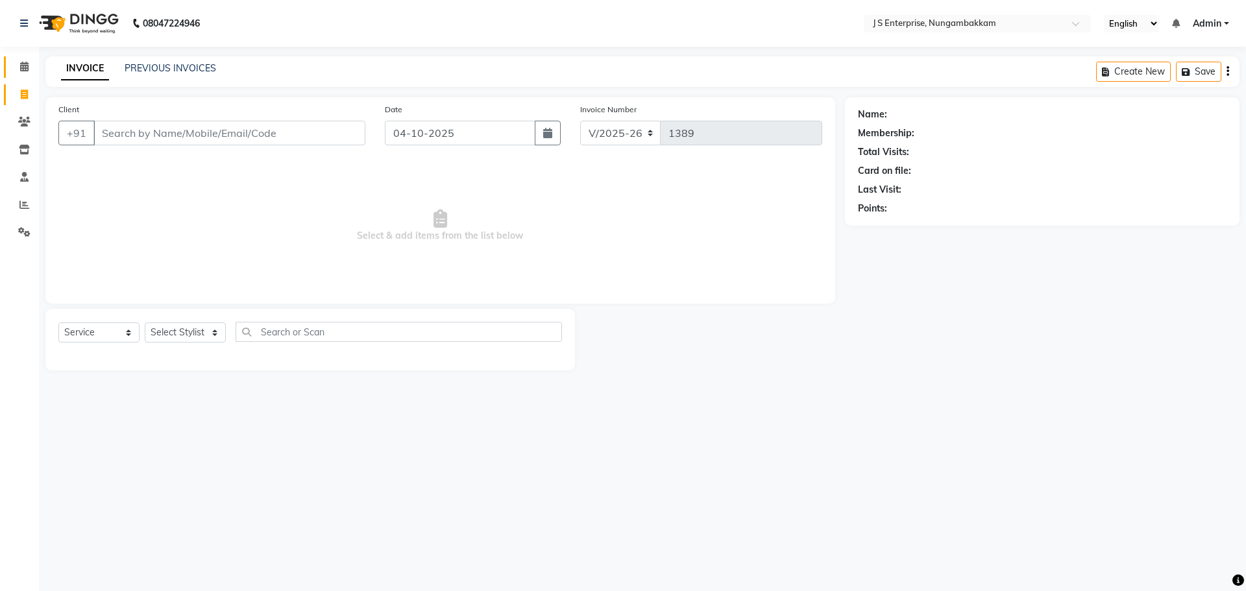
click at [10, 66] on link "Calendar" at bounding box center [19, 66] width 31 height 21
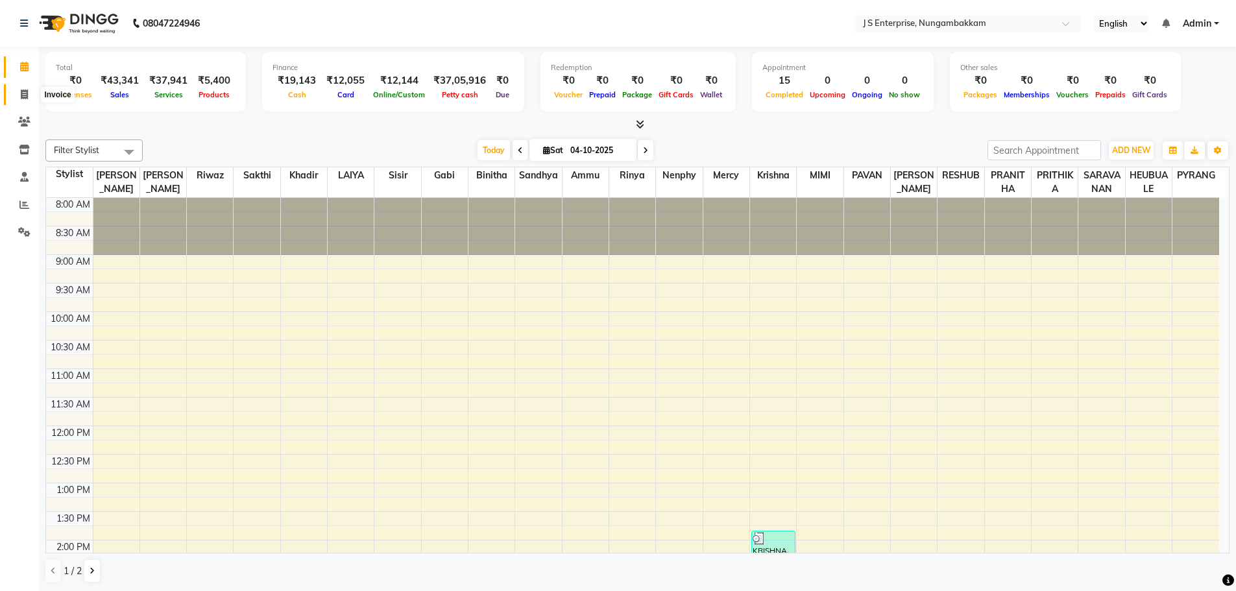
click at [19, 95] on span at bounding box center [24, 95] width 23 height 15
select select "service"
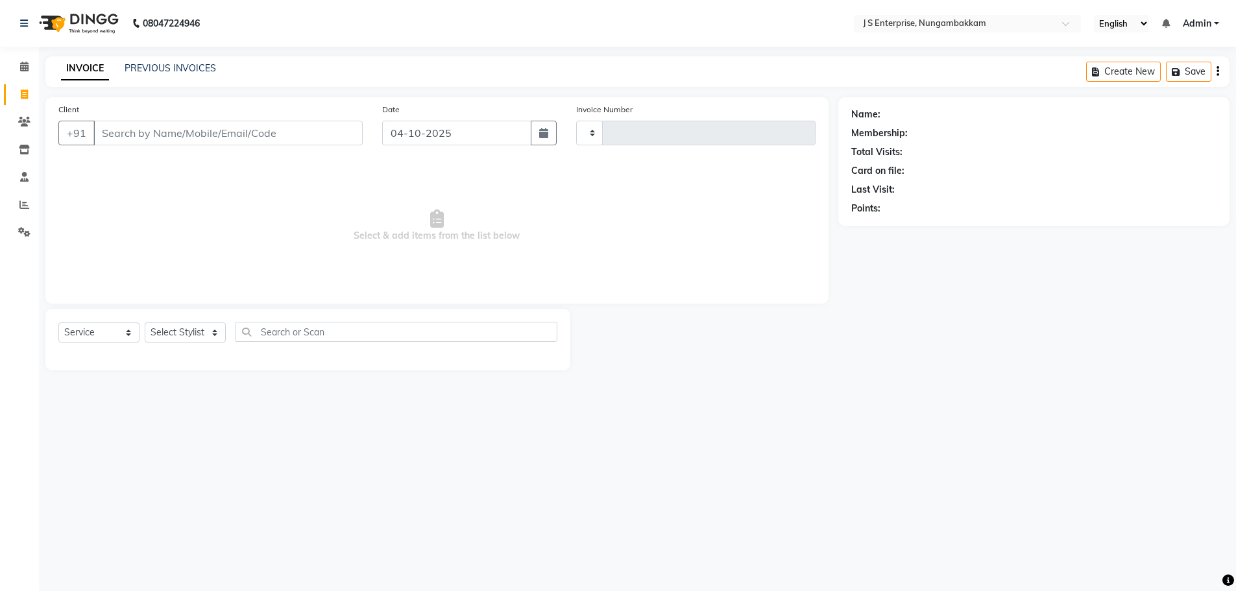
type input "1389"
select select "7359"
click at [201, 67] on link "PREVIOUS INVOICES" at bounding box center [170, 68] width 91 height 12
